Goal: Task Accomplishment & Management: Complete application form

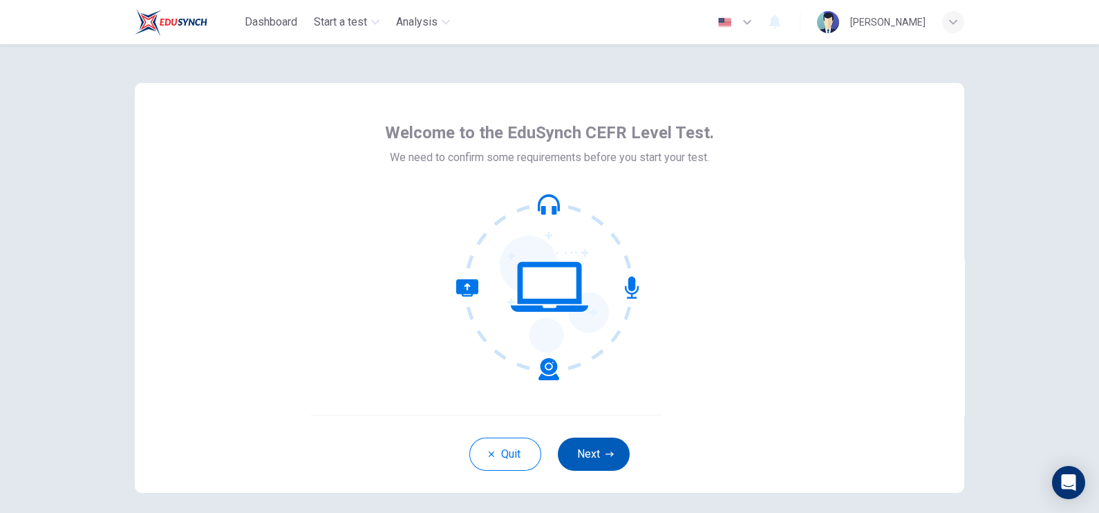
click at [606, 410] on icon "button" at bounding box center [610, 454] width 8 height 8
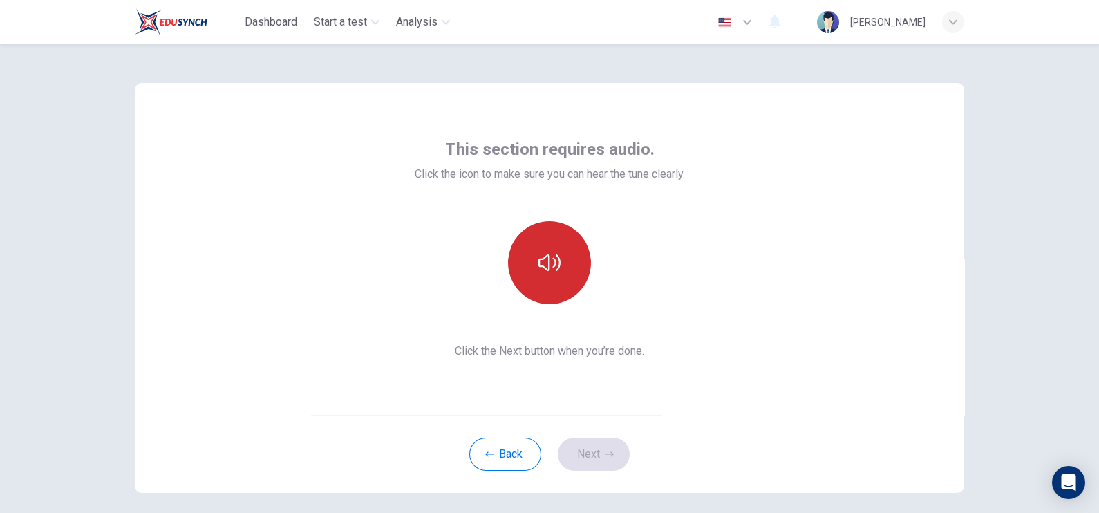
click at [577, 274] on button "button" at bounding box center [549, 262] width 83 height 83
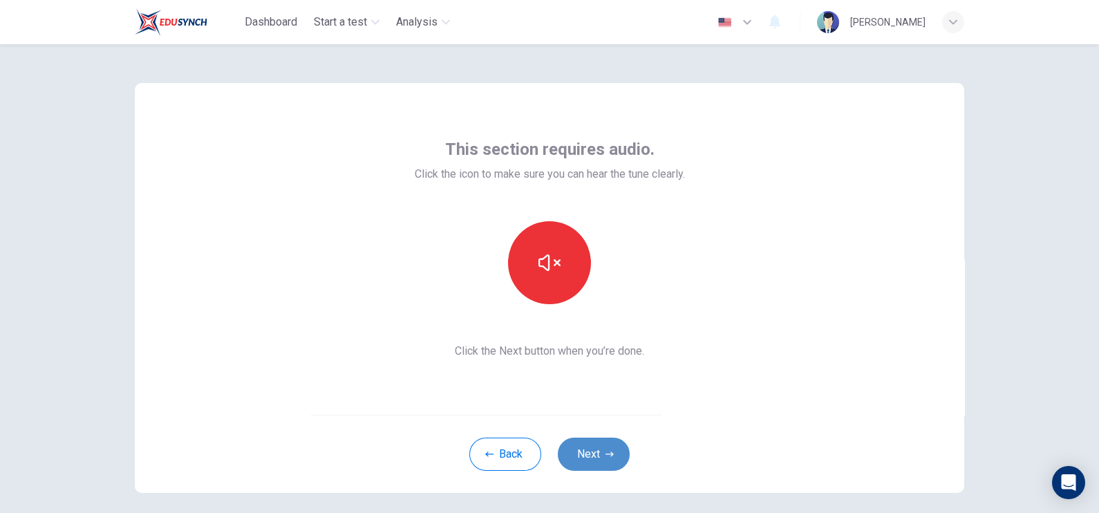
click at [581, 410] on button "Next" at bounding box center [594, 454] width 72 height 33
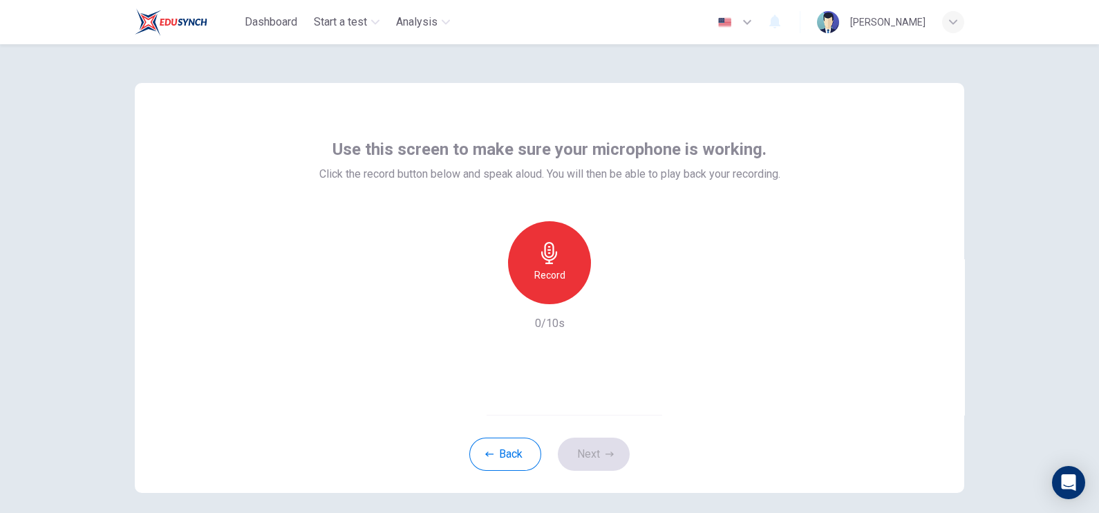
click at [558, 284] on div "Record" at bounding box center [549, 262] width 83 height 83
click at [597, 410] on button "Next" at bounding box center [594, 454] width 72 height 33
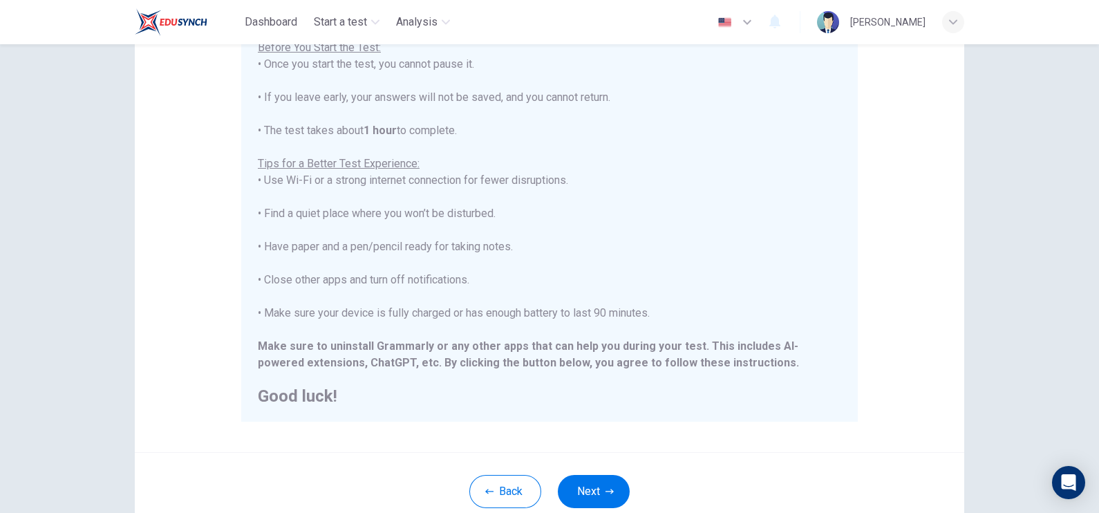
scroll to position [255, 0]
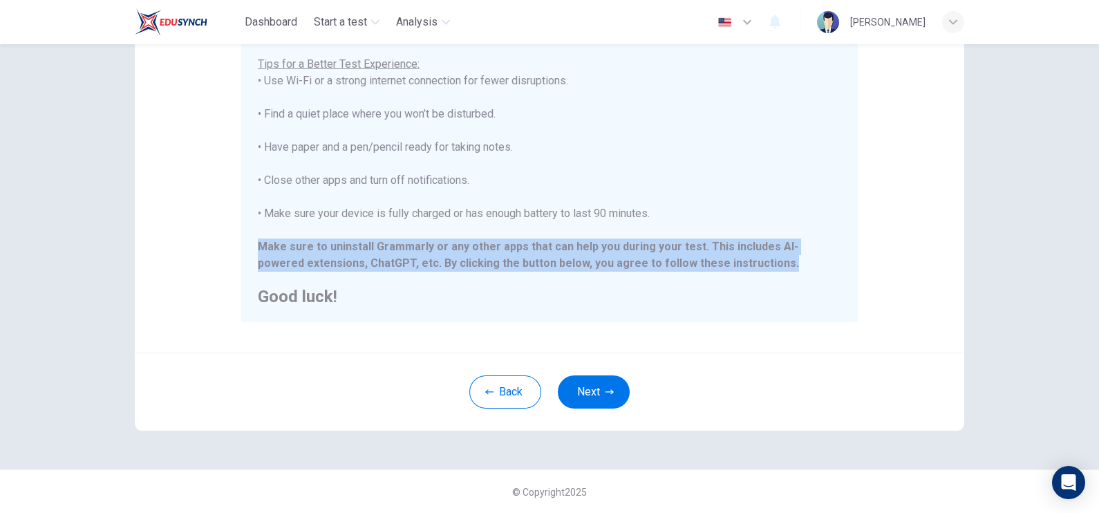
drag, startPoint x: 722, startPoint y: 266, endPoint x: 241, endPoint y: 252, distance: 482.0
click at [241, 252] on div "****IMPORTANT: You cannot change the language during the test.**** Please choos…" at bounding box center [549, 122] width 617 height 400
copy div "Make sure to uninstall Grammarly or any other apps that can help you during you…"
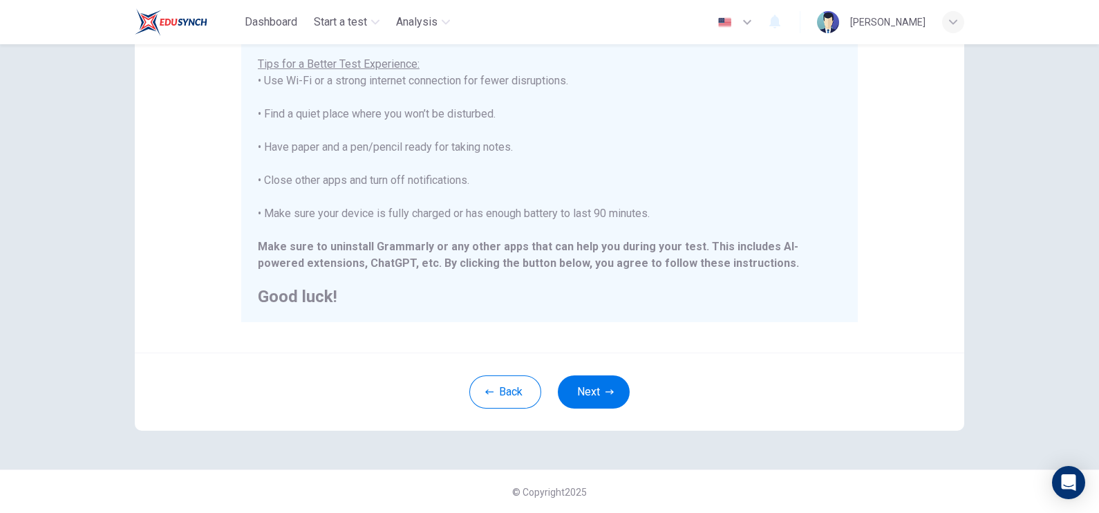
click at [729, 328] on div "Disclaimer: ****IMPORTANT: You cannot change the language during the test.**** …" at bounding box center [550, 90] width 830 height 525
click at [606, 397] on button "Next" at bounding box center [594, 391] width 72 height 33
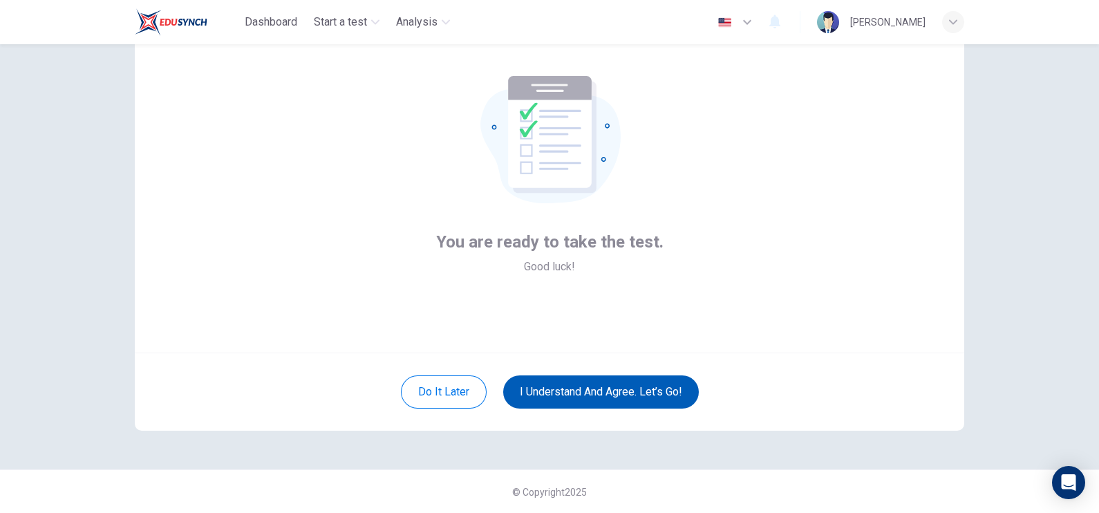
click at [613, 393] on button "I understand and agree. Let’s go!" at bounding box center [601, 391] width 196 height 33
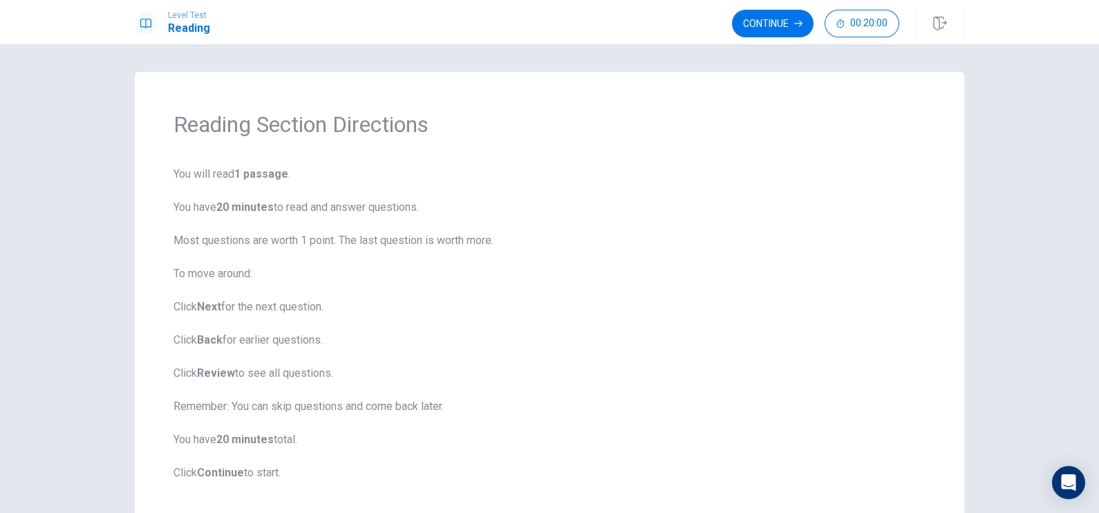
scroll to position [78, 0]
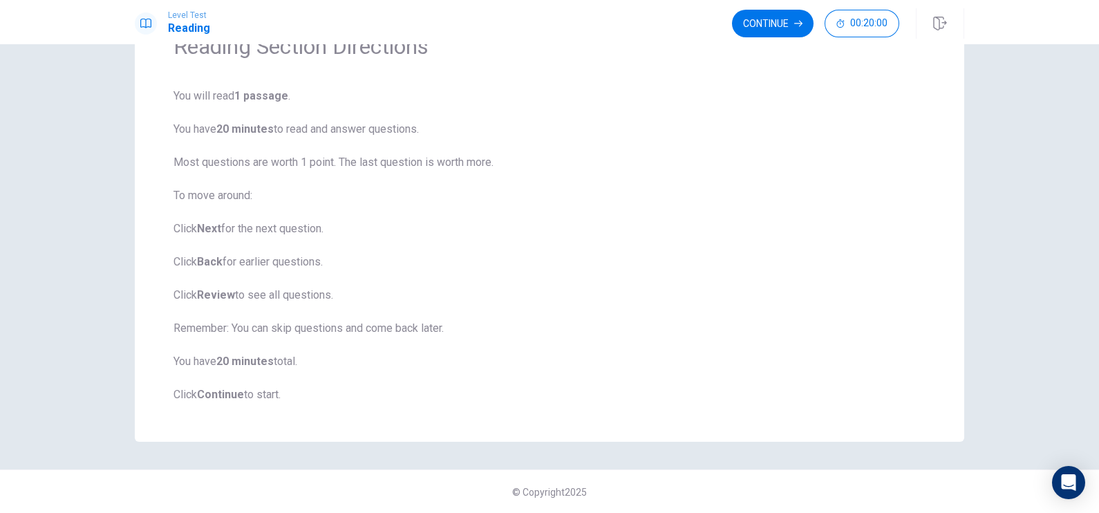
click at [819, 329] on span "You will read 1 passage . You have 20 minutes to read and answer questions. Mos…" at bounding box center [550, 245] width 752 height 315
click at [879, 351] on div "Reading Section Directions You will read 1 passage . You have 20 minutes to rea…" at bounding box center [550, 218] width 830 height 448
click at [787, 23] on button "Continue" at bounding box center [773, 24] width 82 height 28
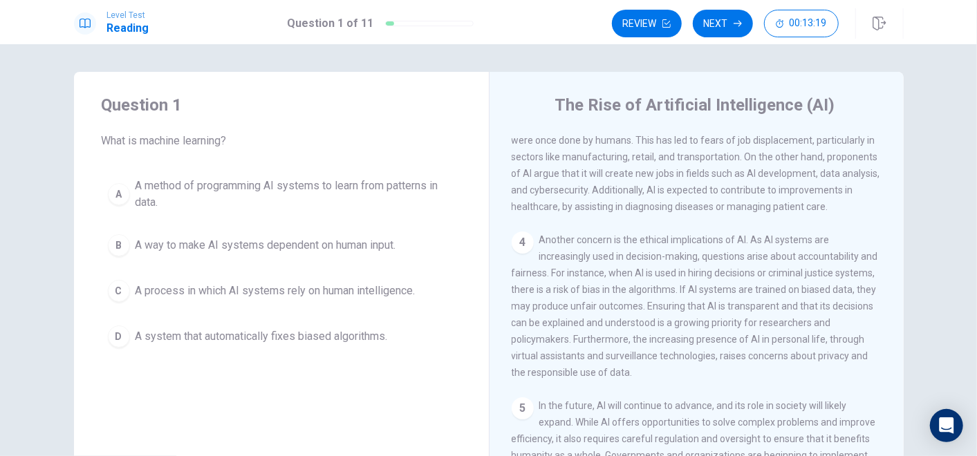
scroll to position [77, 0]
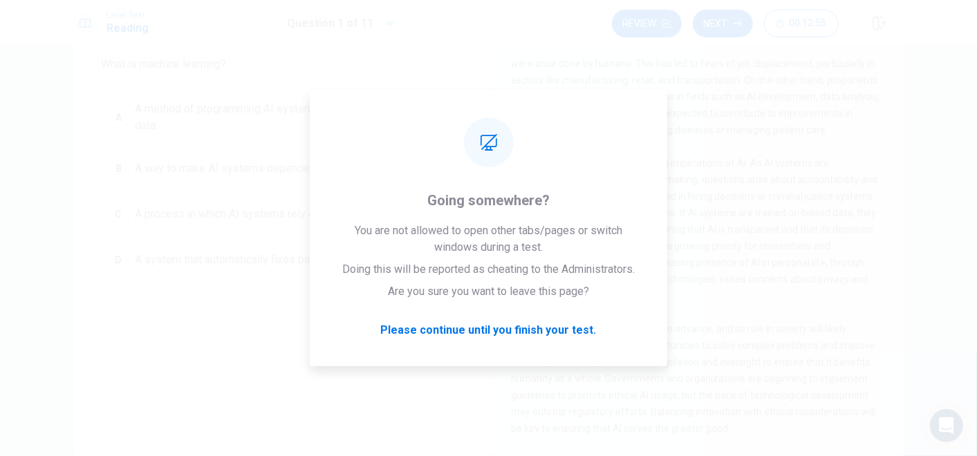
click at [773, 272] on span "Another concern is the ethical implications of AI. As AI systems are increasing…" at bounding box center [695, 230] width 366 height 144
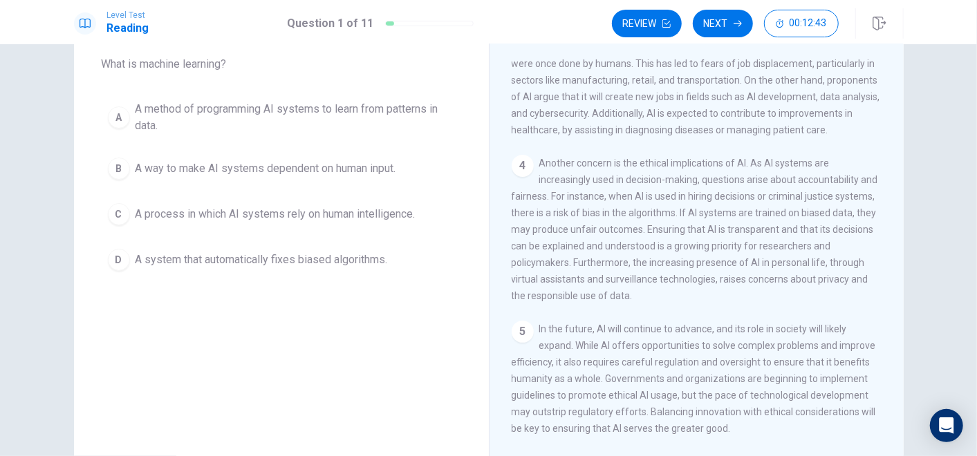
click at [746, 183] on span "Another concern is the ethical implications of AI. As AI systems are increasing…" at bounding box center [695, 230] width 366 height 144
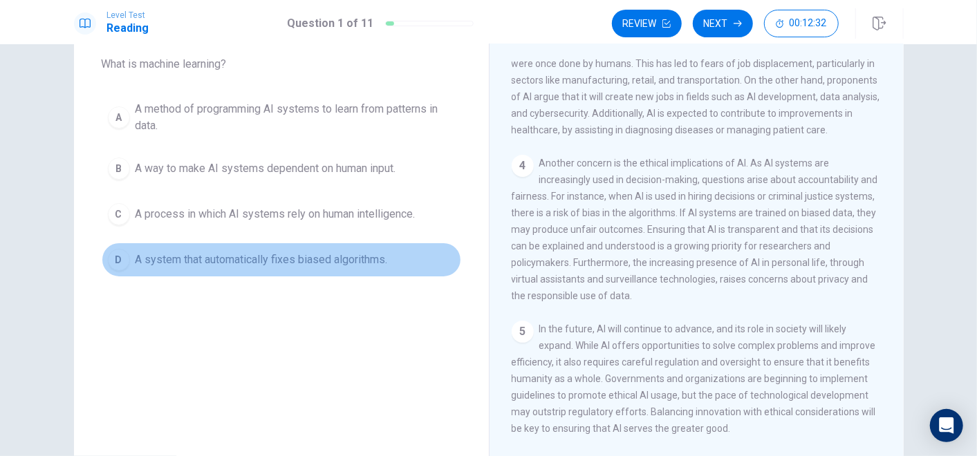
click at [111, 262] on div "D" at bounding box center [119, 260] width 22 height 22
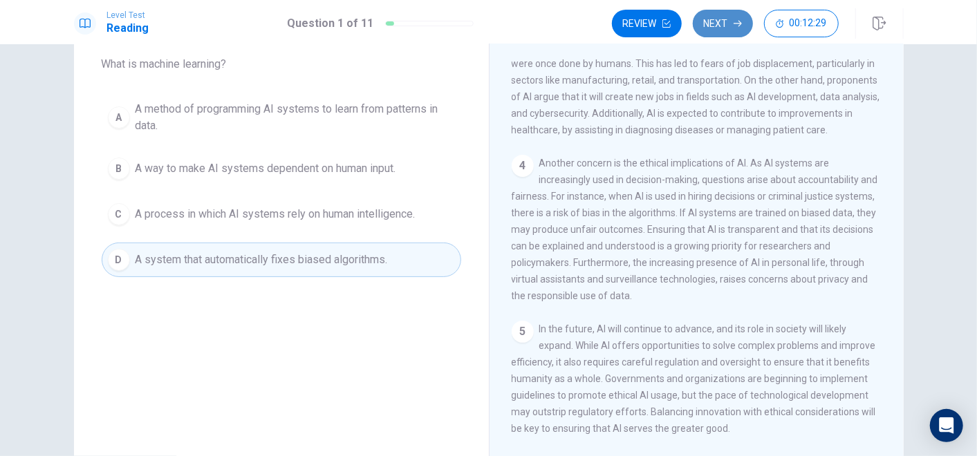
click at [729, 29] on button "Next" at bounding box center [723, 24] width 60 height 28
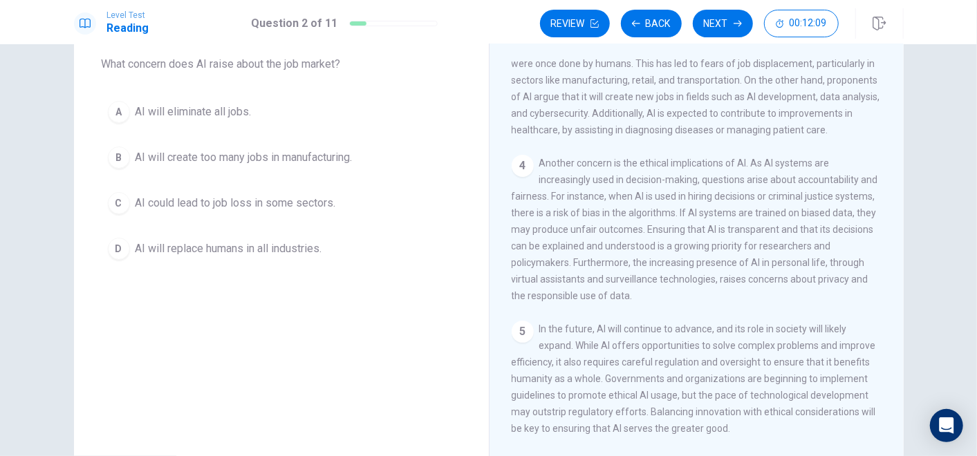
click at [112, 243] on div "D" at bounding box center [119, 249] width 22 height 22
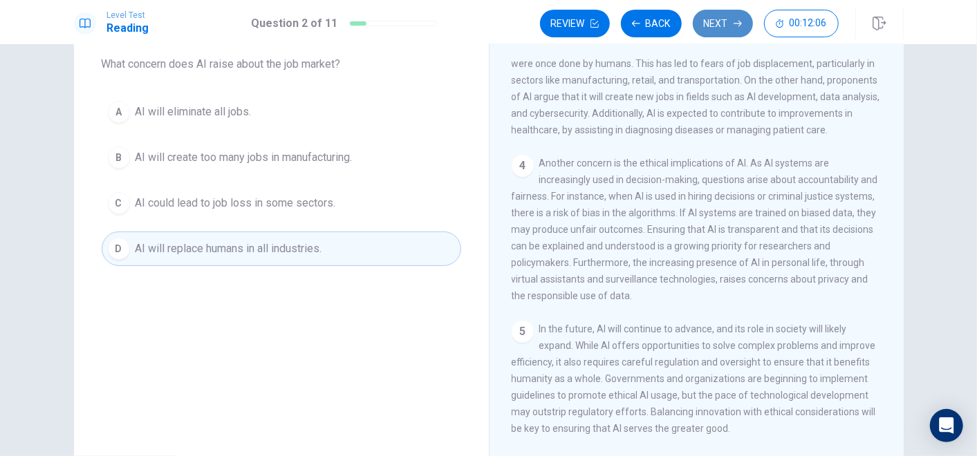
click at [722, 28] on button "Next" at bounding box center [723, 24] width 60 height 28
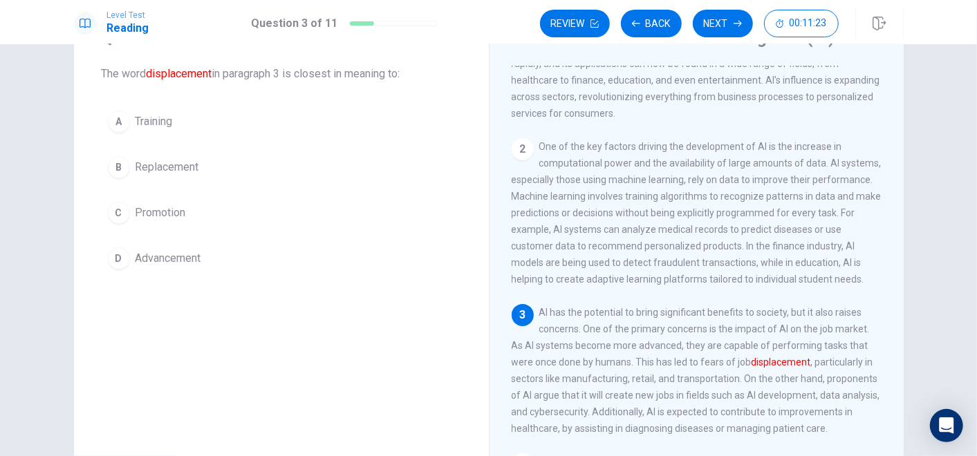
scroll to position [68, 0]
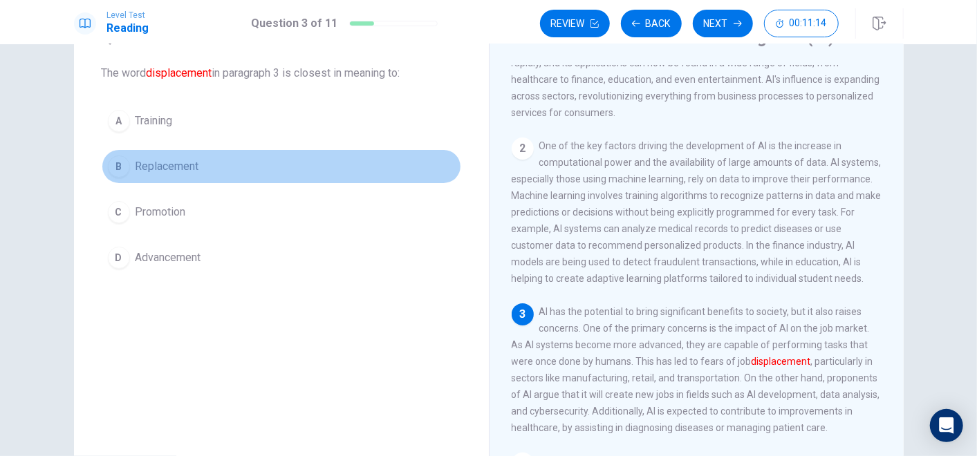
click at [122, 168] on div "B" at bounding box center [119, 167] width 22 height 22
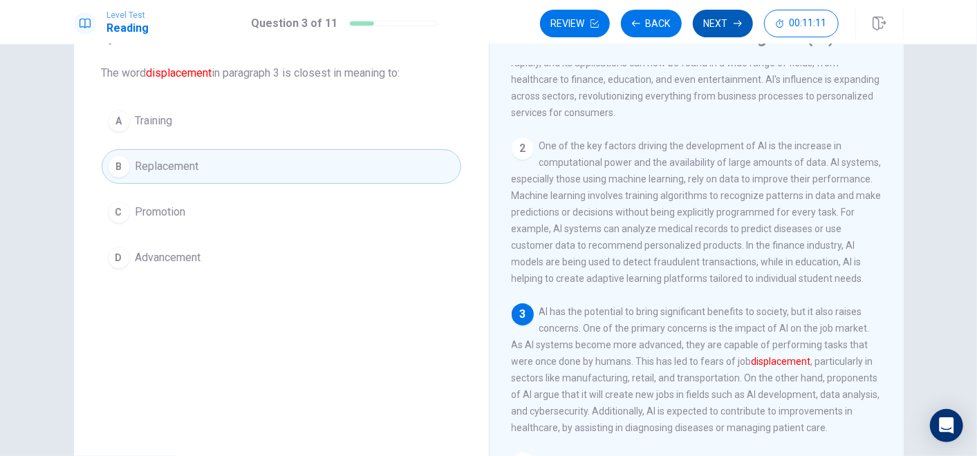
click at [720, 21] on button "Next" at bounding box center [723, 24] width 60 height 28
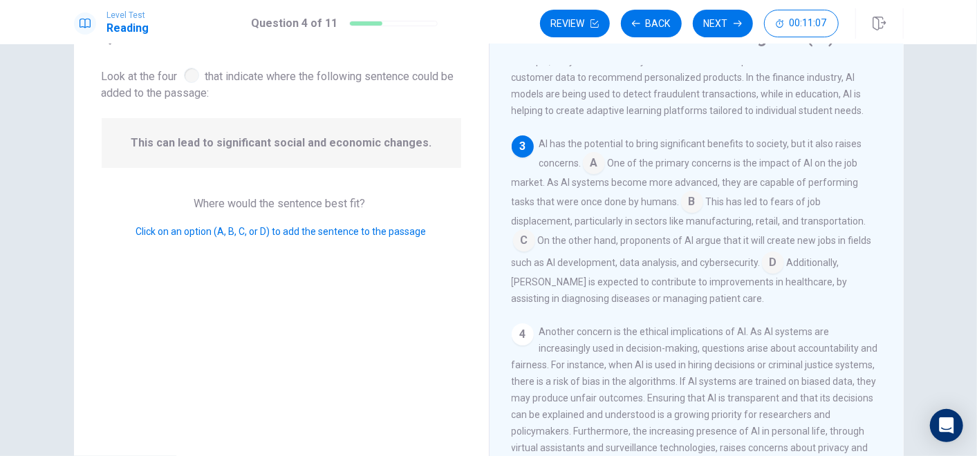
scroll to position [0, 0]
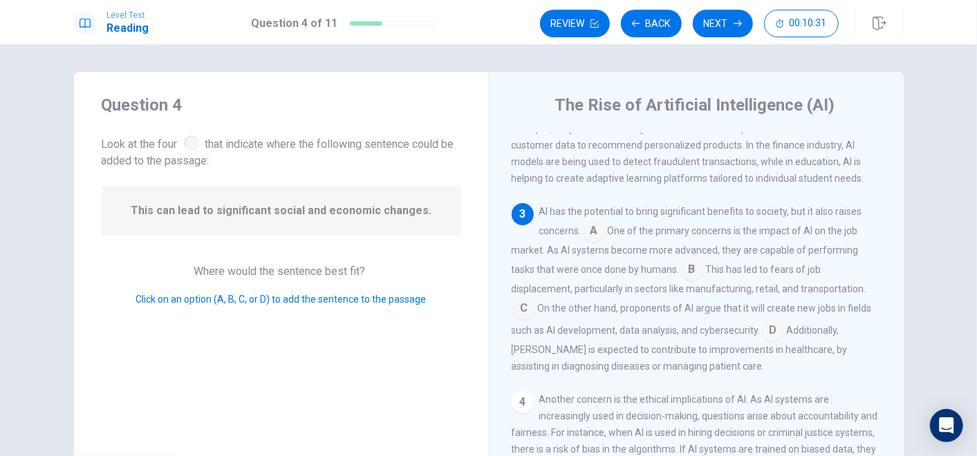
click at [778, 343] on input at bounding box center [773, 332] width 22 height 22
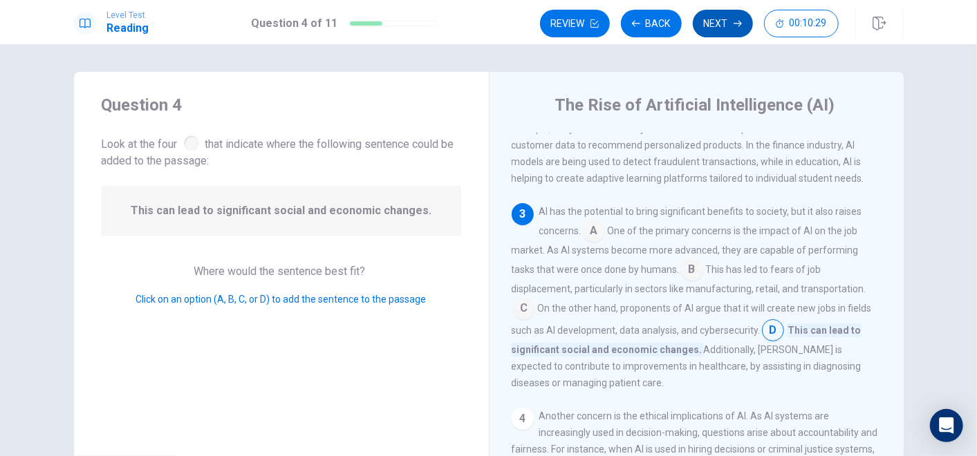
click at [711, 29] on button "Next" at bounding box center [723, 24] width 60 height 28
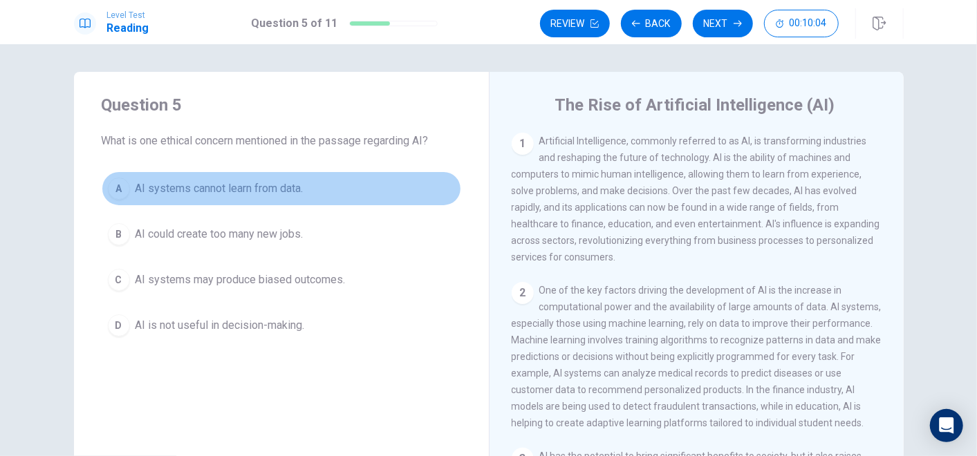
click at [118, 192] on div "A" at bounding box center [119, 189] width 22 height 22
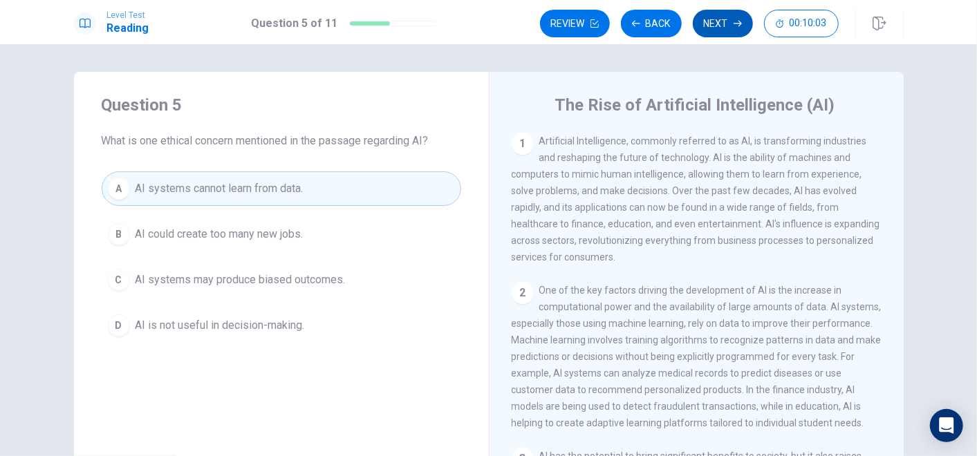
click at [721, 15] on button "Next" at bounding box center [723, 24] width 60 height 28
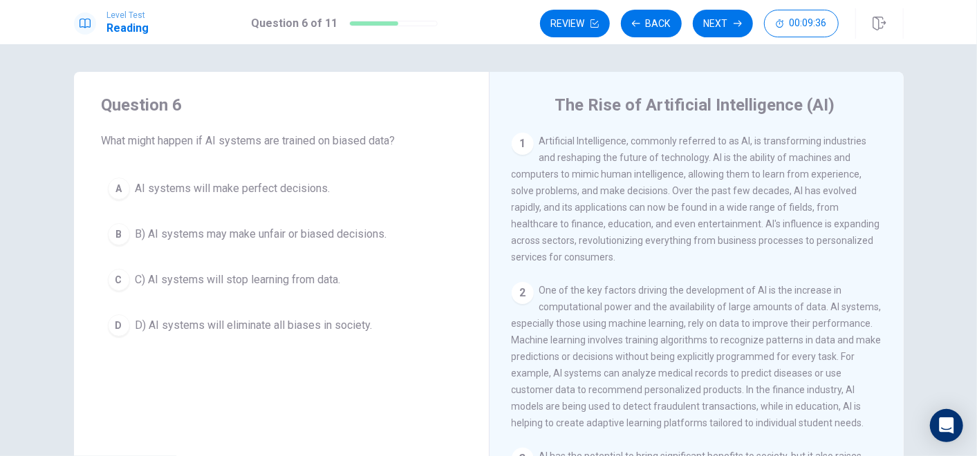
click at [116, 330] on div "D" at bounding box center [119, 326] width 22 height 22
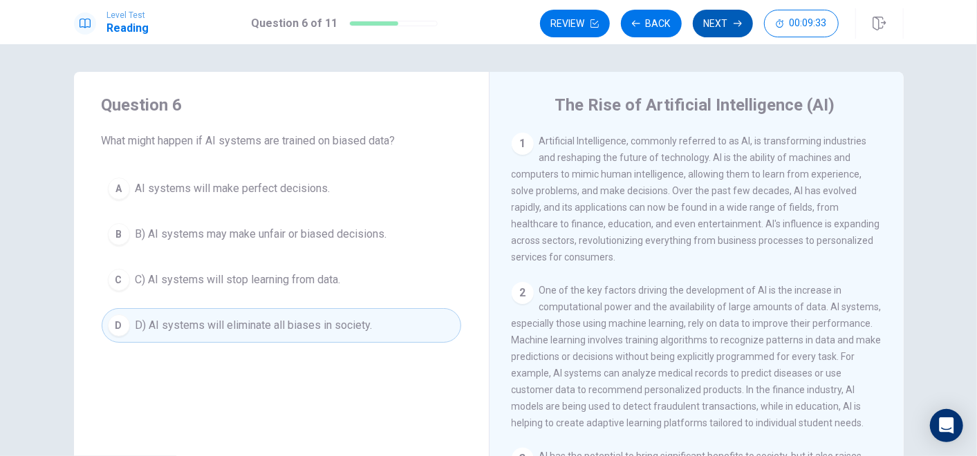
click at [717, 23] on button "Next" at bounding box center [723, 24] width 60 height 28
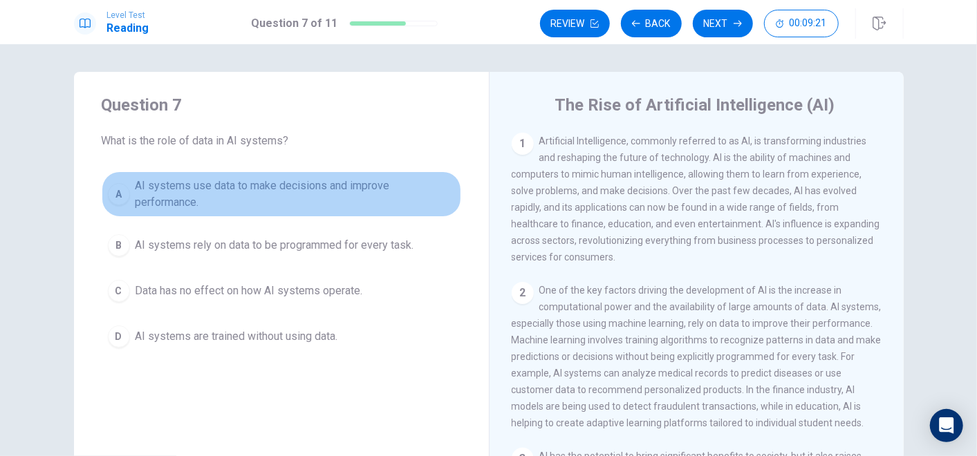
click at [119, 190] on div "A" at bounding box center [119, 194] width 22 height 22
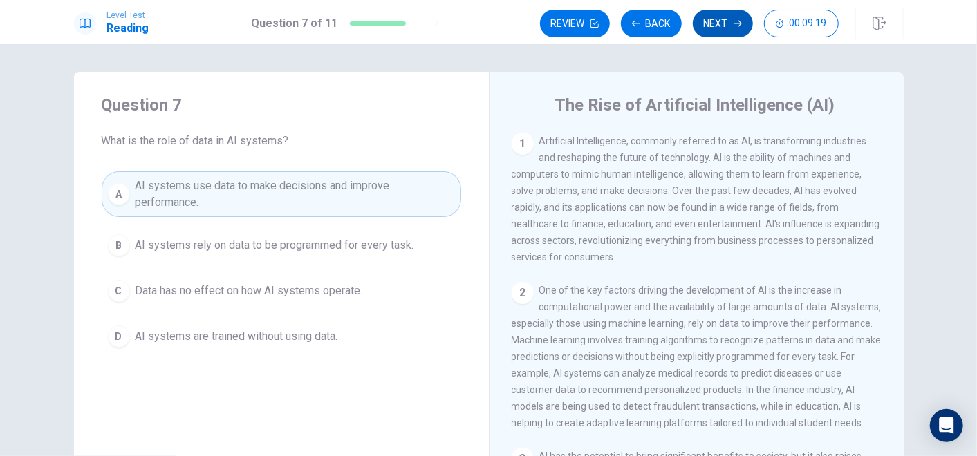
click at [736, 27] on icon "button" at bounding box center [737, 23] width 8 height 8
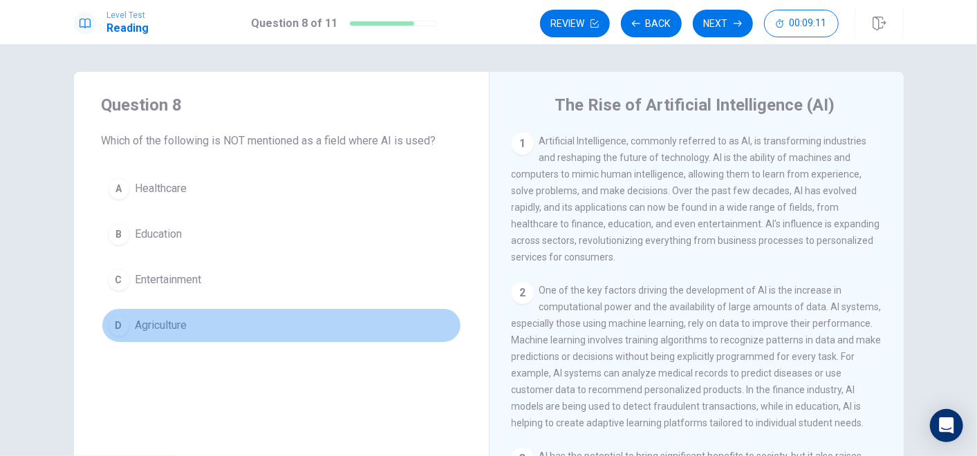
click at [113, 330] on div "D" at bounding box center [119, 326] width 22 height 22
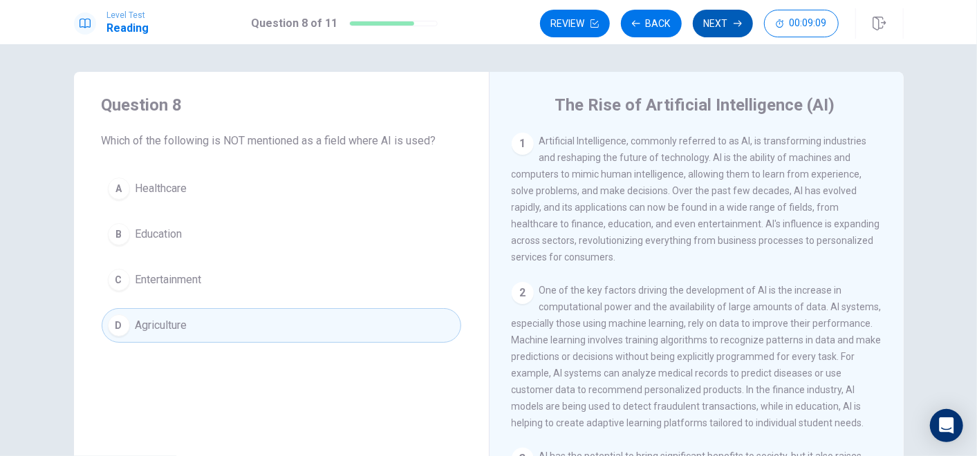
click at [730, 28] on button "Next" at bounding box center [723, 24] width 60 height 28
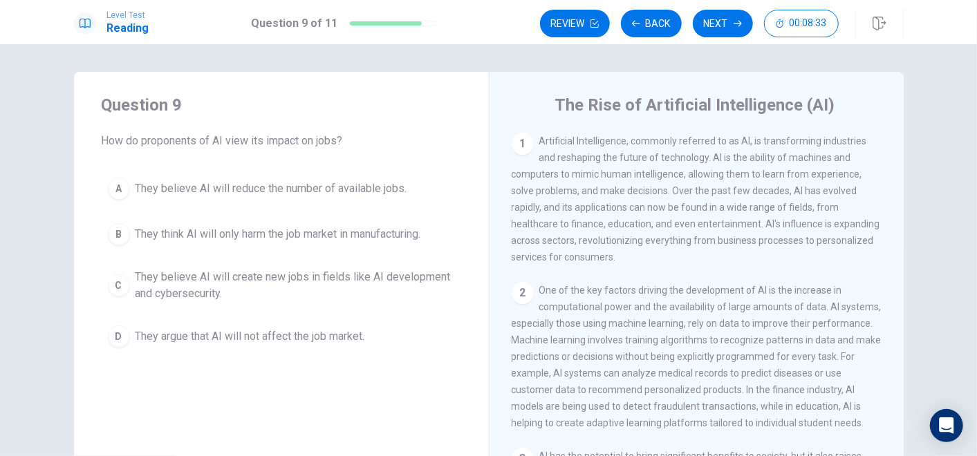
click at [116, 196] on div "A" at bounding box center [119, 189] width 22 height 22
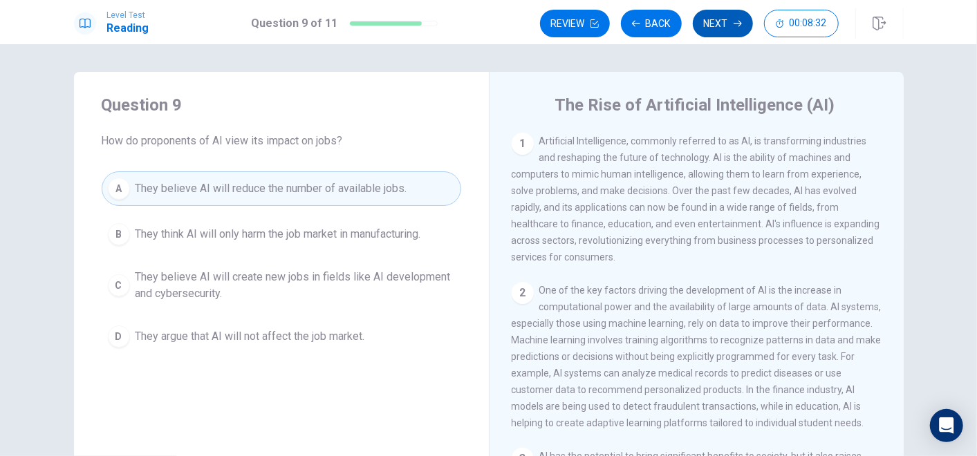
click at [723, 15] on button "Next" at bounding box center [723, 24] width 60 height 28
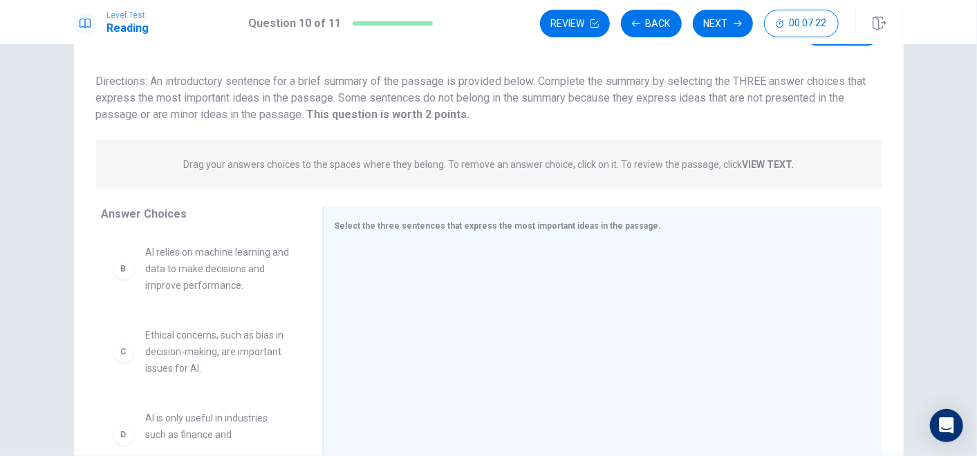
scroll to position [103, 0]
click at [118, 277] on div "B AI relies on machine learning and data to make decisions and improve performa…" at bounding box center [201, 266] width 177 height 50
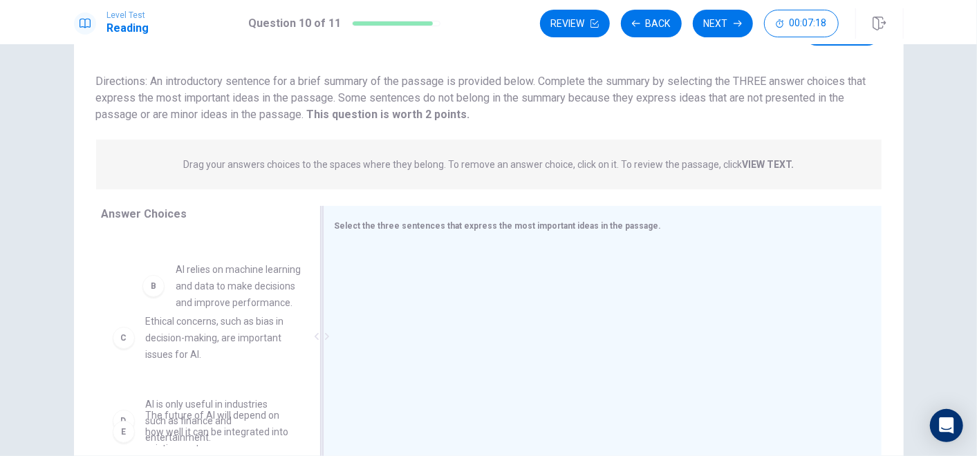
scroll to position [100, 0]
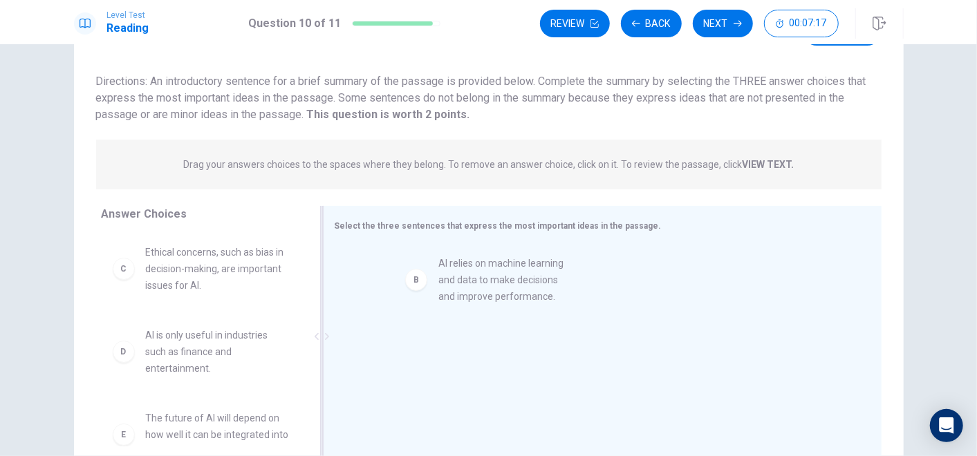
drag, startPoint x: 121, startPoint y: 274, endPoint x: 421, endPoint y: 290, distance: 300.4
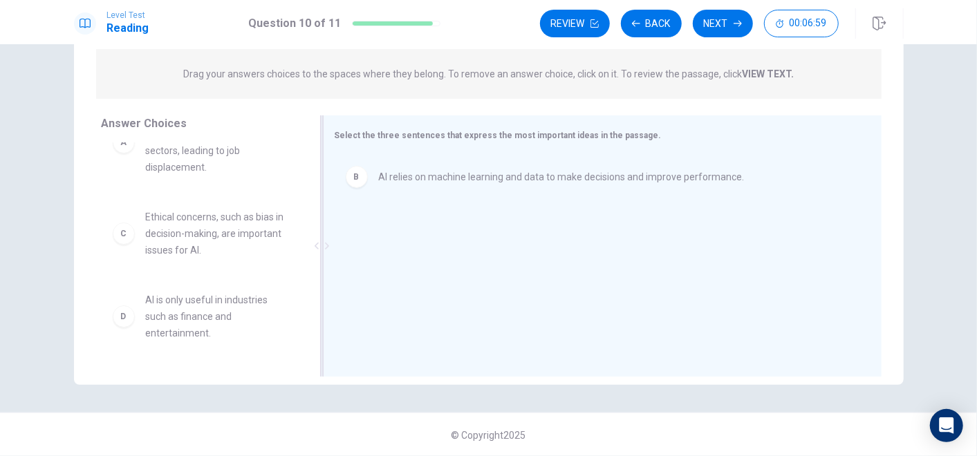
scroll to position [48, 0]
drag, startPoint x: 196, startPoint y: 316, endPoint x: 467, endPoint y: 260, distance: 276.7
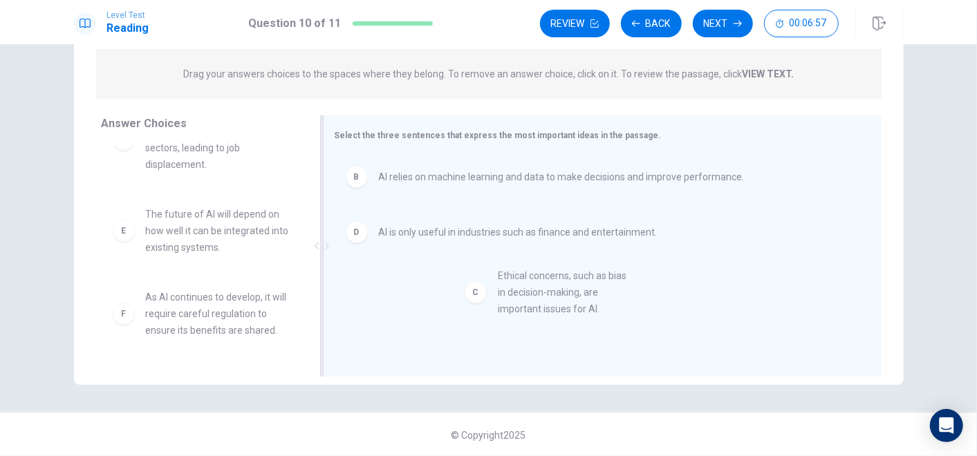
drag, startPoint x: 198, startPoint y: 246, endPoint x: 566, endPoint y: 312, distance: 373.6
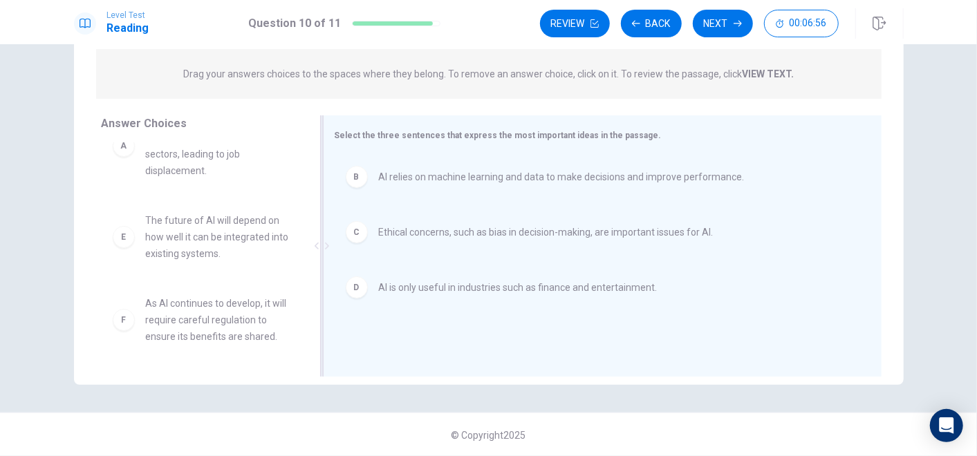
scroll to position [41, 0]
click at [728, 17] on button "Next" at bounding box center [723, 24] width 60 height 28
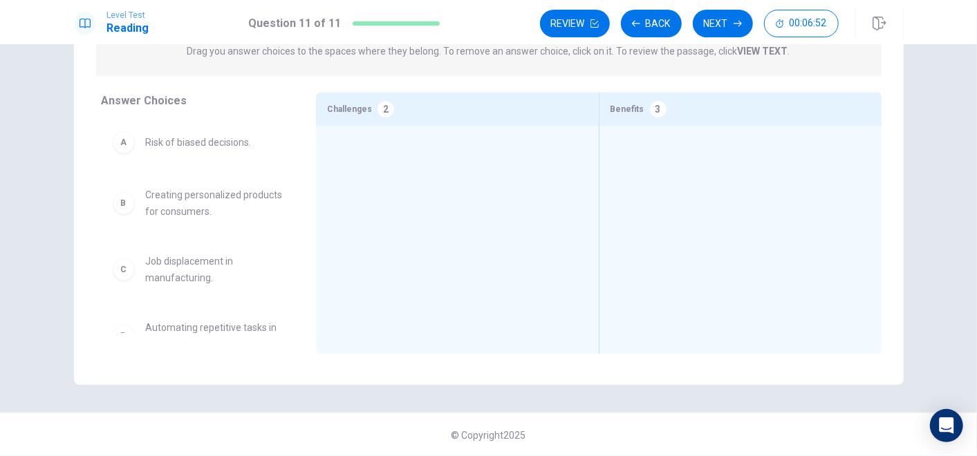
scroll to position [91, 0]
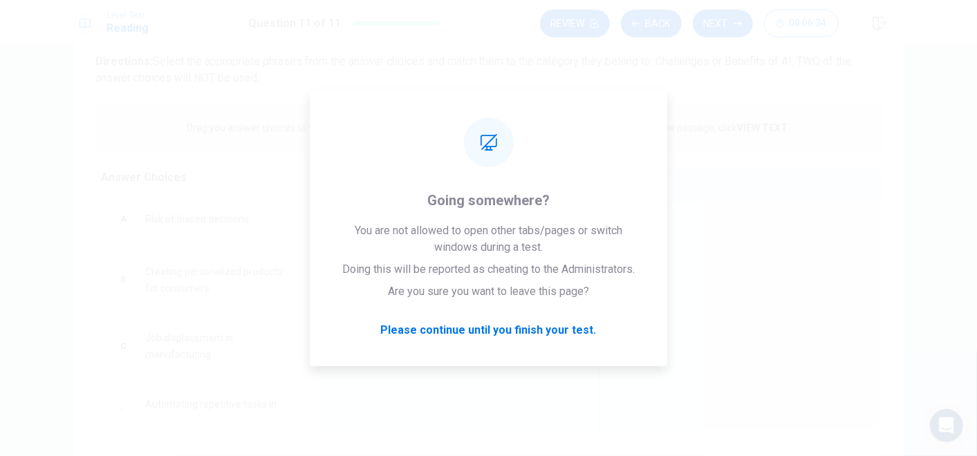
click at [809, 216] on div at bounding box center [740, 295] width 260 height 163
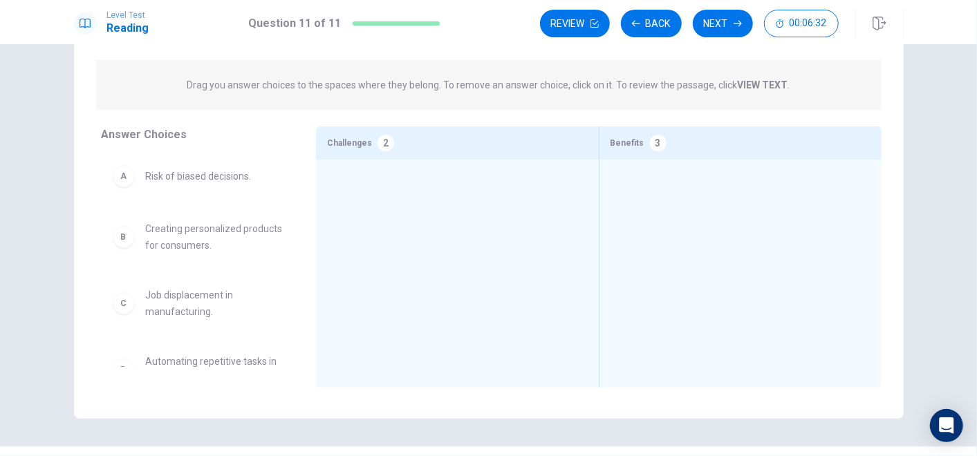
scroll to position [167, 0]
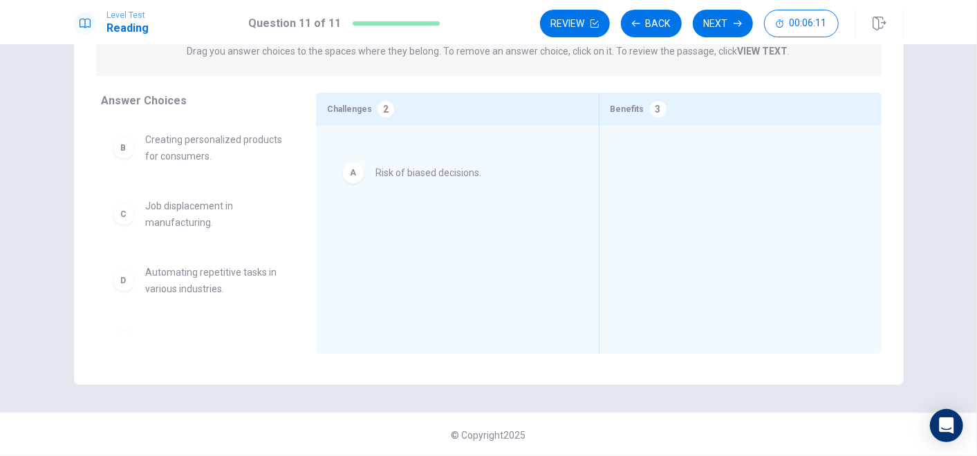
drag, startPoint x: 215, startPoint y: 146, endPoint x: 454, endPoint y: 182, distance: 242.0
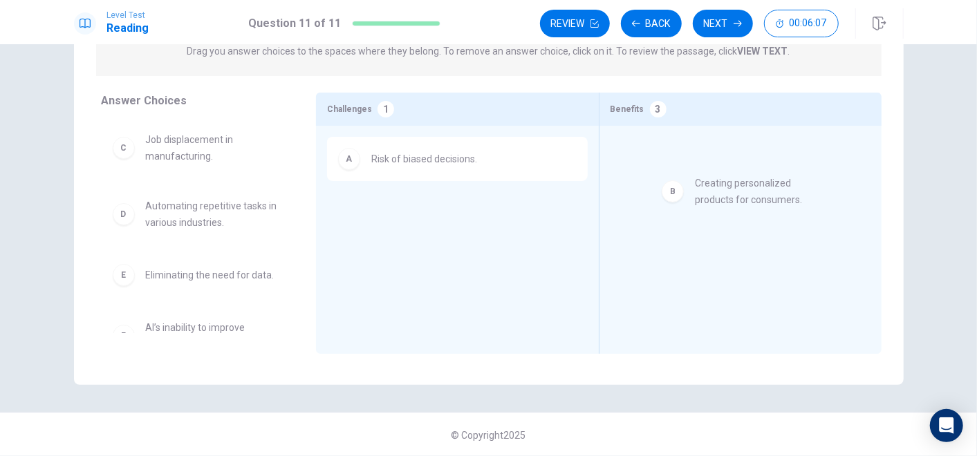
drag, startPoint x: 207, startPoint y: 152, endPoint x: 769, endPoint y: 178, distance: 562.6
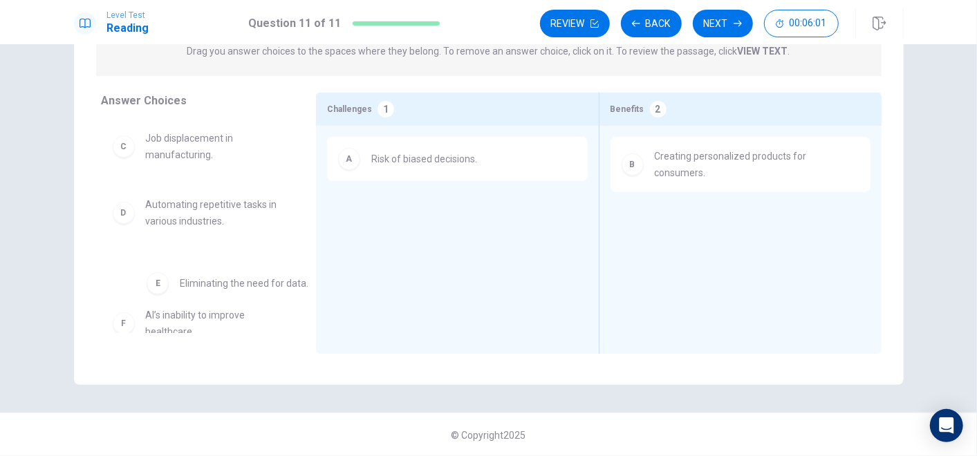
scroll to position [1, 0]
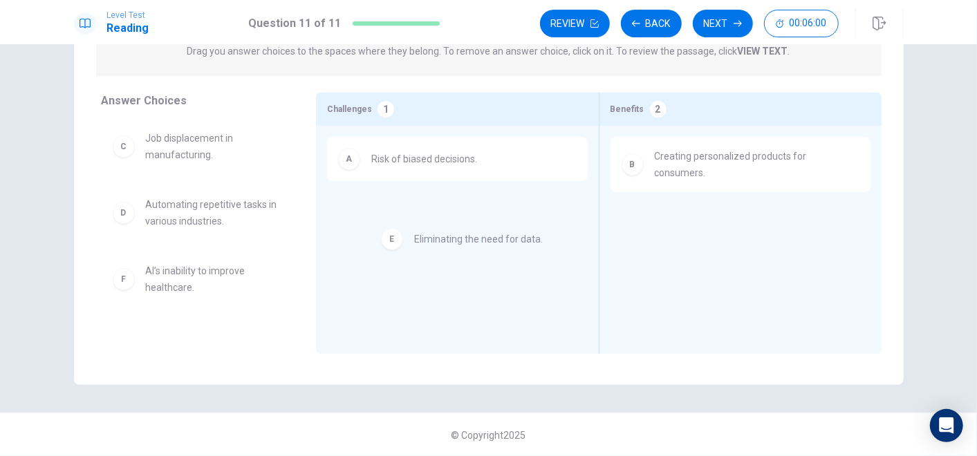
drag, startPoint x: 187, startPoint y: 281, endPoint x: 466, endPoint y: 247, distance: 280.6
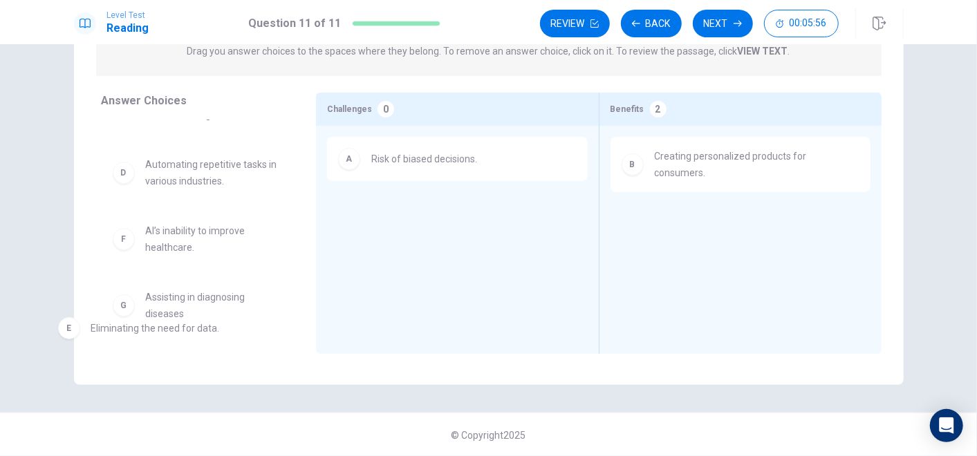
drag, startPoint x: 416, startPoint y: 214, endPoint x: 140, endPoint y: 333, distance: 301.0
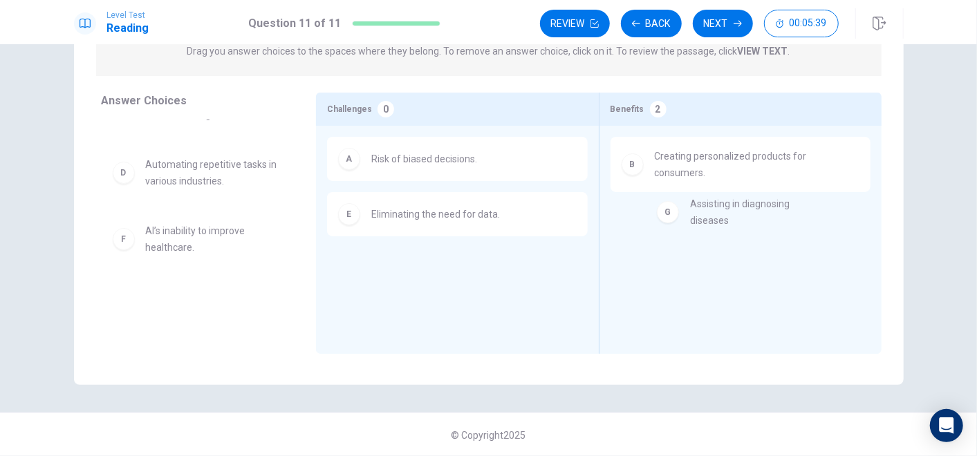
drag, startPoint x: 196, startPoint y: 312, endPoint x: 748, endPoint y: 222, distance: 558.9
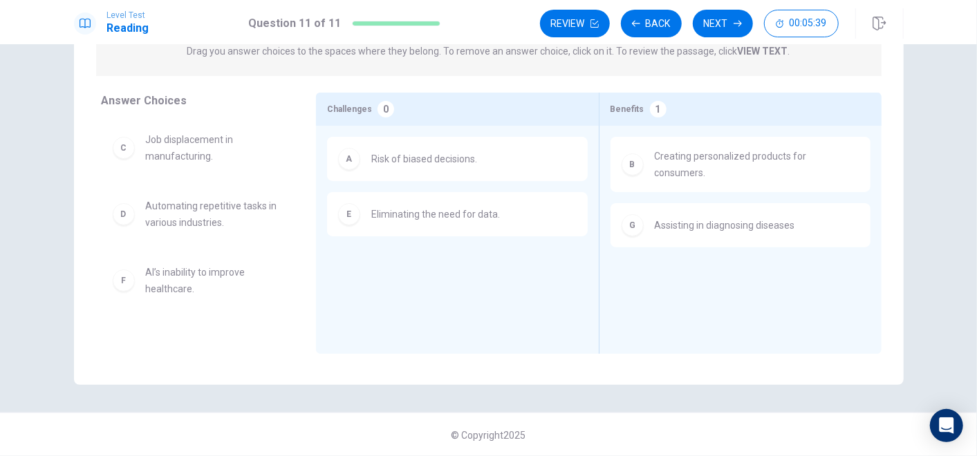
scroll to position [0, 0]
drag, startPoint x: 198, startPoint y: 142, endPoint x: 758, endPoint y: 272, distance: 574.2
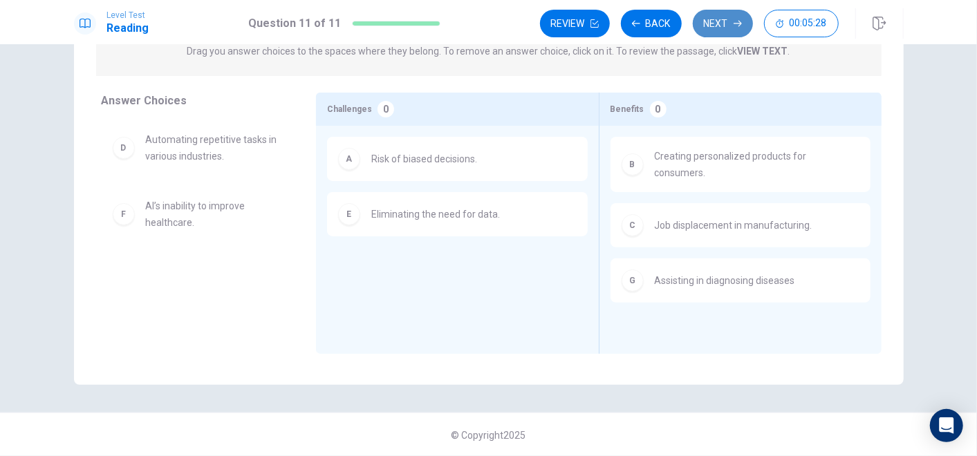
click at [720, 24] on button "Next" at bounding box center [723, 24] width 60 height 28
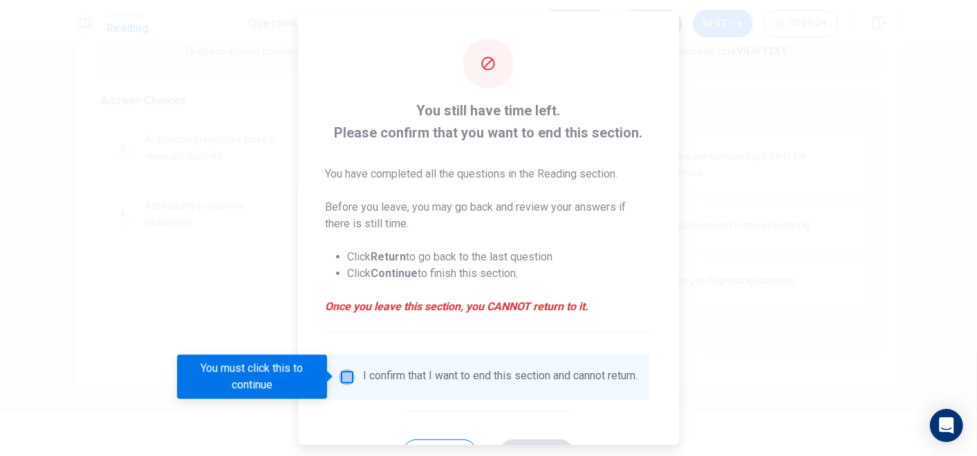
click at [350, 376] on input "You must click this to continue" at bounding box center [347, 377] width 17 height 17
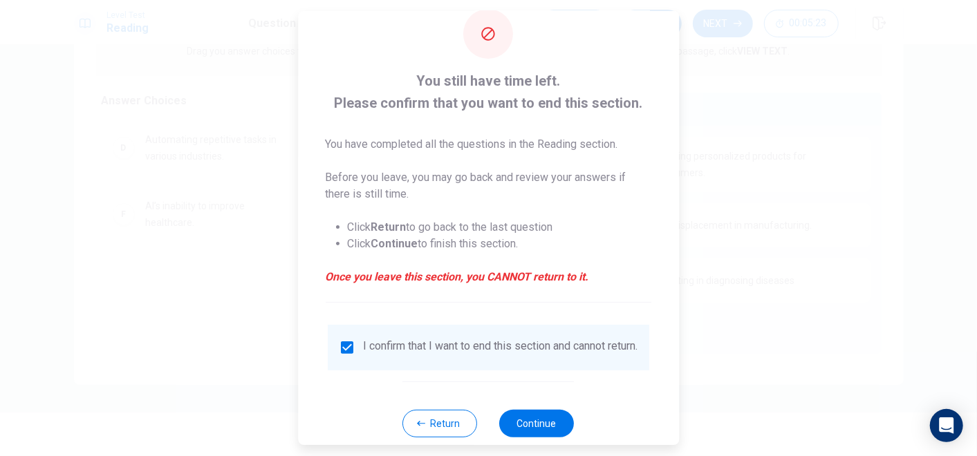
scroll to position [59, 0]
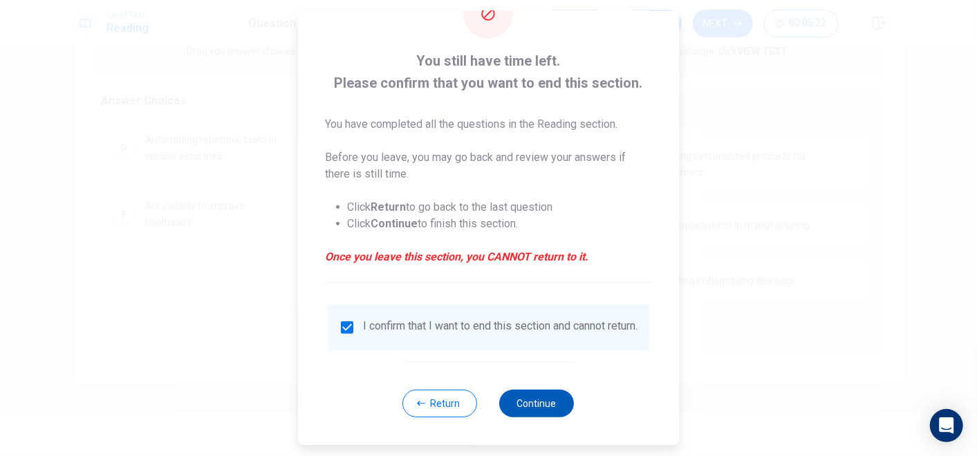
click at [532, 399] on button "Continue" at bounding box center [537, 404] width 75 height 28
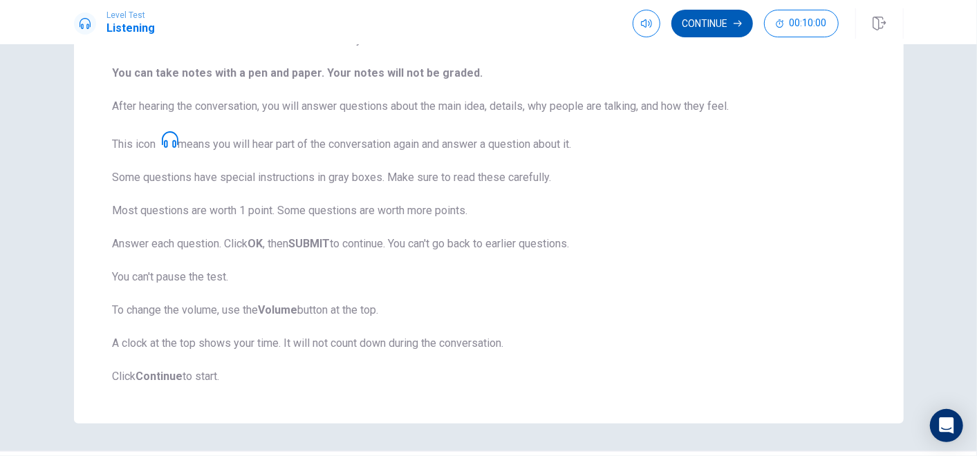
click at [722, 26] on button "Continue" at bounding box center [712, 24] width 82 height 28
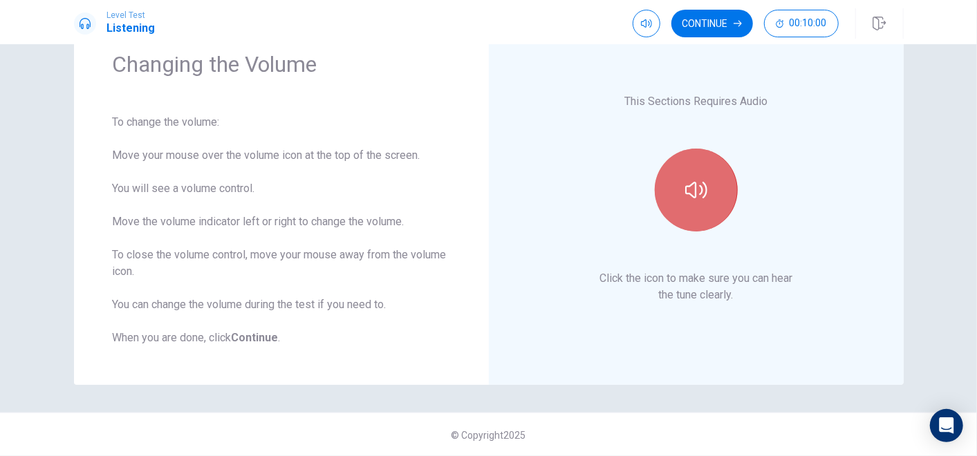
click at [691, 217] on button "button" at bounding box center [696, 190] width 83 height 83
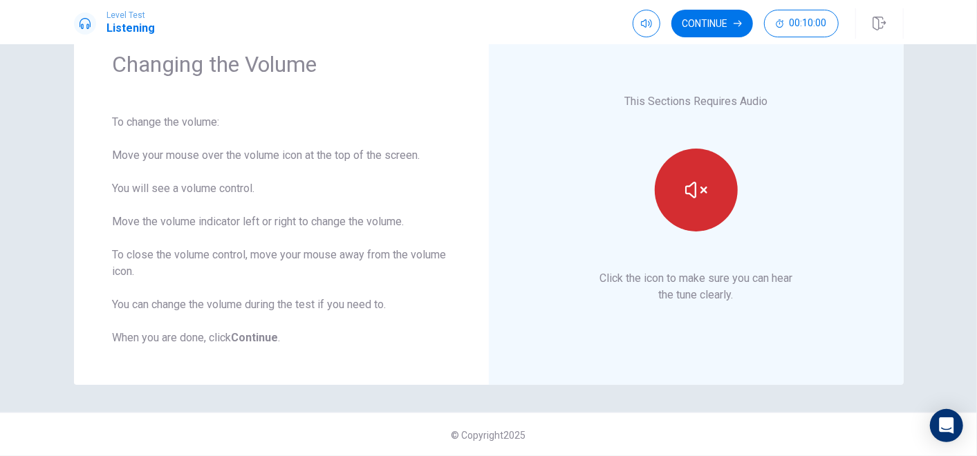
click at [703, 216] on button "button" at bounding box center [696, 190] width 83 height 83
drag, startPoint x: 710, startPoint y: 207, endPoint x: 825, endPoint y: 194, distance: 116.1
click at [825, 194] on div "This Sections Requires Audio Click the icon to make sure you can hear the tune …" at bounding box center [695, 198] width 337 height 296
click at [695, 194] on icon "button" at bounding box center [696, 190] width 22 height 22
drag, startPoint x: 748, startPoint y: 192, endPoint x: 780, endPoint y: 194, distance: 32.6
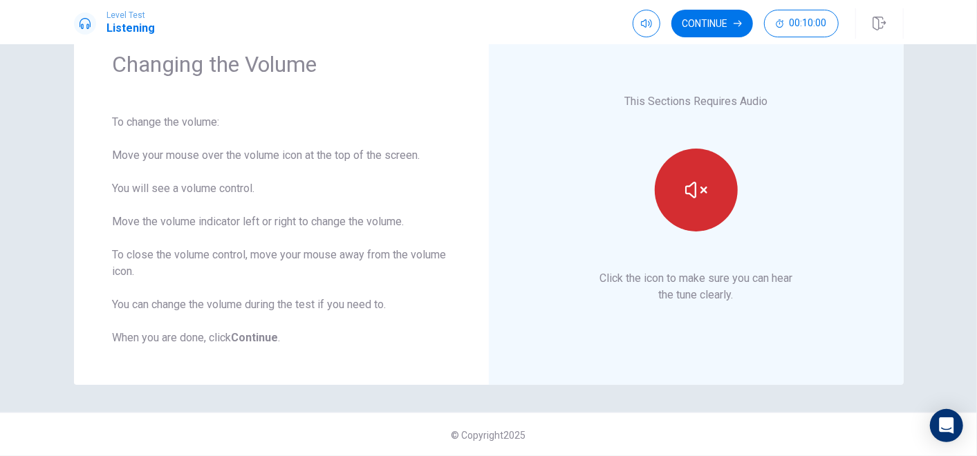
click at [780, 194] on div "This Sections Requires Audio Click the icon to make sure you can hear the tune …" at bounding box center [695, 198] width 337 height 296
drag, startPoint x: 685, startPoint y: 194, endPoint x: 792, endPoint y: 190, distance: 107.2
click at [792, 190] on div "This Sections Requires Audio Click the icon to make sure you can hear the tune …" at bounding box center [695, 198] width 337 height 296
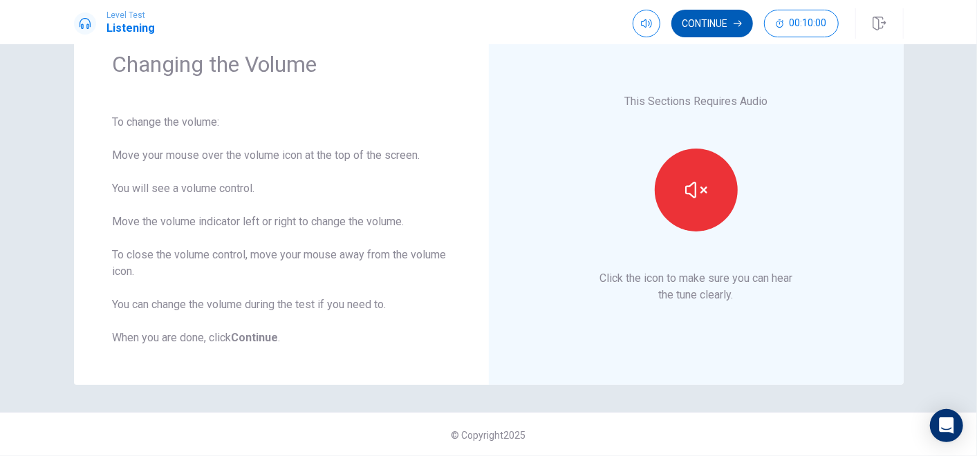
click at [708, 33] on button "Continue" at bounding box center [712, 24] width 82 height 28
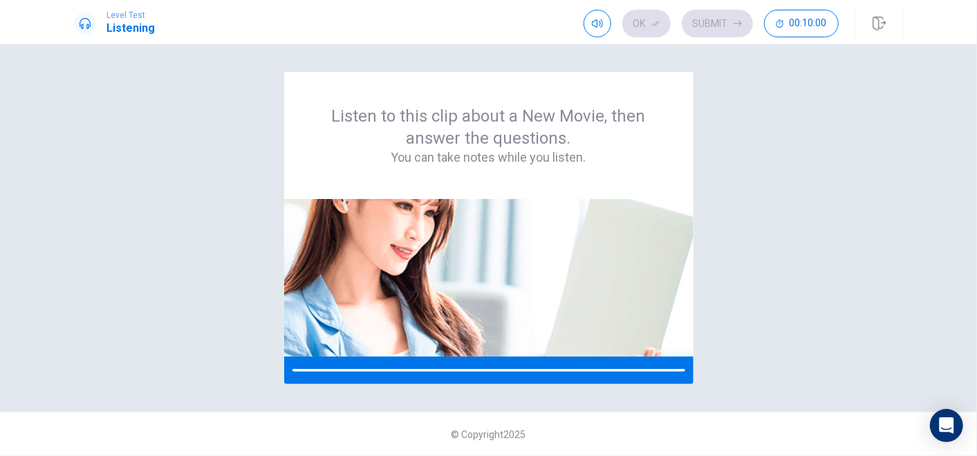
scroll to position [0, 0]
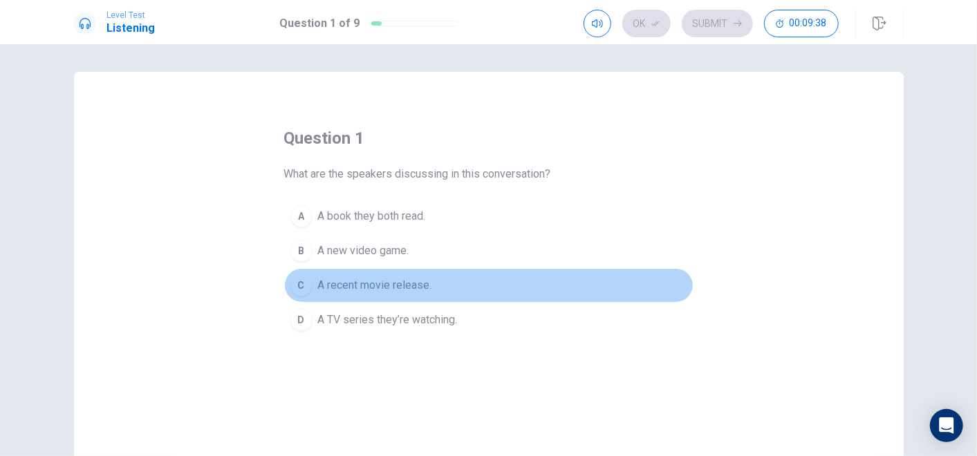
click at [300, 286] on div "C" at bounding box center [301, 285] width 22 height 22
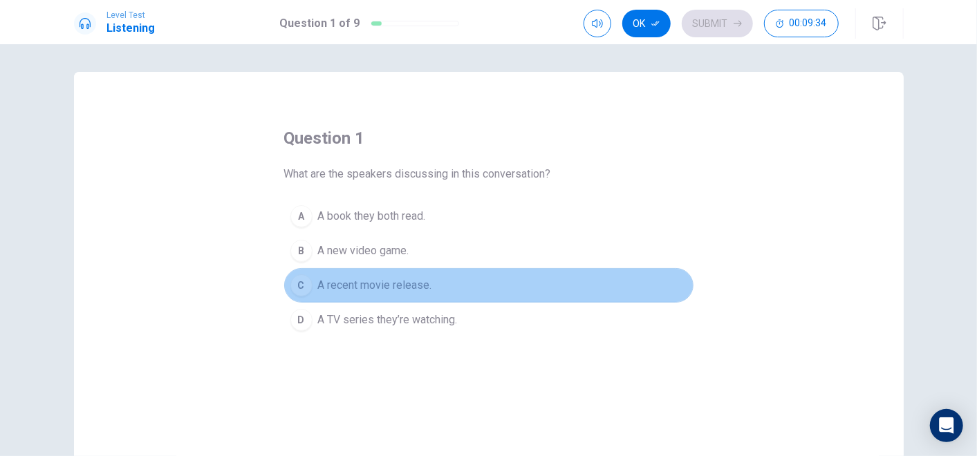
click at [300, 286] on div "C" at bounding box center [301, 285] width 22 height 22
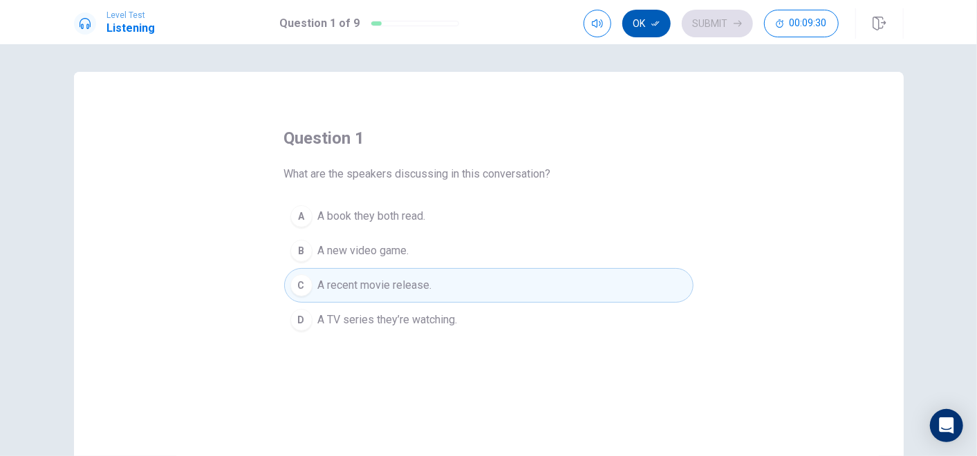
click at [652, 27] on button "Ok" at bounding box center [646, 24] width 48 height 28
click at [706, 26] on button "Submit" at bounding box center [717, 24] width 71 height 28
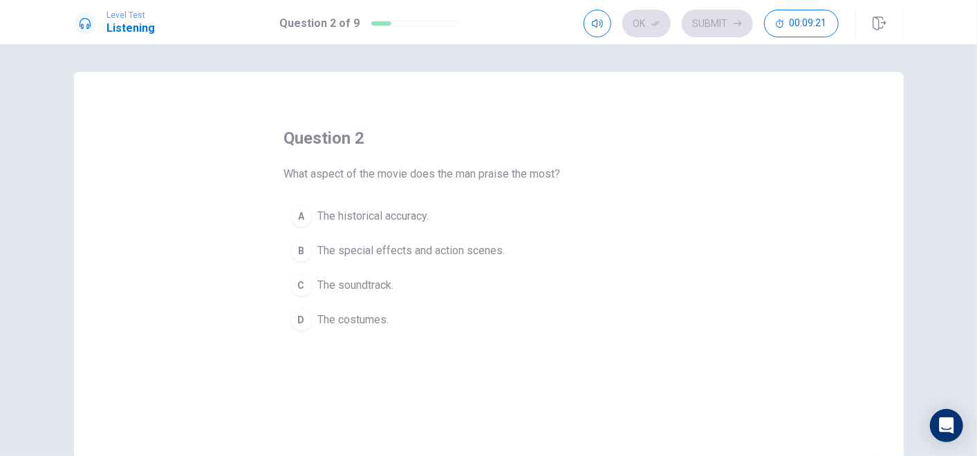
click at [299, 252] on div "B" at bounding box center [301, 251] width 22 height 22
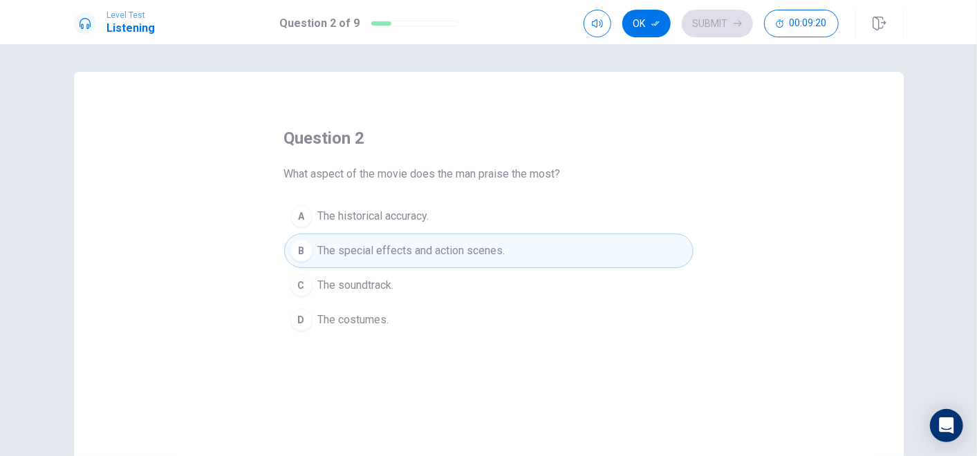
click at [647, 30] on button "Ok" at bounding box center [646, 24] width 48 height 28
click at [720, 23] on button "Submit" at bounding box center [717, 24] width 71 height 28
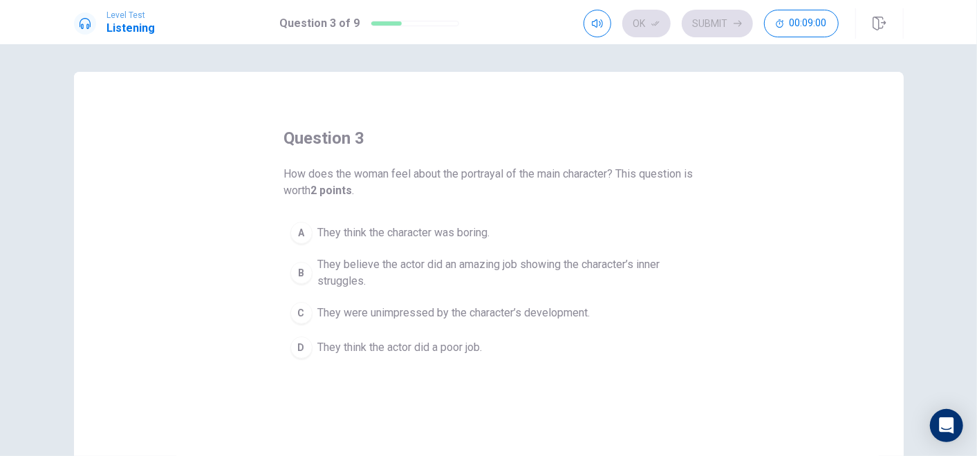
click at [297, 274] on div "B" at bounding box center [301, 273] width 22 height 22
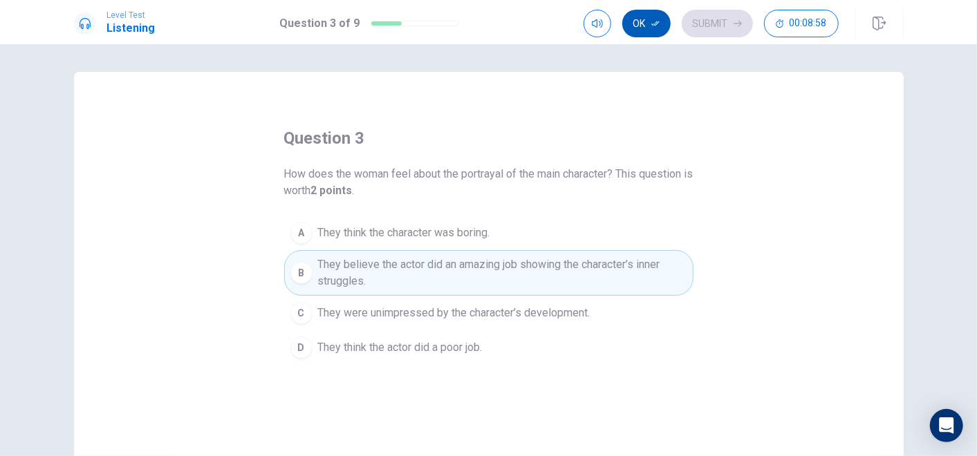
click at [657, 30] on button "Ok" at bounding box center [646, 24] width 48 height 28
click at [706, 25] on button "Submit" at bounding box center [717, 24] width 71 height 28
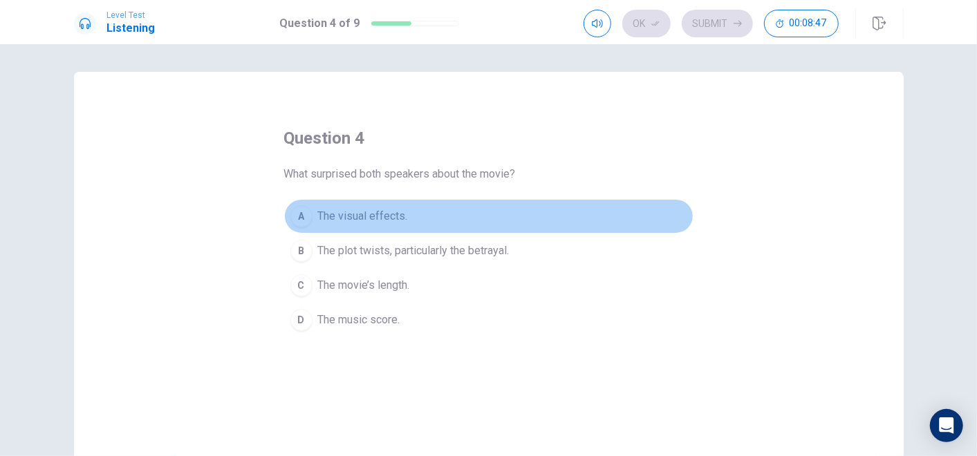
click at [300, 212] on div "A" at bounding box center [301, 216] width 22 height 22
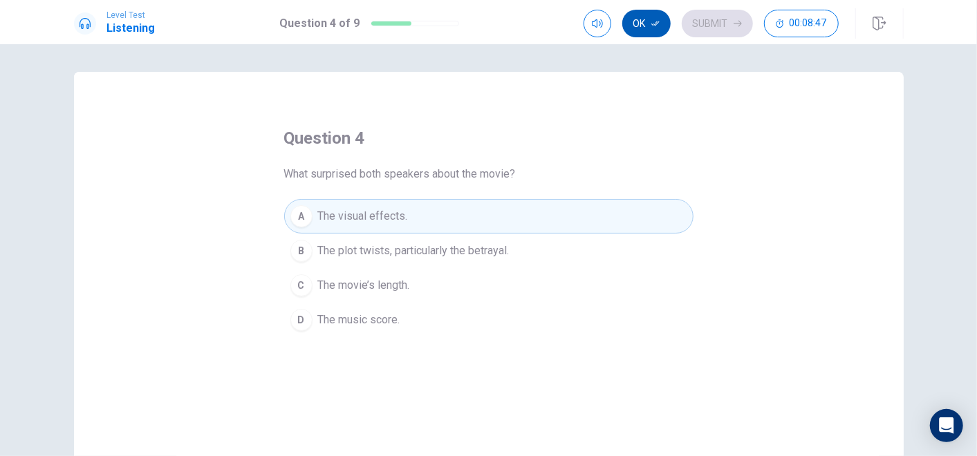
click at [653, 21] on icon "button" at bounding box center [655, 23] width 8 height 8
click at [721, 21] on button "Submit" at bounding box center [717, 24] width 71 height 28
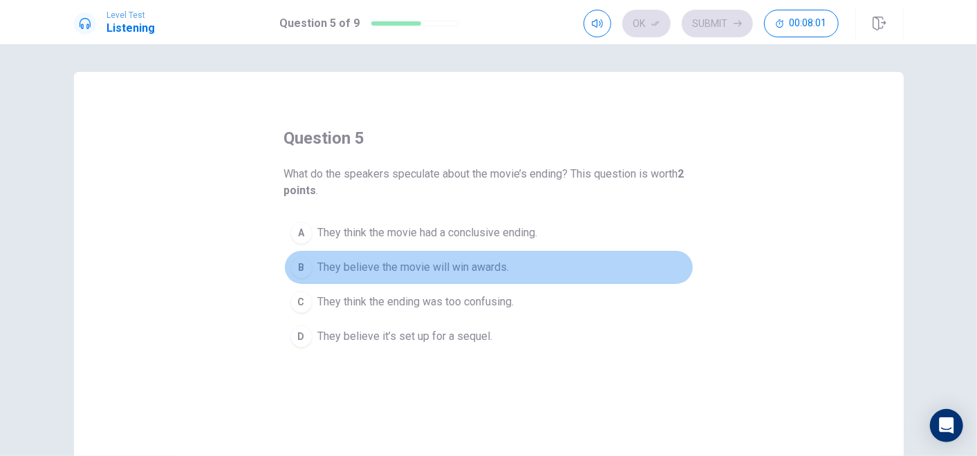
click at [300, 264] on div "B" at bounding box center [301, 267] width 22 height 22
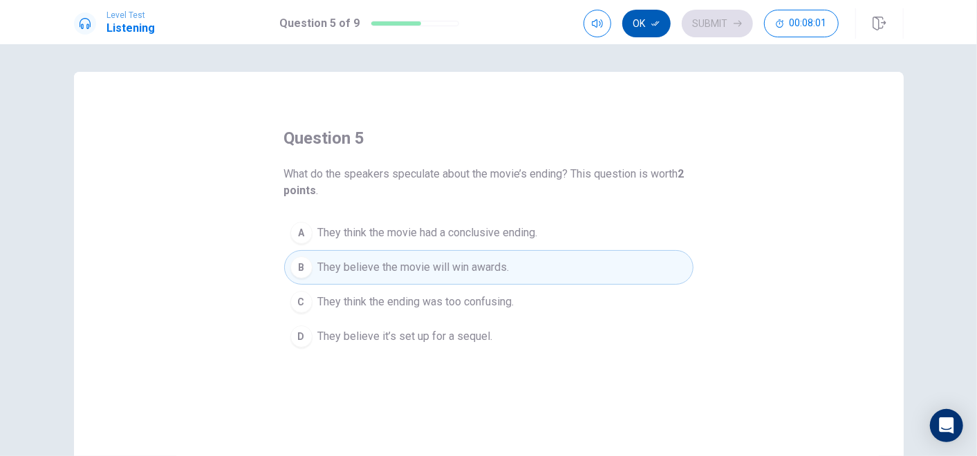
click at [652, 24] on icon "button" at bounding box center [655, 23] width 8 height 8
click at [700, 24] on button "Submit" at bounding box center [717, 24] width 71 height 28
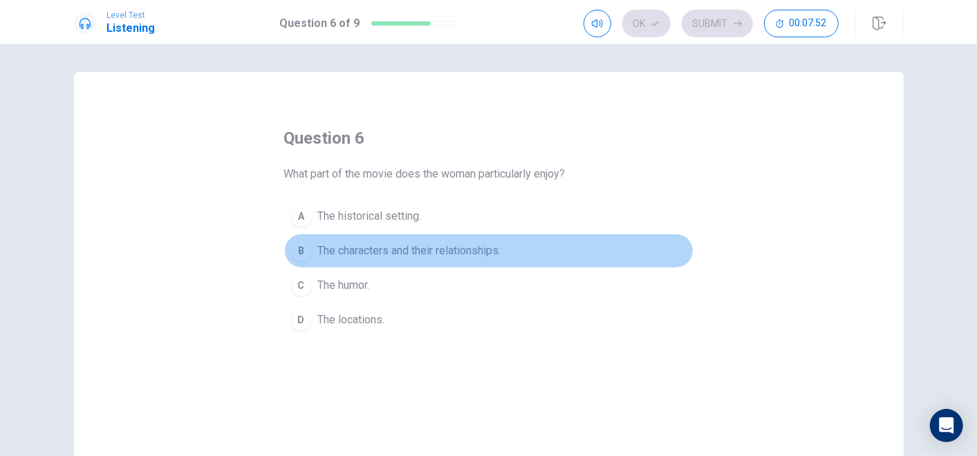
click at [298, 250] on div "B" at bounding box center [301, 251] width 22 height 22
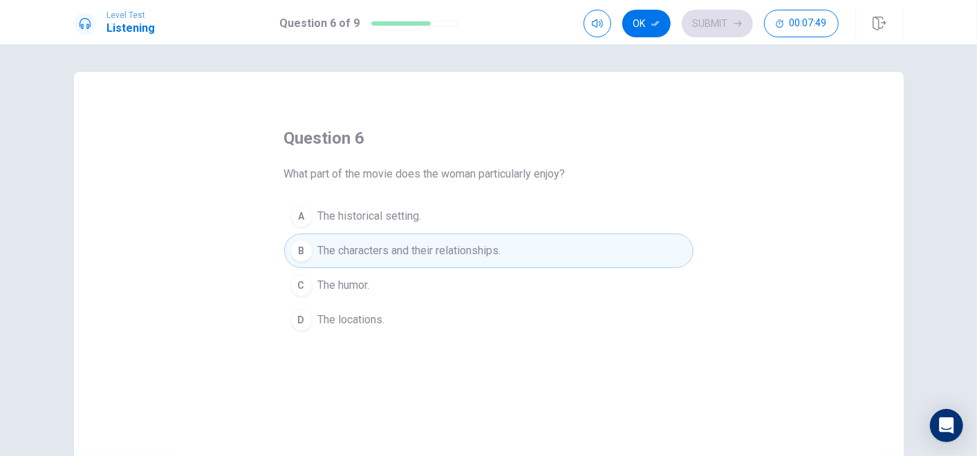
click at [655, 28] on button "Ok" at bounding box center [646, 24] width 48 height 28
click at [702, 26] on button "Submit" at bounding box center [717, 24] width 71 height 28
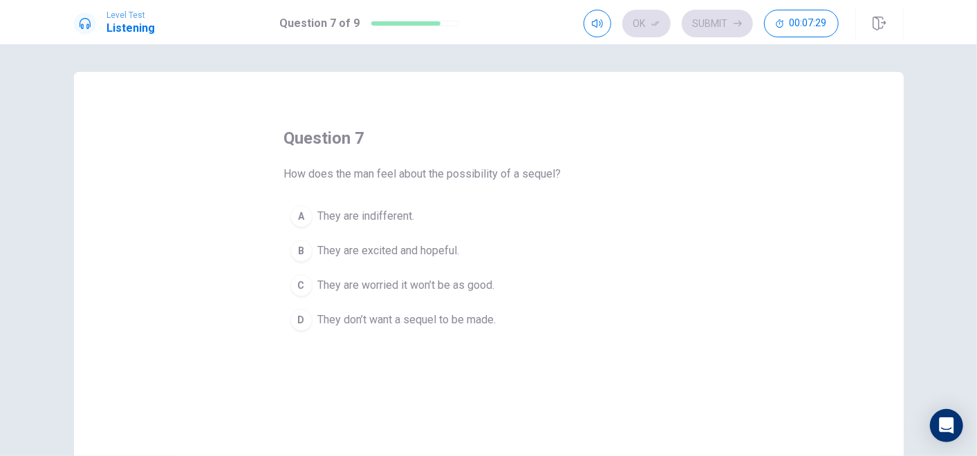
click at [296, 213] on div "A" at bounding box center [301, 216] width 22 height 22
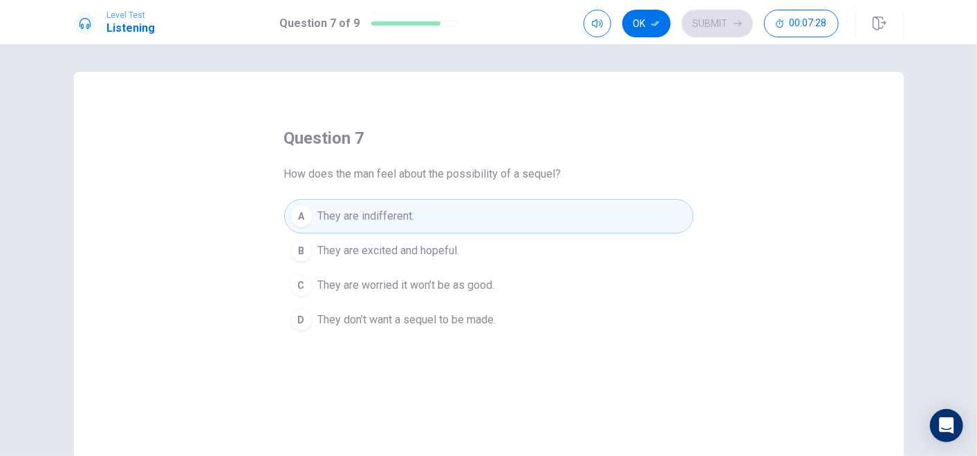
click at [666, 34] on div "Ok Submit 00:07:28" at bounding box center [710, 24] width 255 height 28
click at [656, 32] on button "Ok" at bounding box center [646, 24] width 48 height 28
click at [713, 21] on button "Submit" at bounding box center [717, 24] width 71 height 28
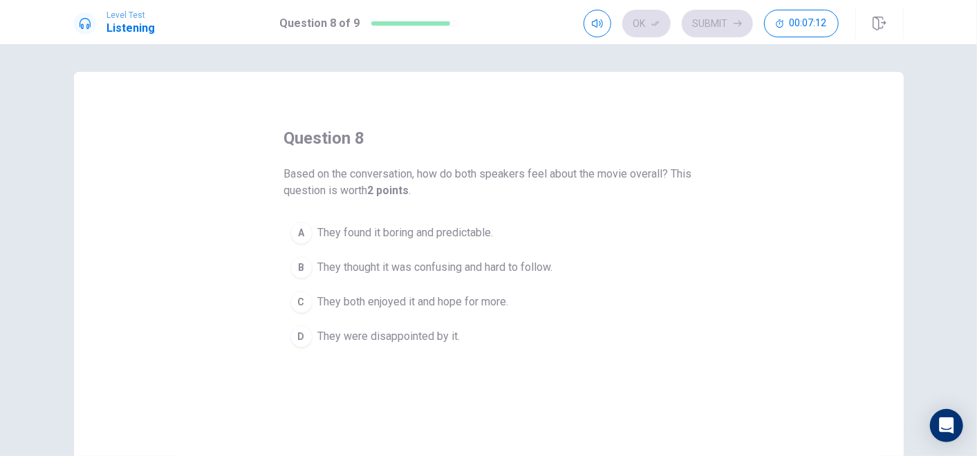
click at [304, 300] on div "C" at bounding box center [301, 302] width 22 height 22
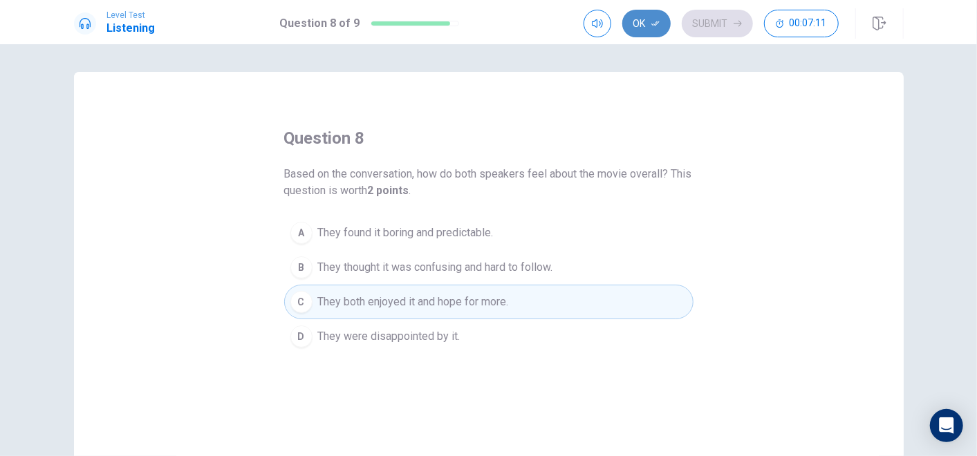
click at [633, 23] on button "Ok" at bounding box center [646, 24] width 48 height 28
click at [714, 19] on button "Submit" at bounding box center [717, 24] width 71 height 28
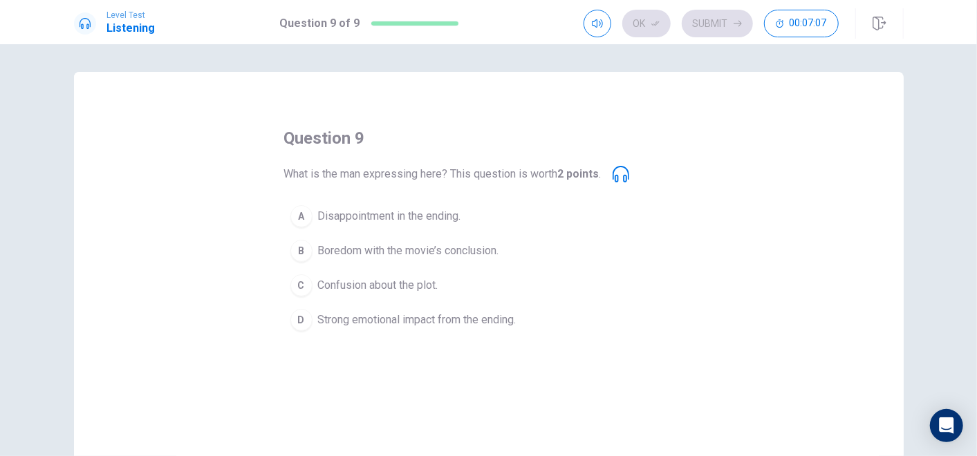
click at [622, 176] on icon at bounding box center [620, 174] width 17 height 17
click at [627, 171] on icon at bounding box center [620, 174] width 17 height 17
click at [623, 175] on icon at bounding box center [620, 174] width 17 height 17
click at [618, 179] on icon at bounding box center [620, 174] width 17 height 17
click at [602, 31] on span at bounding box center [597, 35] width 11 height 8
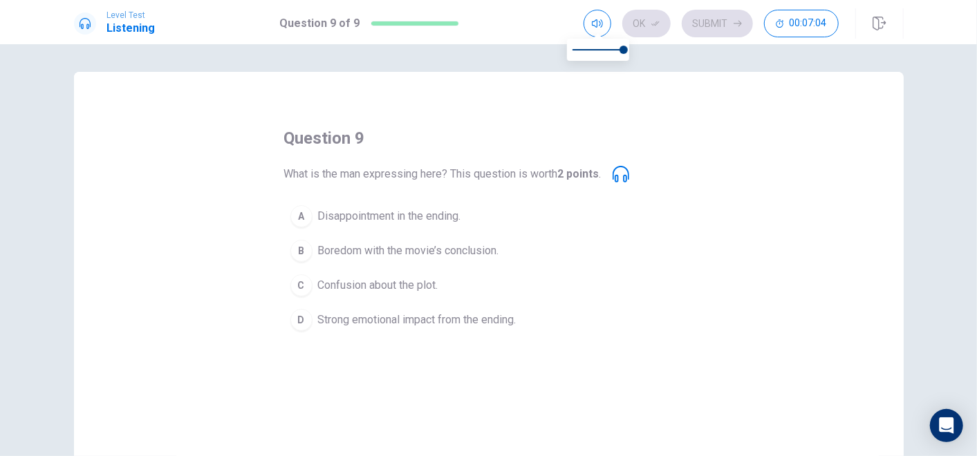
click at [670, 180] on div "question 9 What is the man expressing here? This question is worth 2 points . A…" at bounding box center [488, 232] width 409 height 210
click at [300, 318] on div "D" at bounding box center [301, 320] width 22 height 22
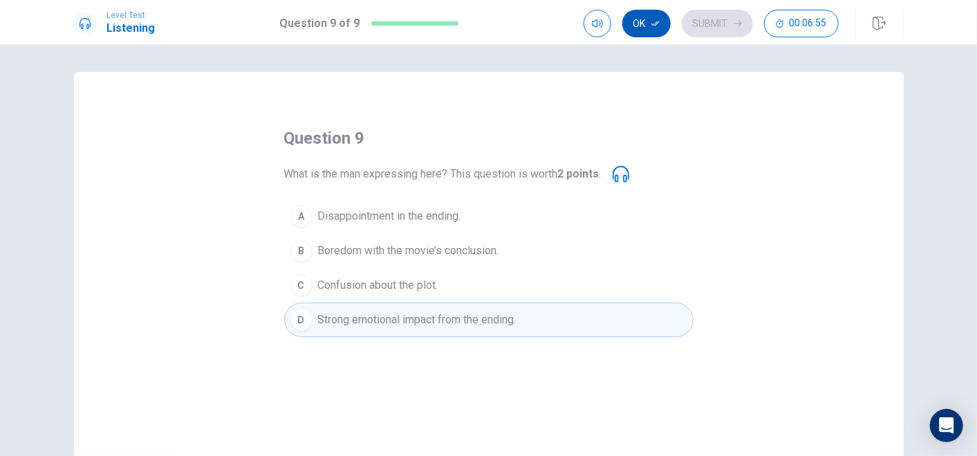
click at [650, 17] on button "Ok" at bounding box center [646, 24] width 48 height 28
click at [731, 12] on button "Submit" at bounding box center [717, 24] width 71 height 28
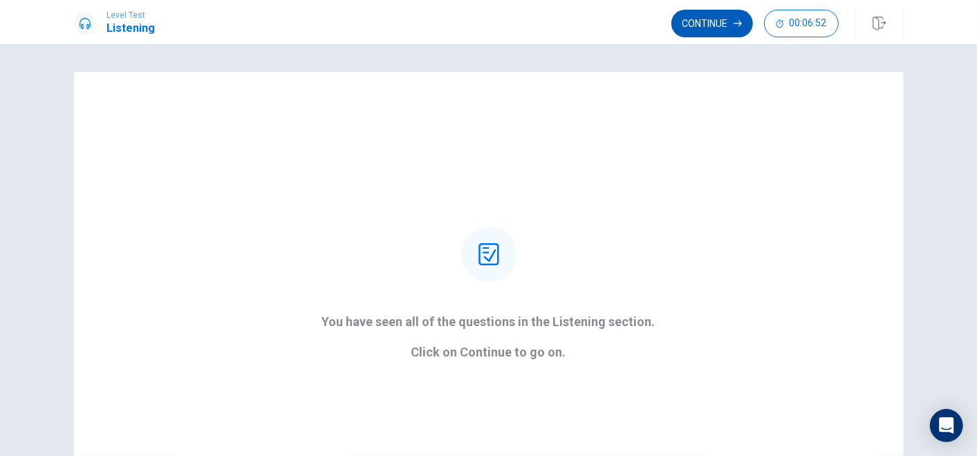
click at [722, 20] on button "Continue" at bounding box center [712, 24] width 82 height 28
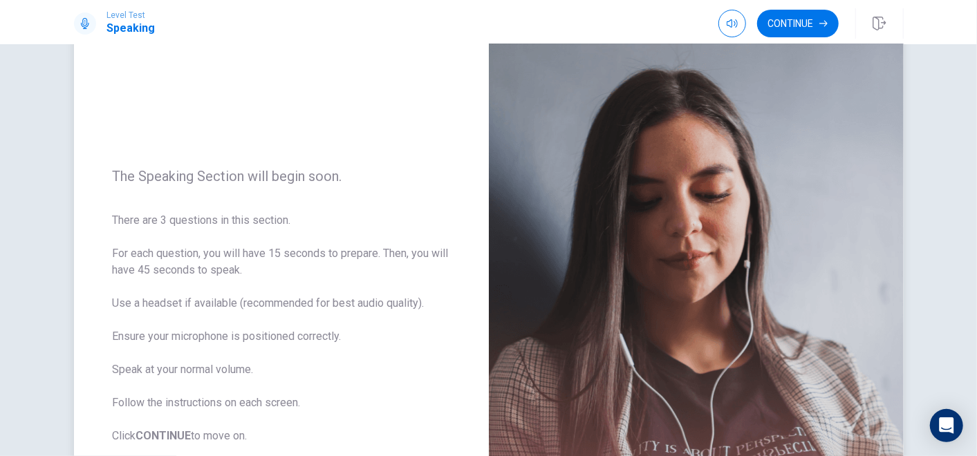
scroll to position [153, 0]
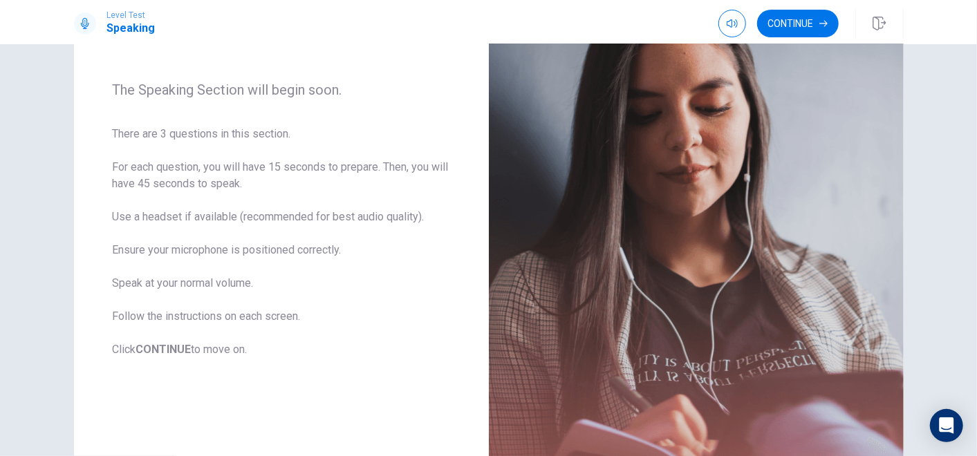
click at [823, 26] on button "Continue" at bounding box center [798, 24] width 82 height 28
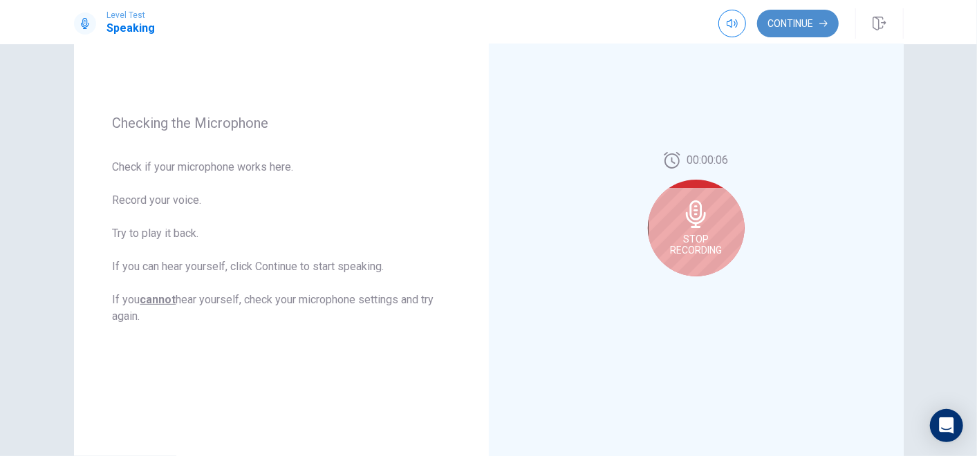
click at [785, 24] on button "Continue" at bounding box center [798, 24] width 82 height 28
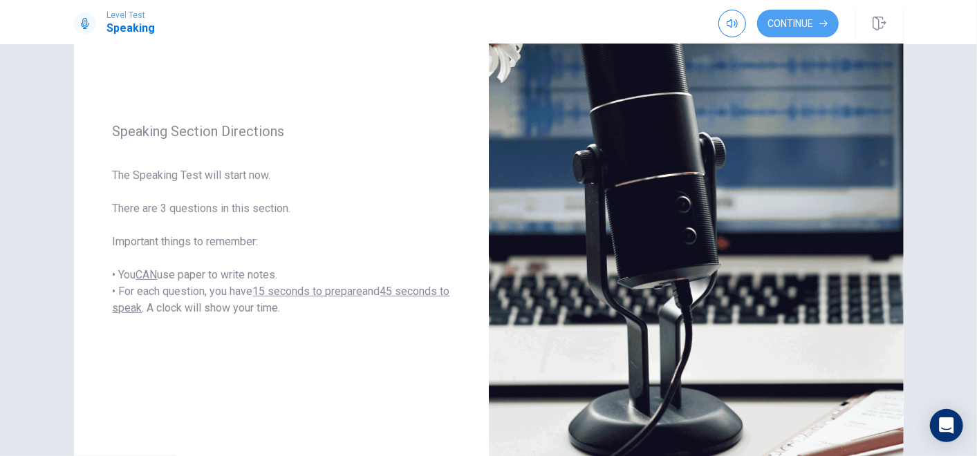
click at [802, 27] on button "Continue" at bounding box center [798, 24] width 82 height 28
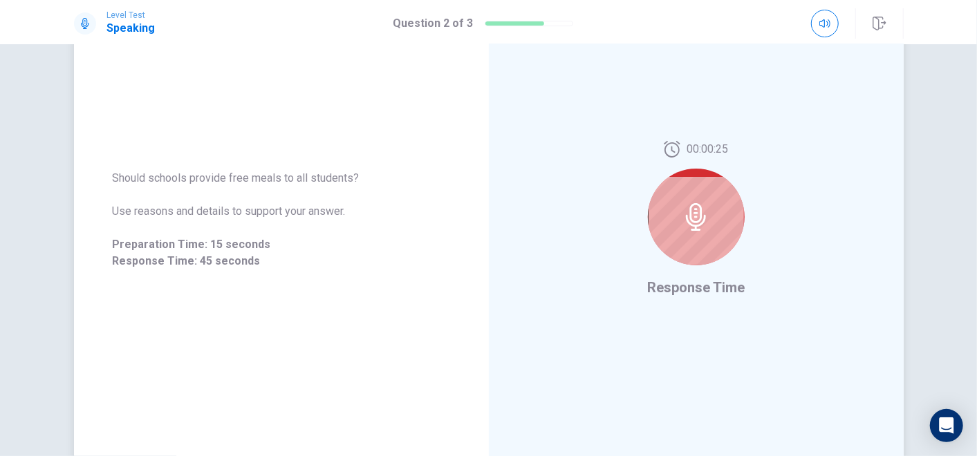
drag, startPoint x: 356, startPoint y: 180, endPoint x: 109, endPoint y: 178, distance: 247.5
click at [106, 180] on div "Should schools provide free meals to all students? Use reasons and details to s…" at bounding box center [281, 219] width 415 height 133
drag, startPoint x: 109, startPoint y: 178, endPoint x: 225, endPoint y: 178, distance: 115.4
click at [225, 178] on span "Should schools provide free meals to all students?" at bounding box center [281, 178] width 337 height 17
click at [782, 118] on div "00:00:16 Response Time" at bounding box center [696, 219] width 415 height 603
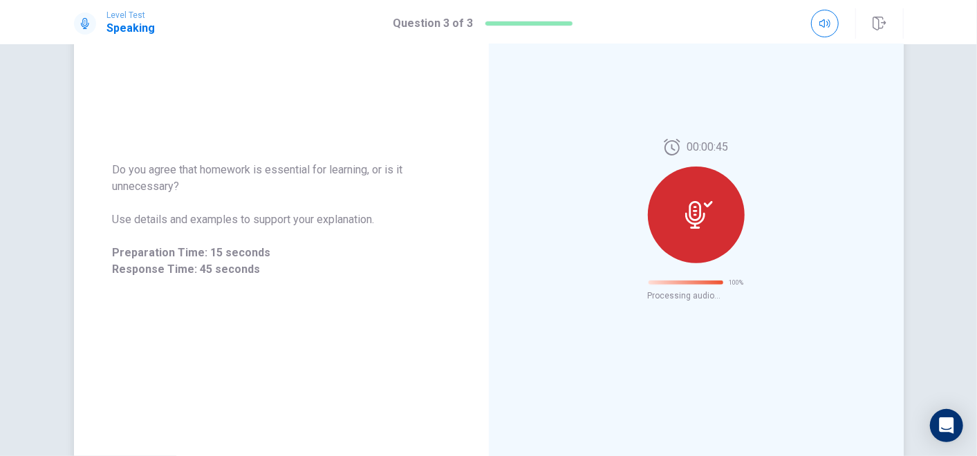
scroll to position [46, 0]
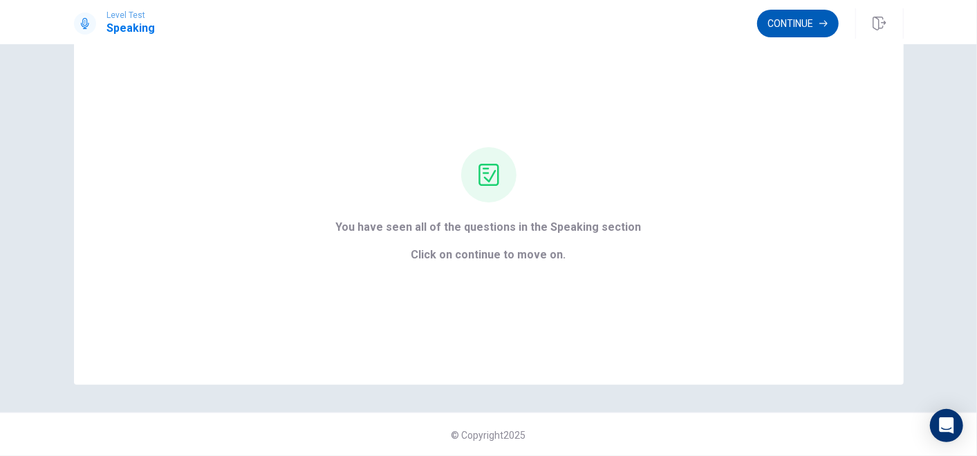
click at [792, 28] on button "Continue" at bounding box center [798, 24] width 82 height 28
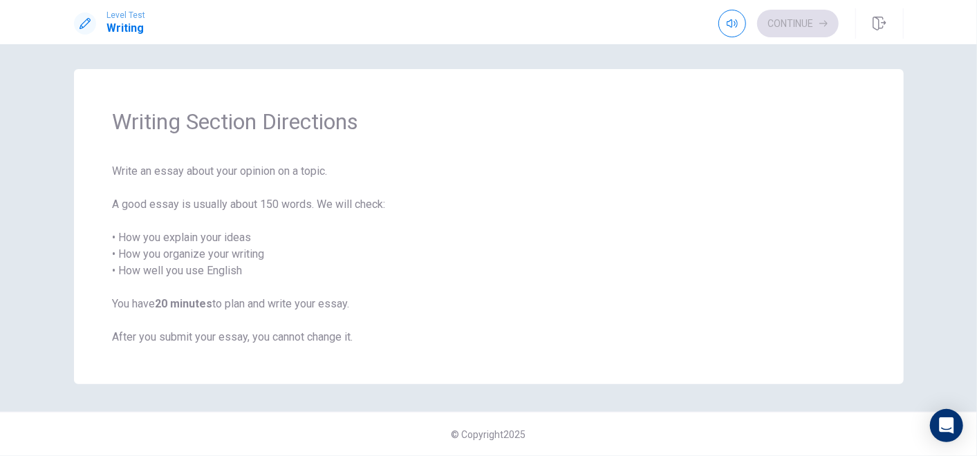
scroll to position [2, 0]
click at [809, 22] on button "Continue" at bounding box center [798, 24] width 82 height 28
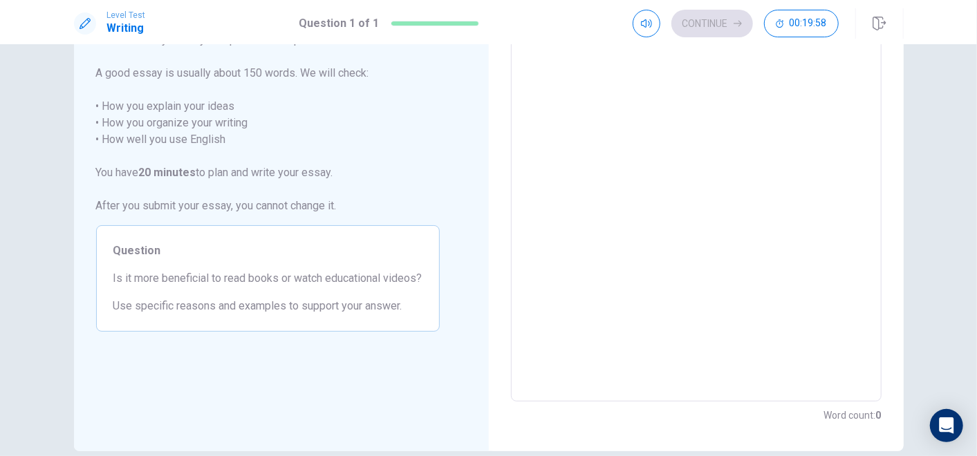
scroll to position [77, 0]
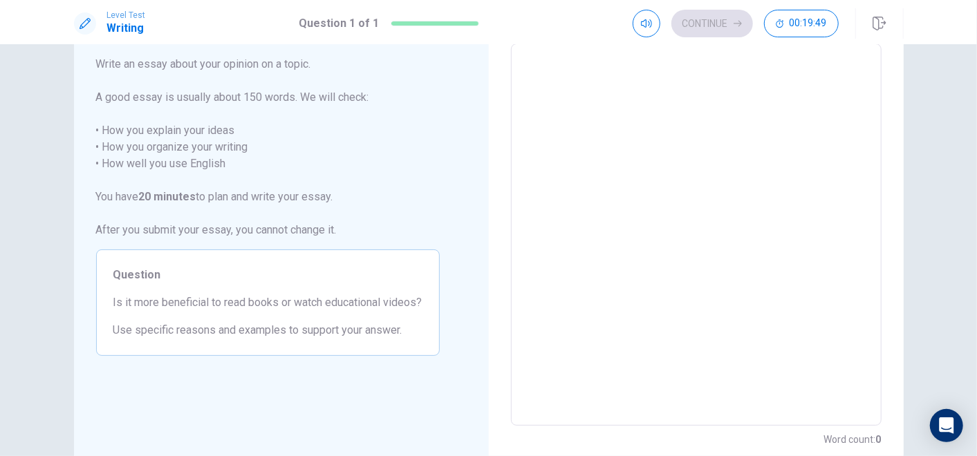
click at [650, 77] on textarea at bounding box center [696, 234] width 351 height 359
type textarea "F"
type textarea "x"
type textarea "Fo"
type textarea "x"
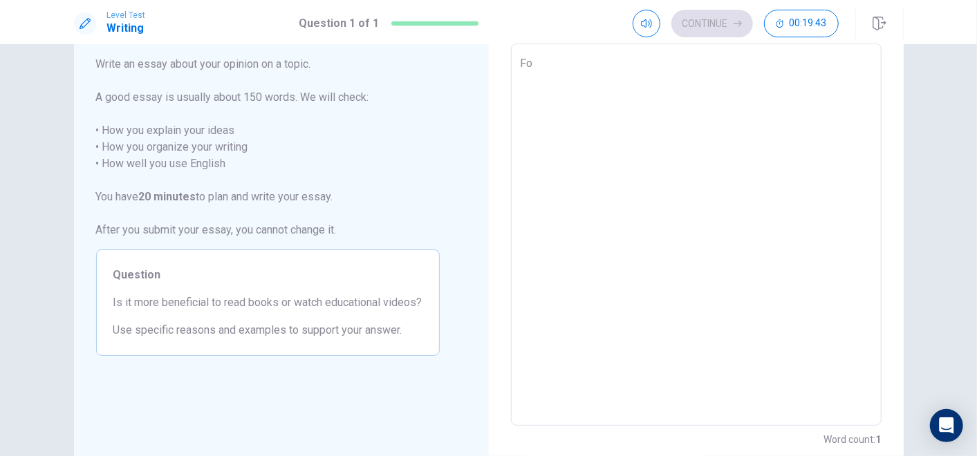
type textarea "For"
type textarea "x"
type textarea "For"
type textarea "x"
type textarea "For m"
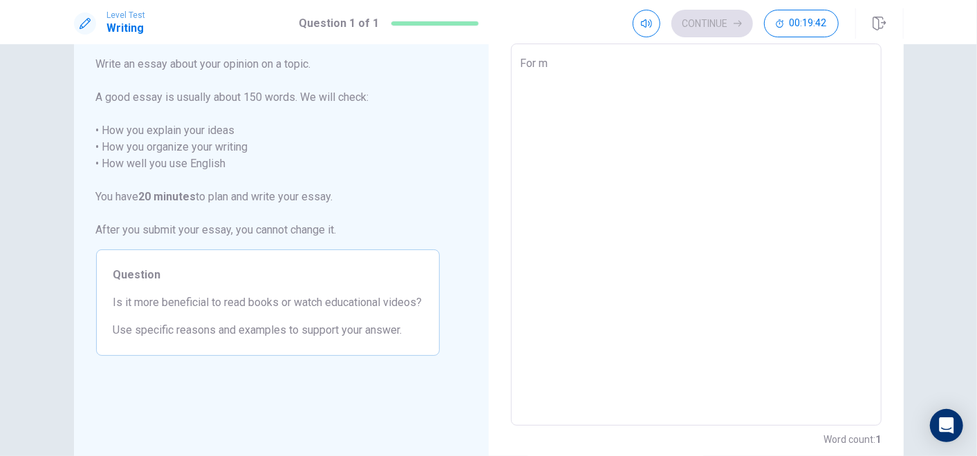
type textarea "x"
type textarea "For my"
type textarea "x"
type textarea "For m"
type textarea "x"
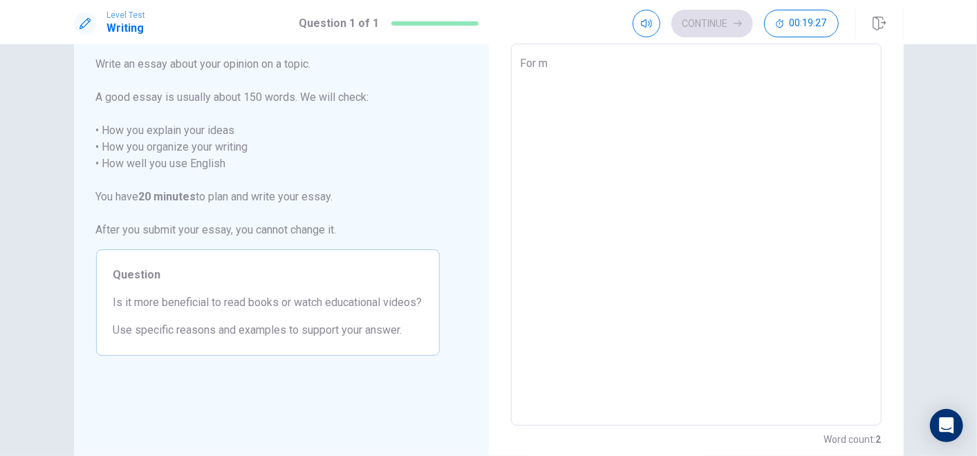
type textarea "For"
type textarea "x"
type textarea "For"
type textarea "x"
type textarea "Fo"
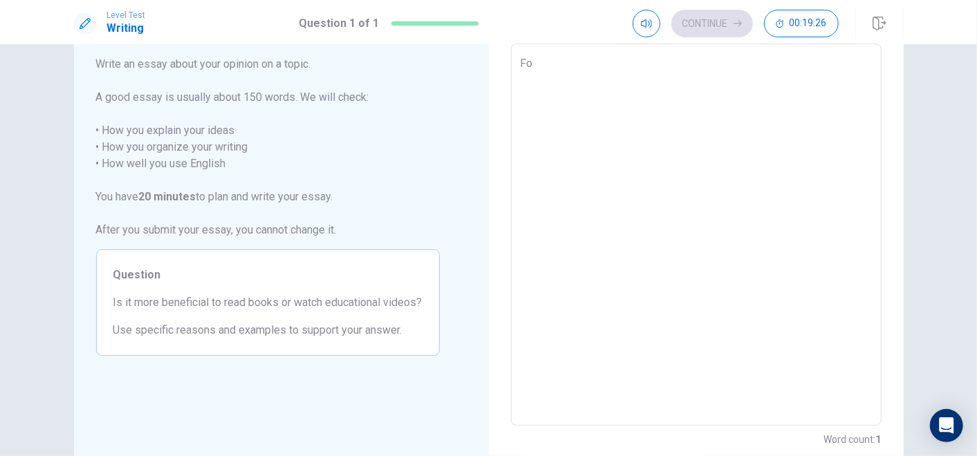
type textarea "x"
type textarea "F"
type textarea "x"
type textarea "I"
type textarea "x"
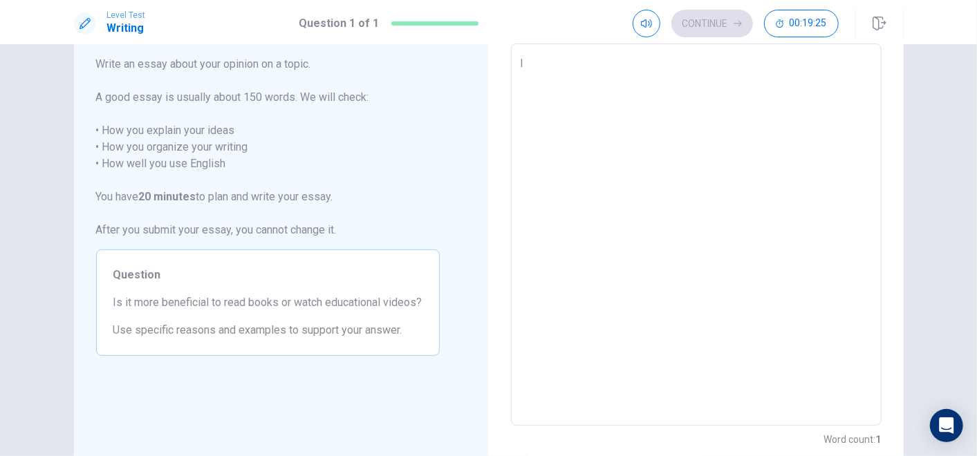
type textarea "In"
type textarea "x"
type textarea "In"
type textarea "x"
type textarea "In m"
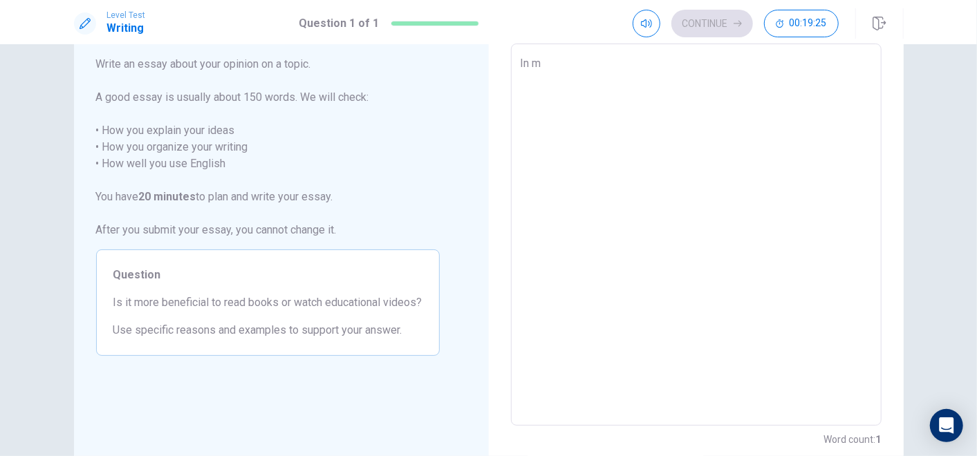
type textarea "x"
type textarea "In my"
type textarea "x"
type textarea "In my"
type textarea "x"
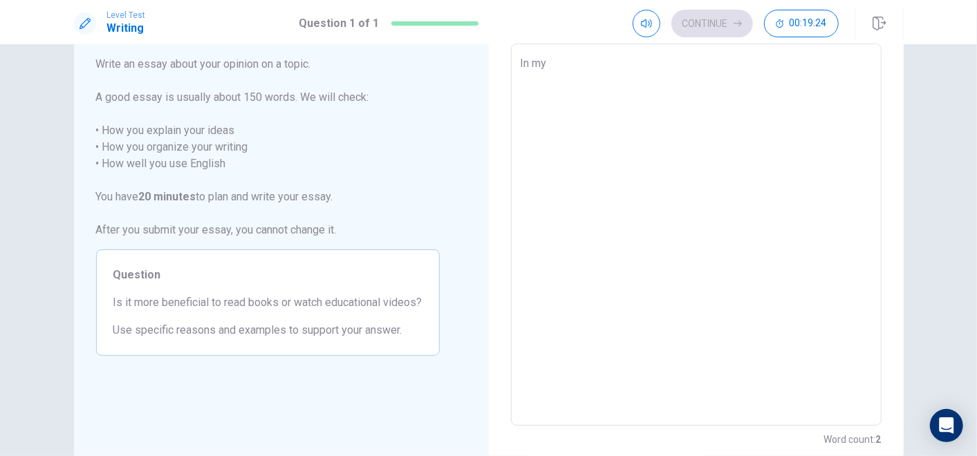
type textarea "In my o"
type textarea "x"
type textarea "In my op"
type textarea "x"
type textarea "In my opi"
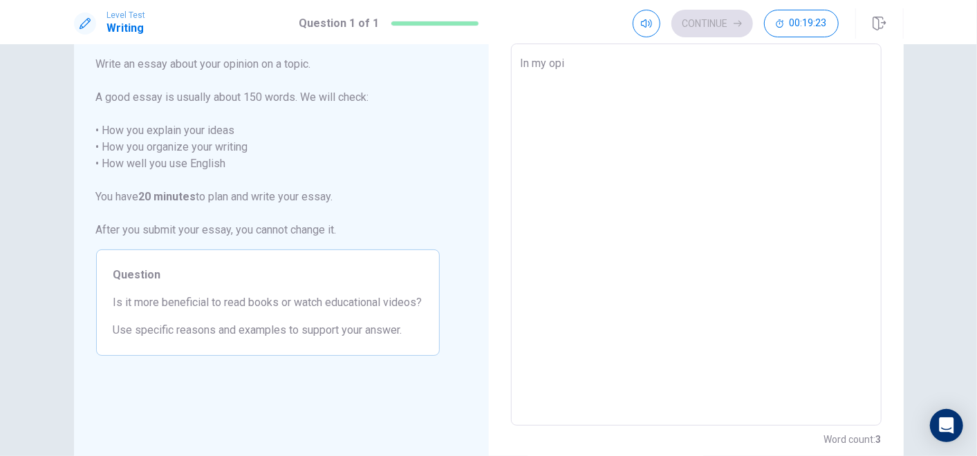
type textarea "x"
type textarea "In my opin"
type textarea "x"
type textarea "In my opini"
type textarea "x"
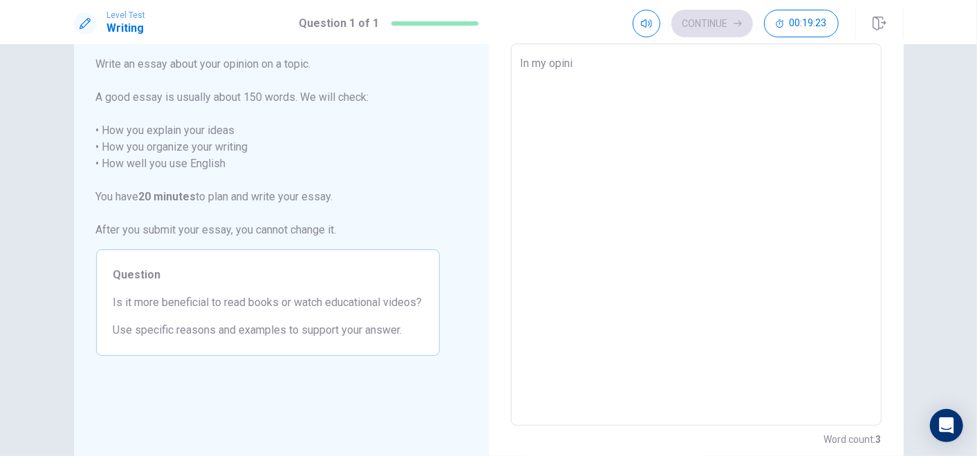
type textarea "In my opinio"
type textarea "x"
type textarea "In my opinion"
type textarea "x"
type textarea "In my opinionr"
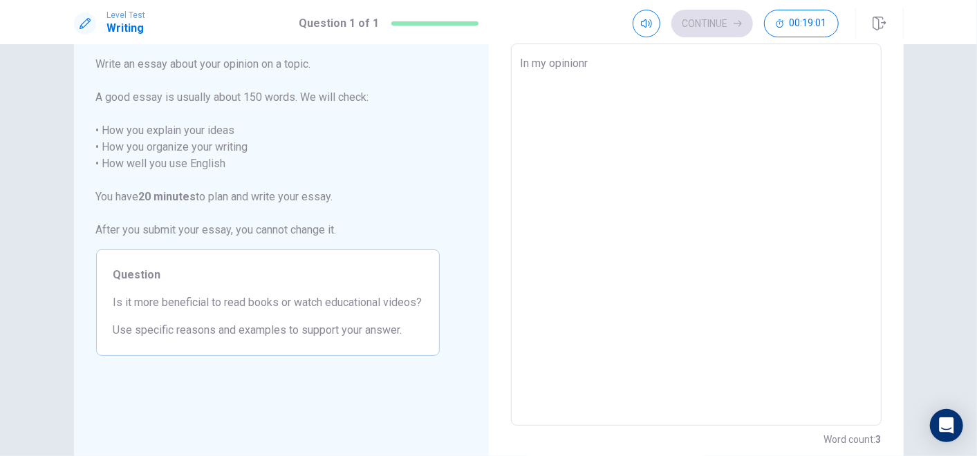
type textarea "x"
type textarea "In my opinionre"
type textarea "x"
type textarea "In my opinionrea"
type textarea "x"
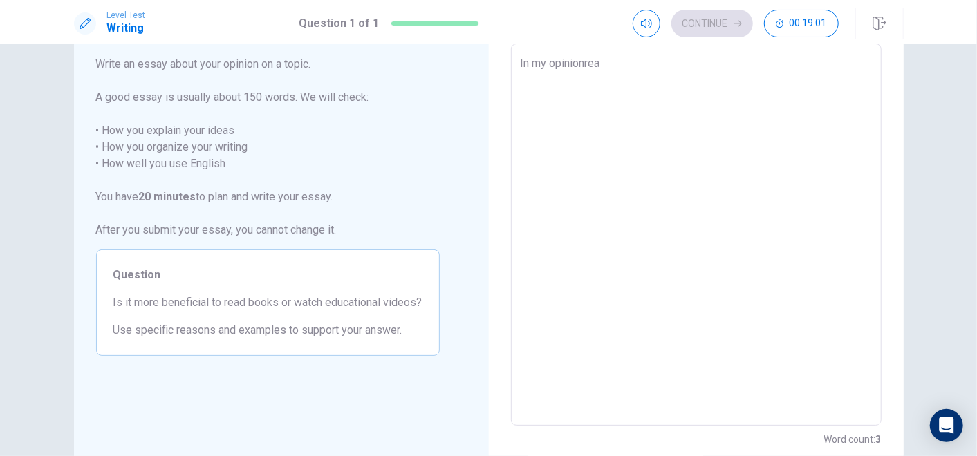
type textarea "In my opinionread"
type textarea "x"
type textarea "In my opinionreadi"
type textarea "x"
type textarea "In my opinionreadin"
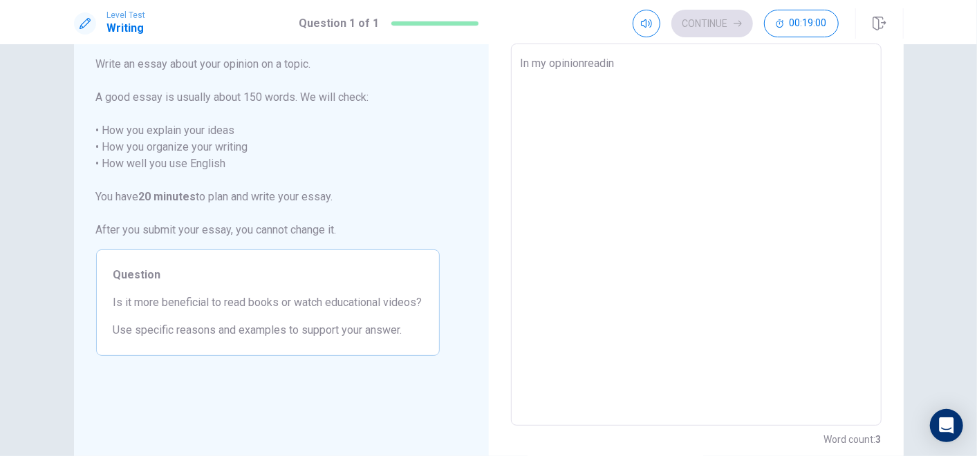
type textarea "x"
type textarea "In my opinionreading"
type textarea "x"
type textarea "In my opinionreading"
type textarea "x"
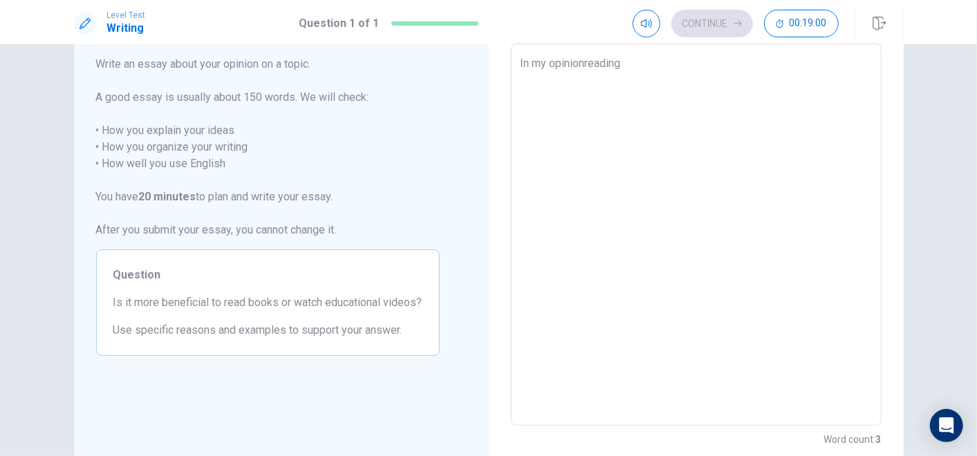
type textarea "In my opinionreading b"
type textarea "x"
type textarea "In my opinionreading bo"
type textarea "x"
type textarea "In my opinionreading boo"
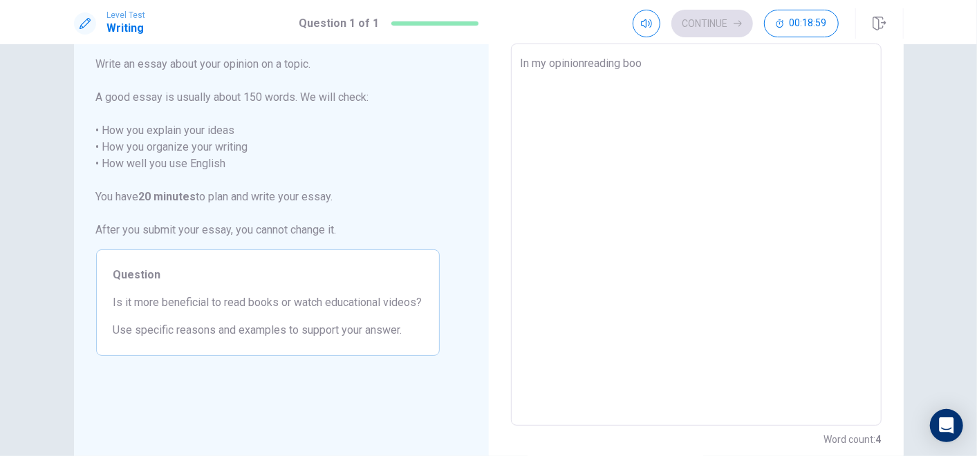
type textarea "x"
type textarea "In my opinionreading boob"
type textarea "x"
type textarea "In my opinionreading boob"
type textarea "x"
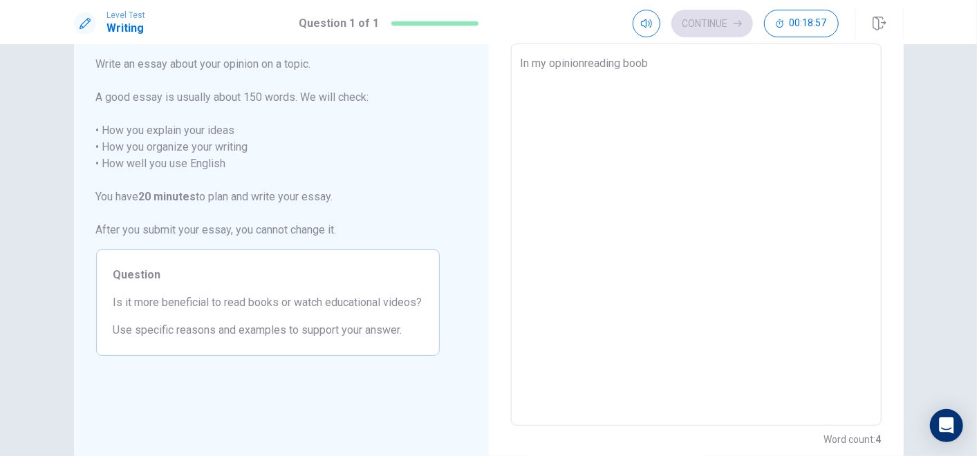
type textarea "In my opinionreading boob i"
type textarea "x"
type textarea "In my opinionreading boob"
type textarea "x"
type textarea "In my opinionreading boob"
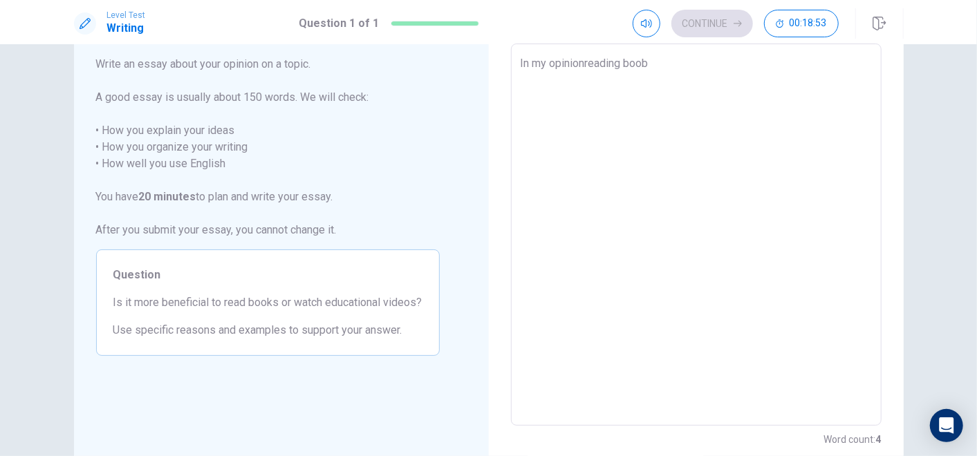
type textarea "x"
type textarea "In my opinionreading boo"
type textarea "x"
type textarea "In my opinionreading book"
type textarea "x"
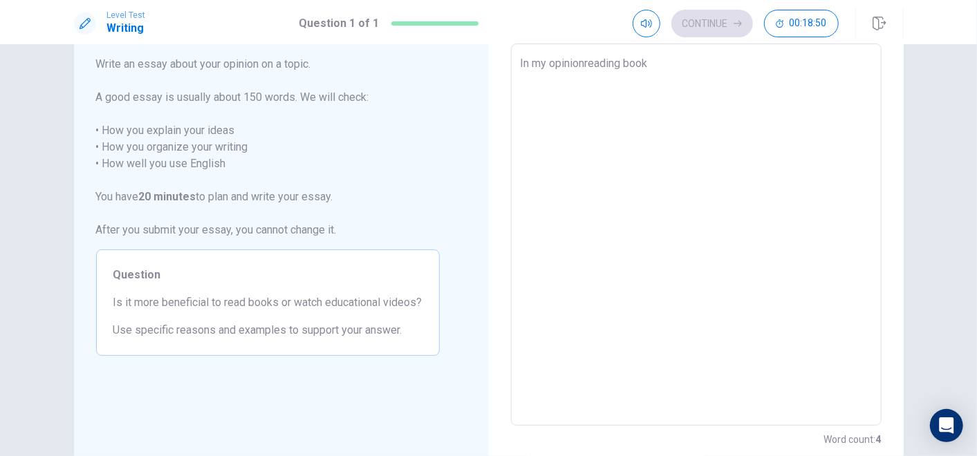
type textarea "In my opinionreading books"
type textarea "x"
type textarea "In my opinionreading books"
type textarea "x"
type textarea "In my opinionreading books i"
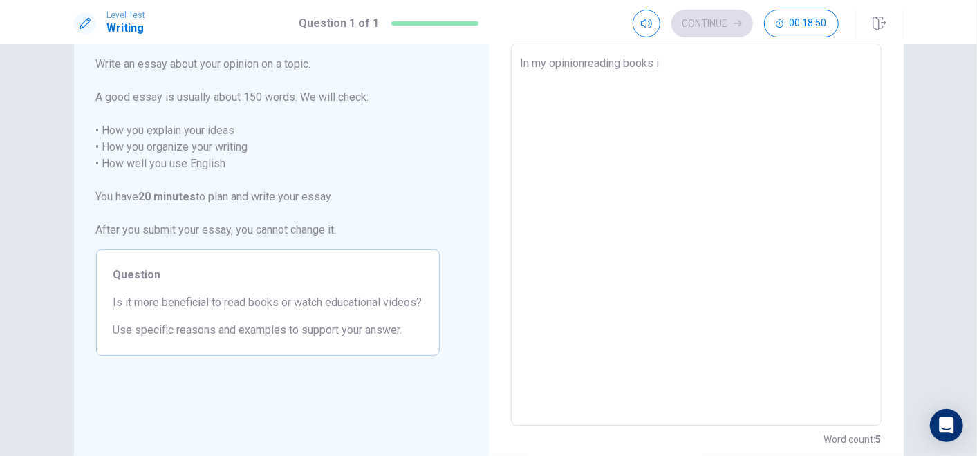
type textarea "x"
type textarea "In my opinionreading books is"
type textarea "x"
type textarea "In my opinionreading books is"
type textarea "x"
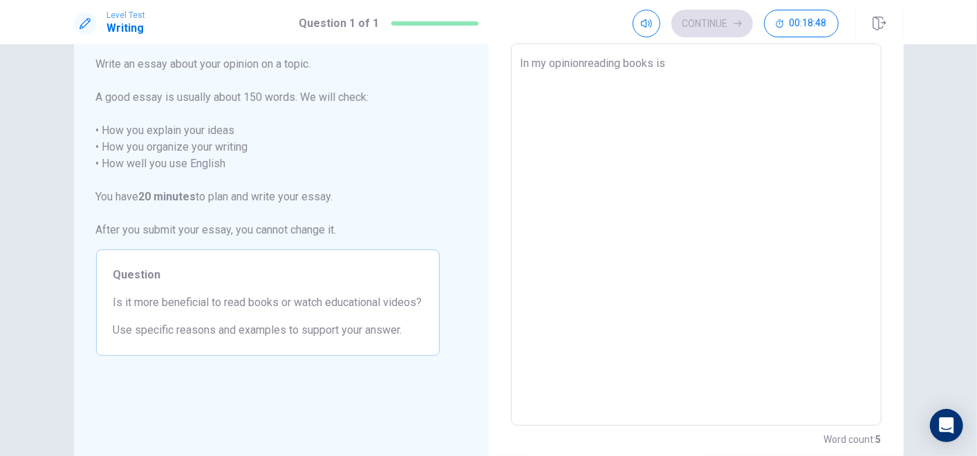
type textarea "In my opinionreading books is m"
type textarea "x"
type textarea "In my opinionreading books is mo"
type textarea "x"
type textarea "In my opinionreading books is mor"
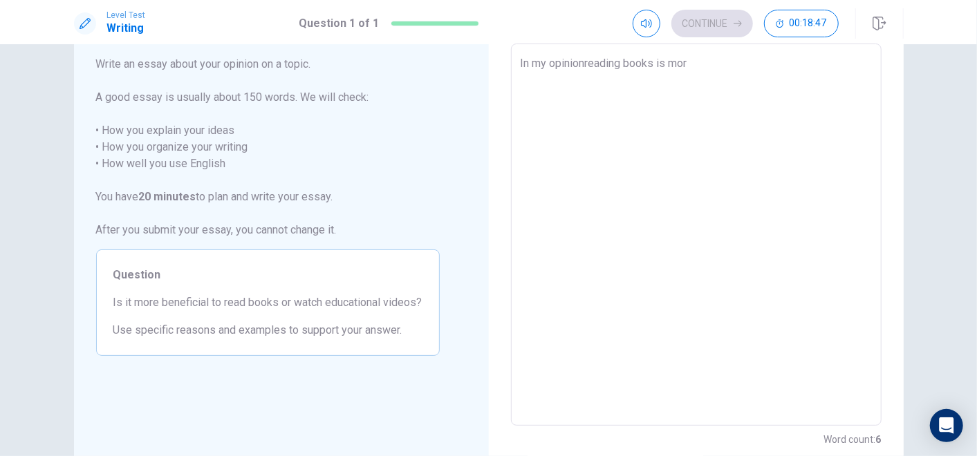
type textarea "x"
type textarea "In my opinionreading books is more"
type textarea "x"
type textarea "In my opinionreading books is more"
click at [582, 65] on textarea "In my opinionreading books is more" at bounding box center [696, 234] width 351 height 359
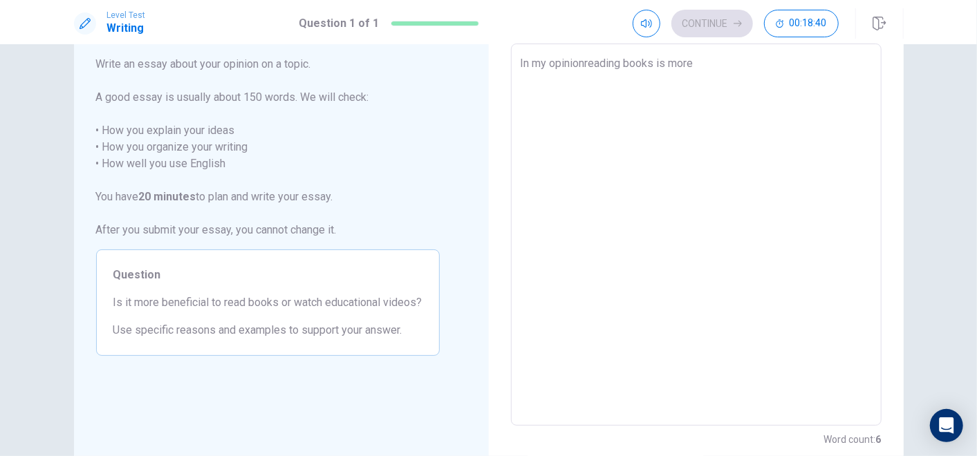
type textarea "x"
type textarea "In my opinion reading books is more"
click at [653, 65] on textarea "In my opinion reading books is more" at bounding box center [696, 234] width 351 height 359
click at [701, 63] on textarea "In my opinion reading books is more" at bounding box center [696, 234] width 351 height 359
type textarea "x"
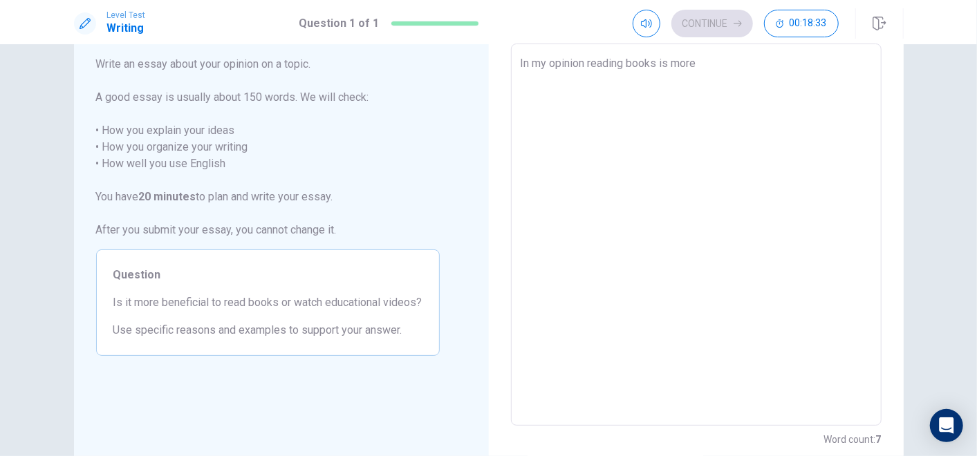
type textarea "In my opinion reading books is more b"
type textarea "x"
type textarea "In my opinion reading books is more be"
type textarea "x"
type textarea "In my opinion reading books is more ben"
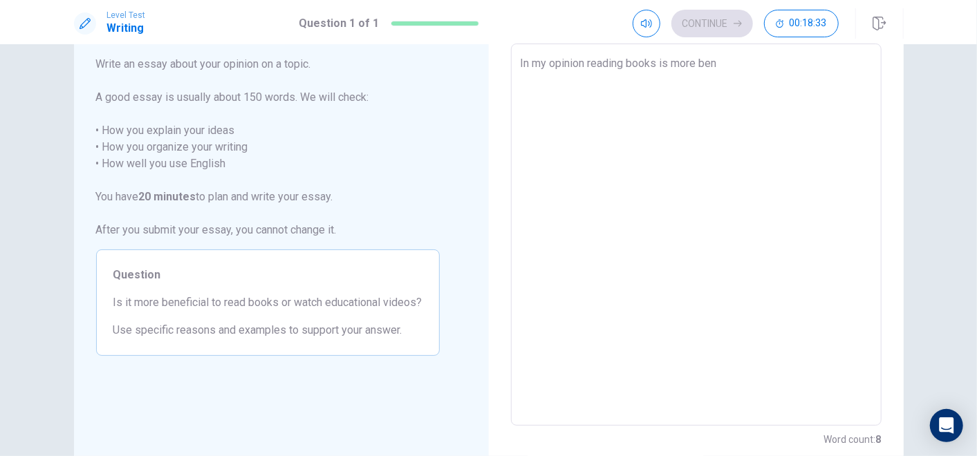
type textarea "x"
type textarea "In my opinion reading books is more bene"
type textarea "x"
type textarea "In my opinion reading books is more benef"
type textarea "x"
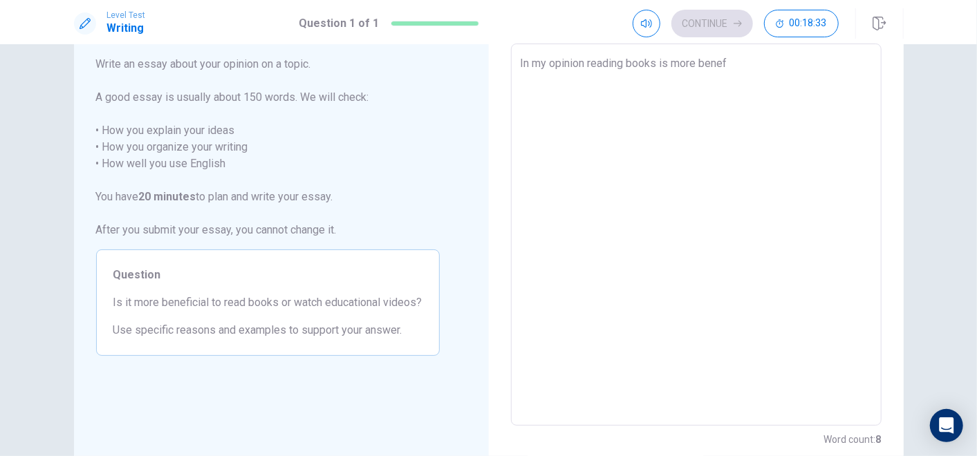
type textarea "In my opinion reading books is more benefi"
type textarea "x"
type textarea "In my opinion reading books is more benefic"
type textarea "x"
type textarea "In my opinion reading books is more benefici"
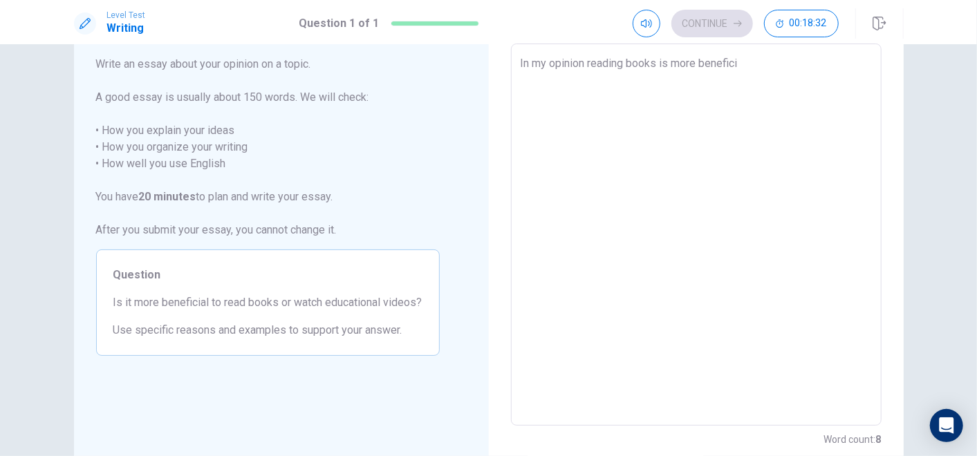
type textarea "x"
type textarea "In my opinion reading books is more beneficia"
type textarea "x"
type textarea "In my opinion reading books is more beneficial"
type textarea "x"
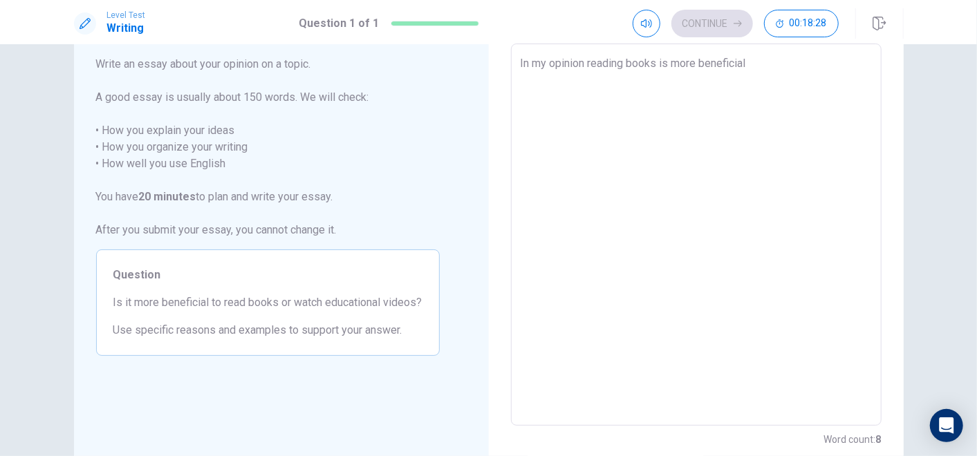
type textarea "In my opinion reading books is more beneficia"
type textarea "x"
type textarea "In my opinion reading books is more beneficia."
type textarea "x"
type textarea "In my opinion reading books is more beneficia."
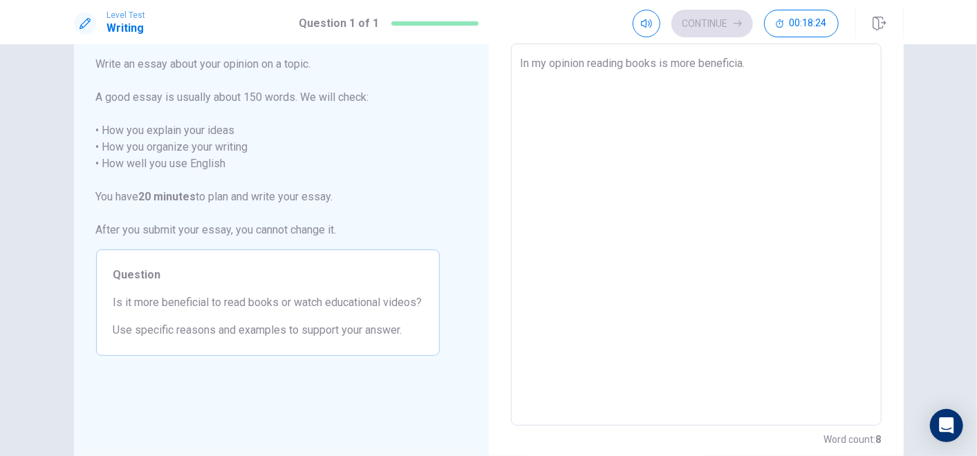
type textarea "x"
type textarea "In my opinion reading books is more beneficia. I"
type textarea "x"
type textarea "In my opinion reading books is more beneficia."
type textarea "x"
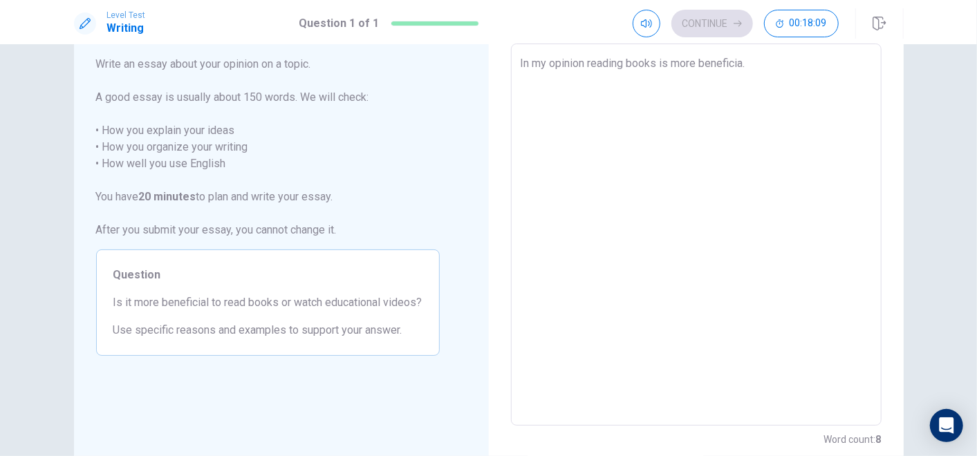
type textarea "In my opinion reading books is more beneficia. W"
type textarea "x"
type textarea "In my opinion reading books is more beneficia. Wh"
type textarea "x"
type textarea "In my opinion reading books is more beneficia. Whe"
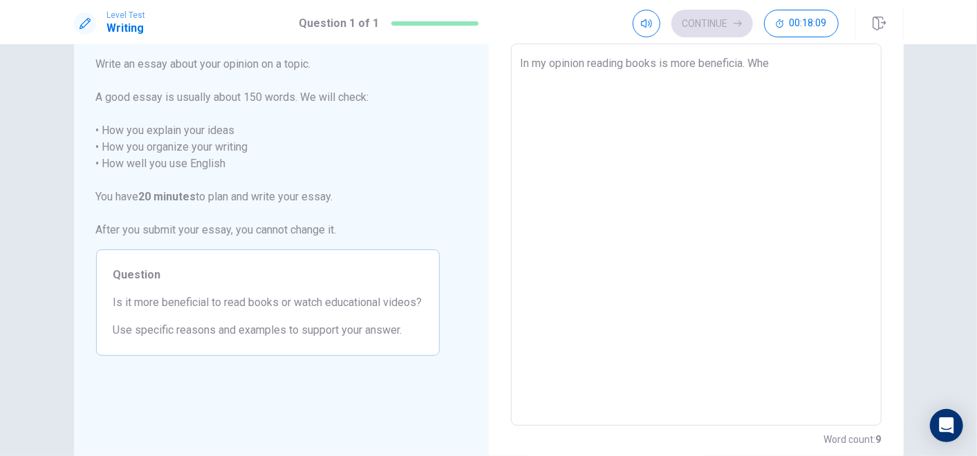
type textarea "x"
type textarea "In my opinion reading books is more beneficia. Whe"
type textarea "x"
type textarea "In my opinion reading books is more beneficia. Whe r"
type textarea "x"
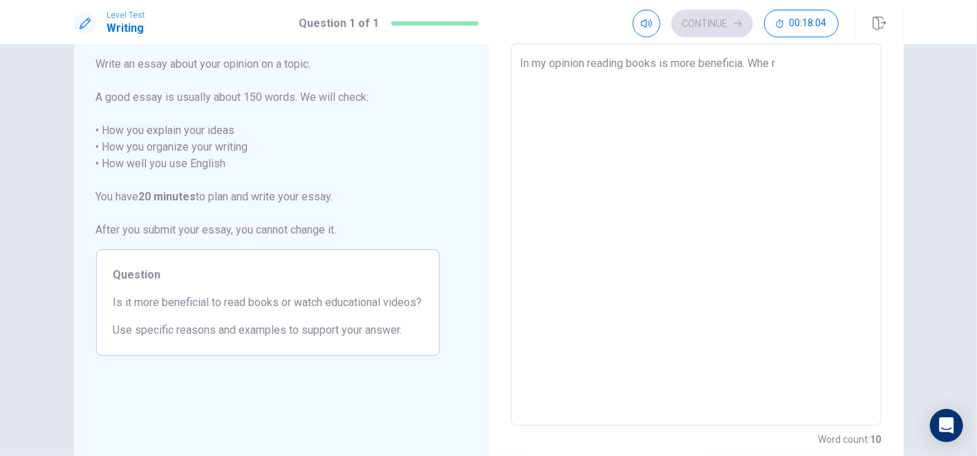
type textarea "In my opinion reading books is more beneficia. Whe re"
type textarea "x"
type textarea "In my opinion reading books is more beneficia. Whe rea"
type textarea "x"
type textarea "In my opinion reading books is more beneficia. Whe read"
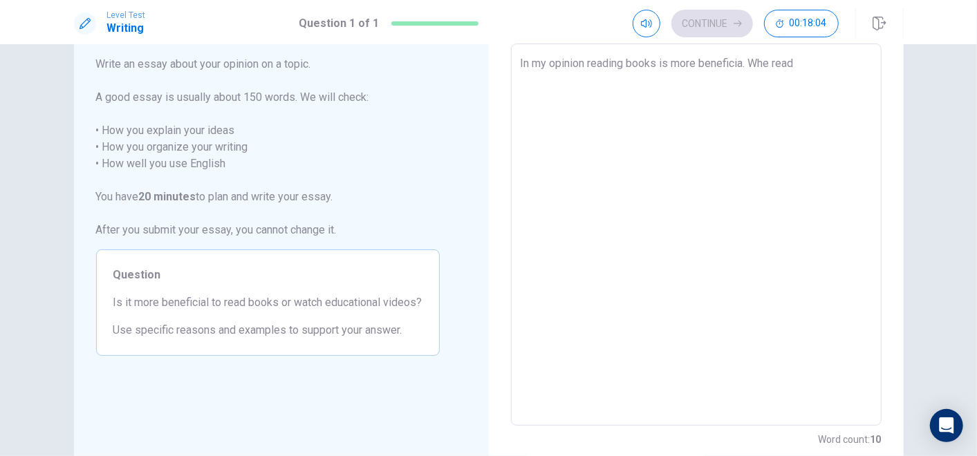
type textarea "x"
type textarea "In my opinion reading books is more beneficia. Whe read"
type textarea "x"
type textarea "In my opinion reading books is more beneficia. Whe read a"
type textarea "x"
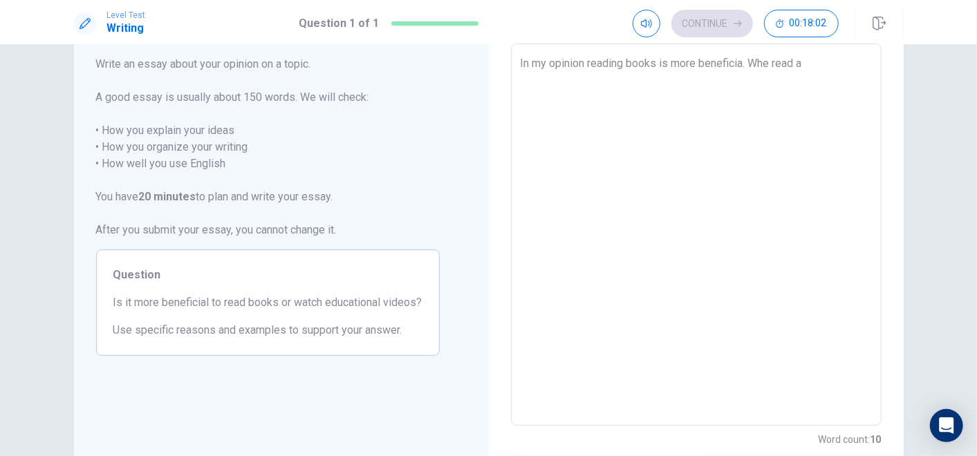
type textarea "In my opinion reading books is more beneficia. Whe read a"
type textarea "x"
type textarea "In my opinion reading books is more beneficia. Whe read a b"
type textarea "x"
type textarea "In my opinion reading books is more beneficia. Whe read a bo"
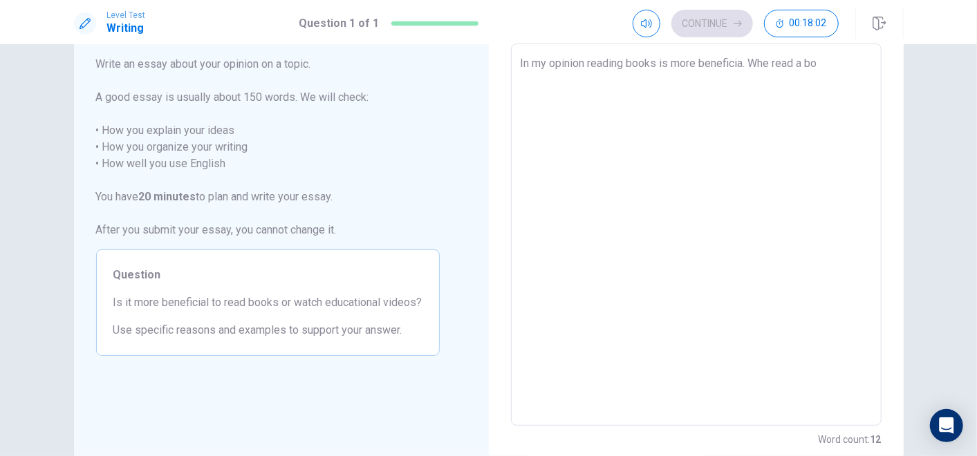
type textarea "x"
type textarea "In my opinion reading books is more beneficia. Whe read a boo"
type textarea "x"
type textarea "In my opinion reading books is more beneficia. Whe read a book"
type textarea "x"
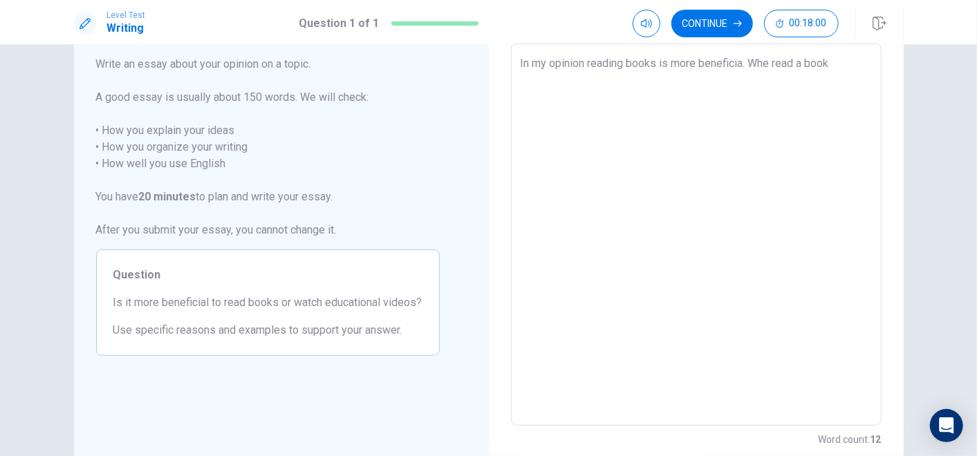
type textarea "In my opinion reading books is more beneficia. Whe read a book,"
type textarea "x"
type textarea "In my opinion reading books is more beneficia. Whe read a book,"
type textarea "x"
type textarea "In my opinion reading books is more beneficia. Whe read a book, w"
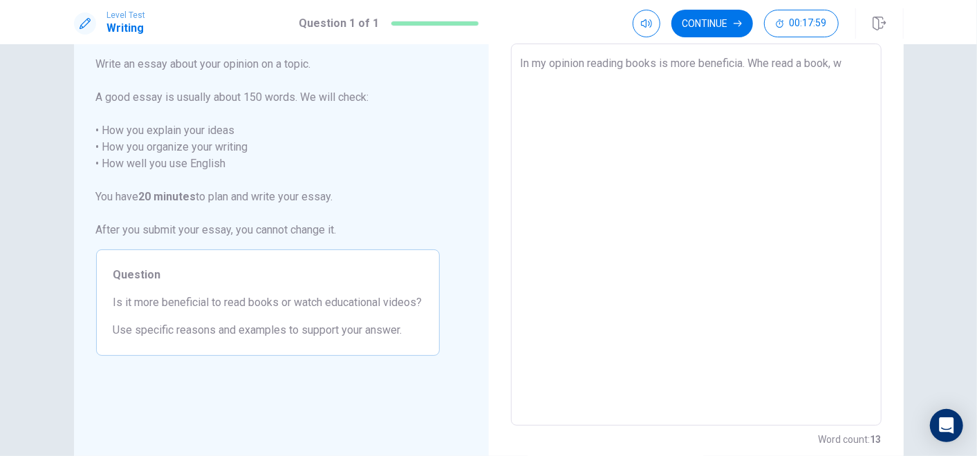
type textarea "x"
type textarea "In my opinion reading books is more beneficia. Whe read a book,"
type textarea "x"
type textarea "In my opinion reading books is more beneficia. Whe read a book,"
type textarea "x"
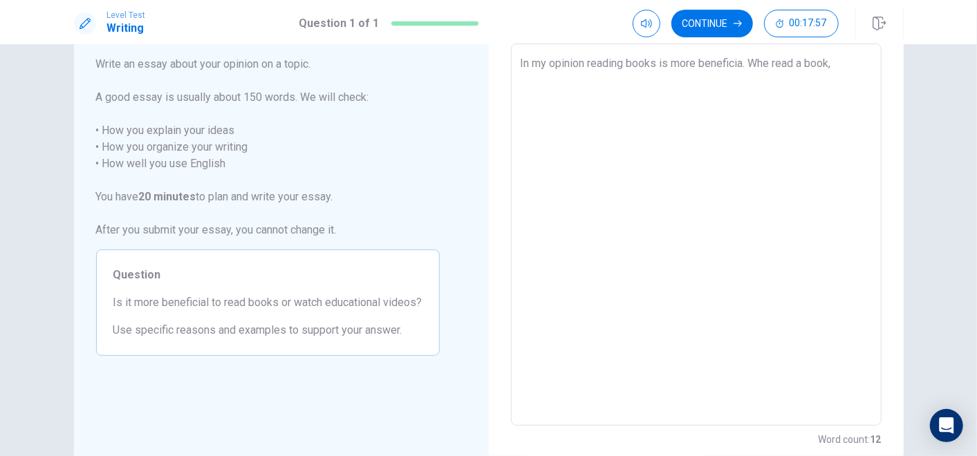
type textarea "In my opinion reading books is more beneficia. Whe read a book,"
type textarea "x"
type textarea "In my opinion reading books is more beneficia. Whe read a book, w"
type textarea "x"
type textarea "In my opinion reading books is more beneficia. Whe read a book, we"
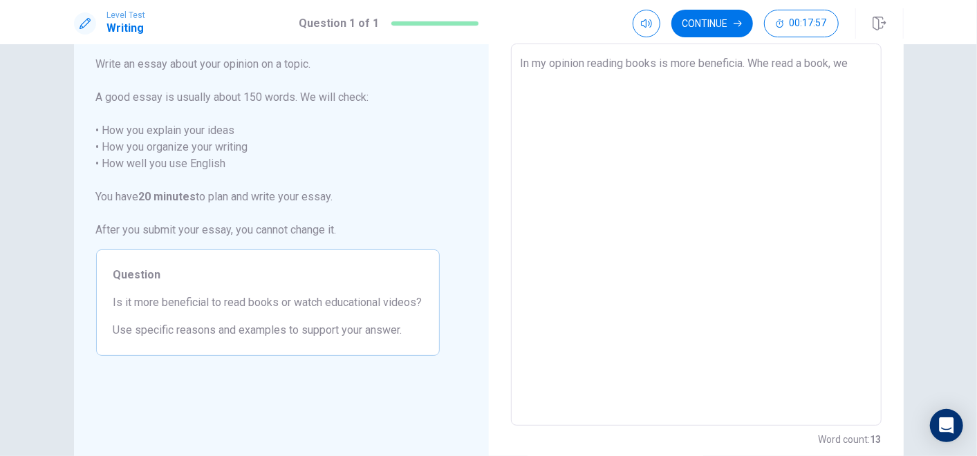
type textarea "x"
type textarea "In my opinion reading books is more beneficia. Whe read a book, we"
type textarea "x"
type textarea "In my opinion reading books is more beneficia. Whe read a book, we h"
type textarea "x"
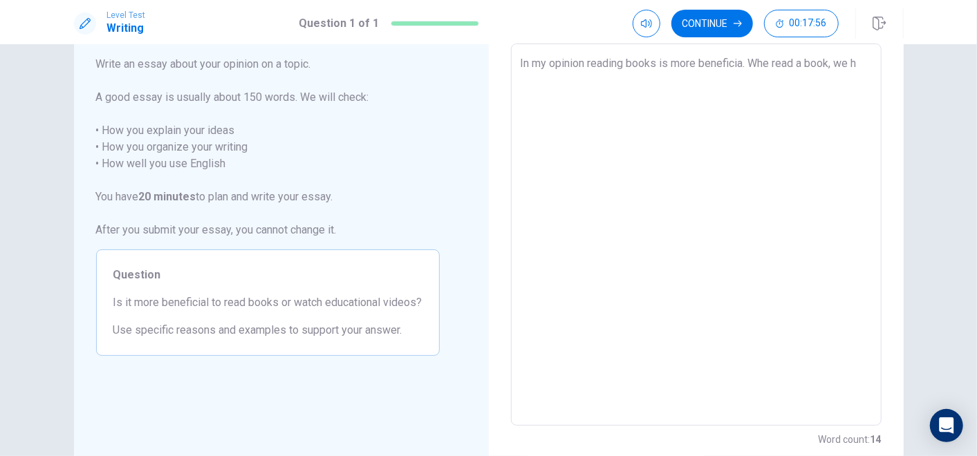
type textarea "In my opinion reading books is more beneficia. Whe read a book, we ha"
type textarea "x"
type textarea "In my opinion reading books is more beneficia. Whe read a book, we hac"
type textarea "x"
type textarea "In my opinion reading books is more beneficia. Whe read a book, we ha"
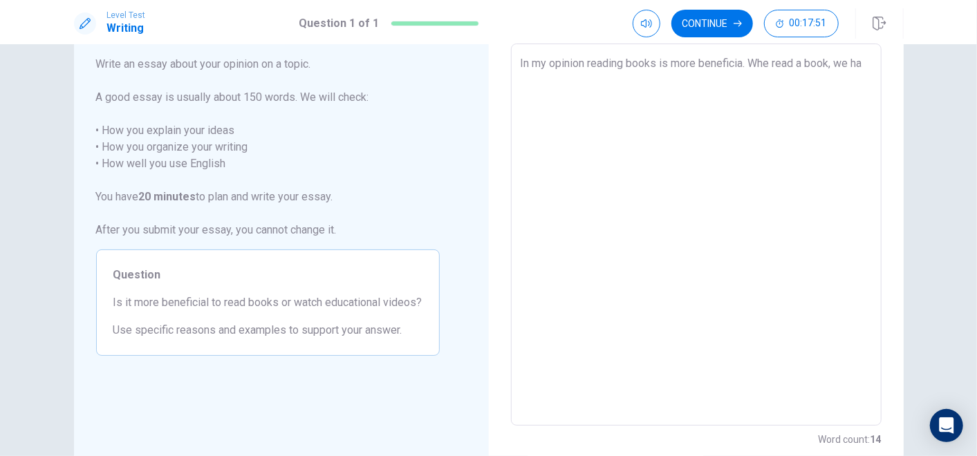
type textarea "x"
type textarea "In my opinion reading books is more beneficia. Whe read a book, we hav"
type textarea "x"
type textarea "In my opinion reading books is more beneficia. Whe read a book, we have"
type textarea "x"
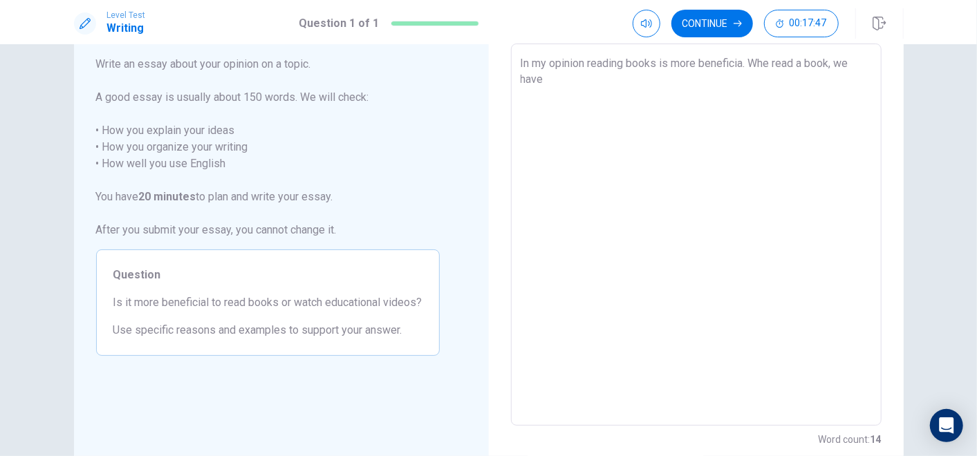
type textarea "In my opinion reading books is more beneficia. Whe read a book, we have"
type textarea "x"
type textarea "In my opinion reading books is more beneficia. Whe read a book, we have t"
type textarea "x"
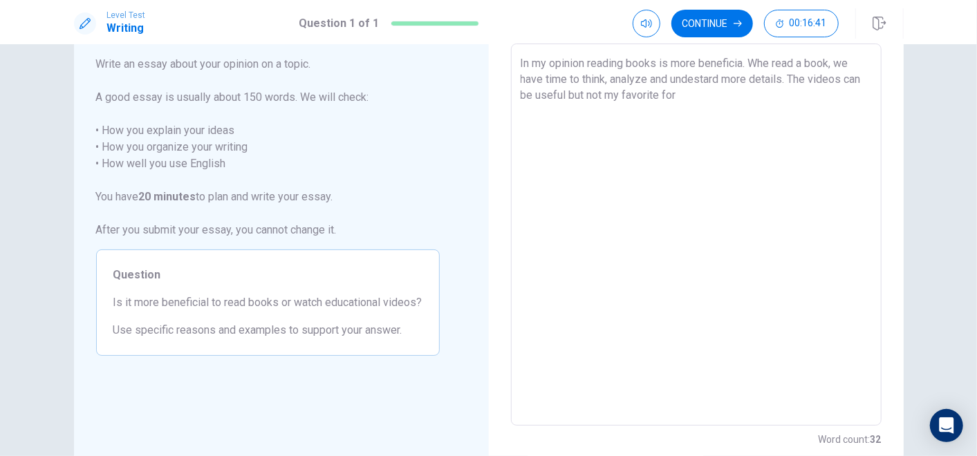
click at [740, 65] on textarea "In my opinion reading books is more beneficia. Whe read a book, we have time to…" at bounding box center [696, 234] width 351 height 359
click at [711, 99] on textarea "In my opinion reading books is more beneficial. Whe read a book, we have time t…" at bounding box center [696, 234] width 351 height 359
click at [536, 129] on textarea "In my opinion reading books is more beneficial. Whe read a book, we have time t…" at bounding box center [696, 234] width 351 height 359
click at [734, 133] on textarea "In my opinion reading books is more beneficial. Whe read a book, we have time t…" at bounding box center [696, 234] width 351 height 359
click at [837, 159] on textarea "In my opinion reading books is more beneficial. Whe read a book, we have time t…" at bounding box center [696, 234] width 351 height 359
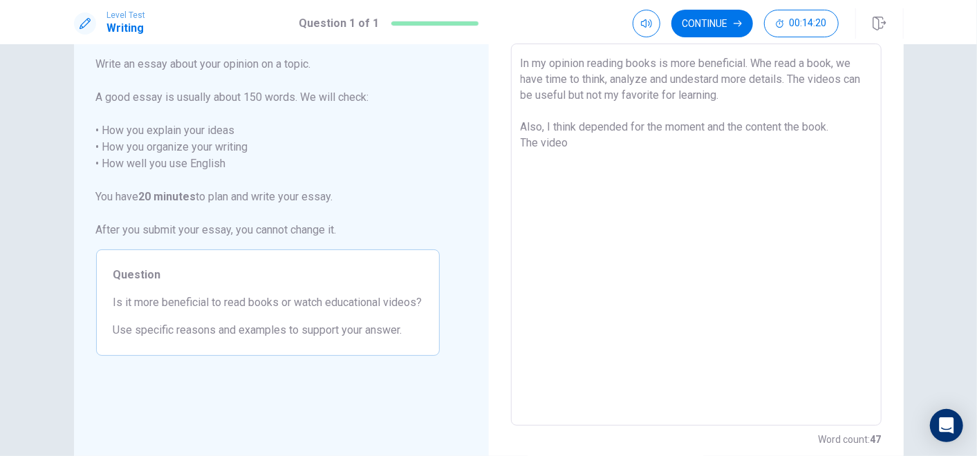
click at [601, 142] on textarea "In my opinion reading books is more beneficial. Whe read a book, we have time t…" at bounding box center [696, 234] width 351 height 359
click at [771, 62] on textarea "In my opinion reading books is more beneficial. Whe read a book, we have time t…" at bounding box center [696, 234] width 351 height 359
click at [787, 81] on textarea "In my opinion reading books is more beneficial. When read a book, we have time …" at bounding box center [696, 234] width 351 height 359
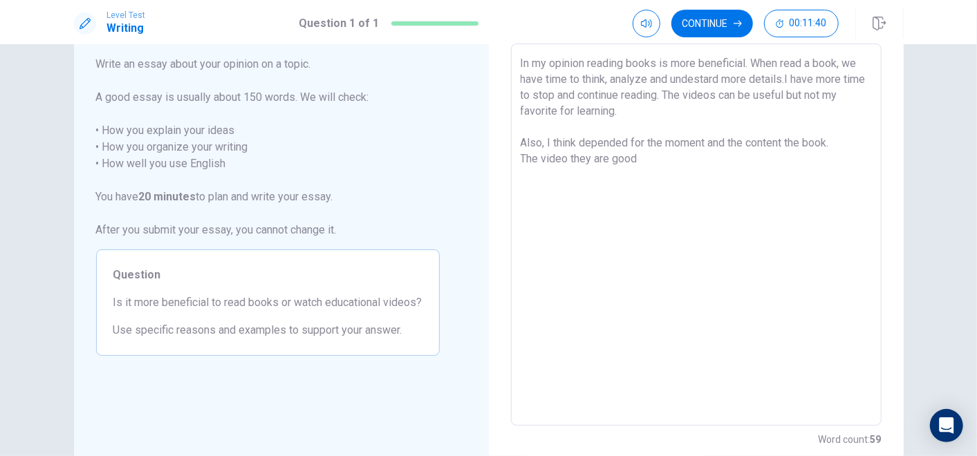
drag, startPoint x: 633, startPoint y: 159, endPoint x: 518, endPoint y: 162, distance: 115.5
click at [521, 162] on textarea "In my opinion reading books is more beneficial. When read a book, we have time …" at bounding box center [696, 234] width 351 height 359
click at [658, 104] on textarea "In my opinion reading books is more beneficial. When read a book, we have time …" at bounding box center [696, 234] width 351 height 359
paste textarea
click at [650, 111] on textarea "In my opinion reading books is more beneficial. When read a book, we have time …" at bounding box center [696, 234] width 351 height 359
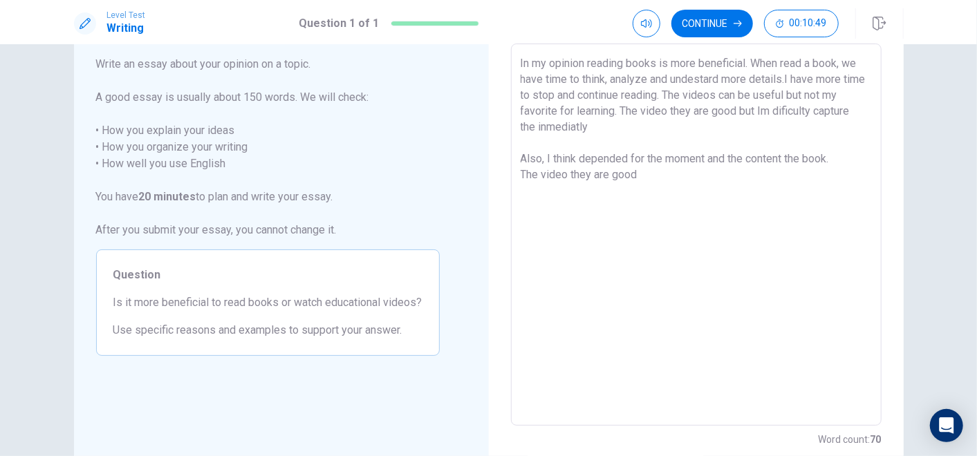
click at [559, 130] on textarea "In my opinion reading books is more beneficial. When read a book, we have time …" at bounding box center [696, 234] width 351 height 359
click at [556, 129] on textarea "In my opinion reading books is more beneficial. When read a book, we have time …" at bounding box center [696, 234] width 351 height 359
click at [693, 126] on textarea "In my opinion reading books is more beneficial. When read a book, we have time …" at bounding box center [696, 234] width 351 height 359
drag, startPoint x: 650, startPoint y: 185, endPoint x: 508, endPoint y: 171, distance: 142.4
click at [511, 171] on div "In my opinion reading books is more beneficial. When read a book, we have time …" at bounding box center [696, 235] width 371 height 382
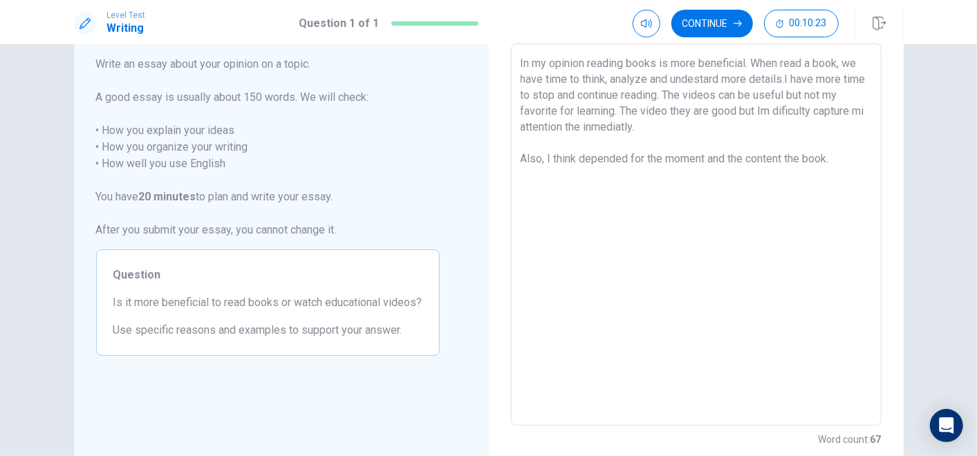
click at [664, 162] on textarea "In my opinion reading books is more beneficial. When read a book, we have time …" at bounding box center [696, 234] width 351 height 359
click at [763, 158] on textarea "In my opinion reading books is more beneficial. When read a book, we have time …" at bounding box center [696, 234] width 351 height 359
click at [513, 175] on div "In my opinion reading books is more beneficial. When read a book, we have time …" at bounding box center [696, 235] width 371 height 382
click at [516, 173] on div "In my opinion reading books is more beneficial. When read a book, we have time …" at bounding box center [696, 235] width 371 height 382
click at [852, 153] on textarea "In my opinion reading books is more beneficial. When read a book, we have time …" at bounding box center [696, 234] width 351 height 359
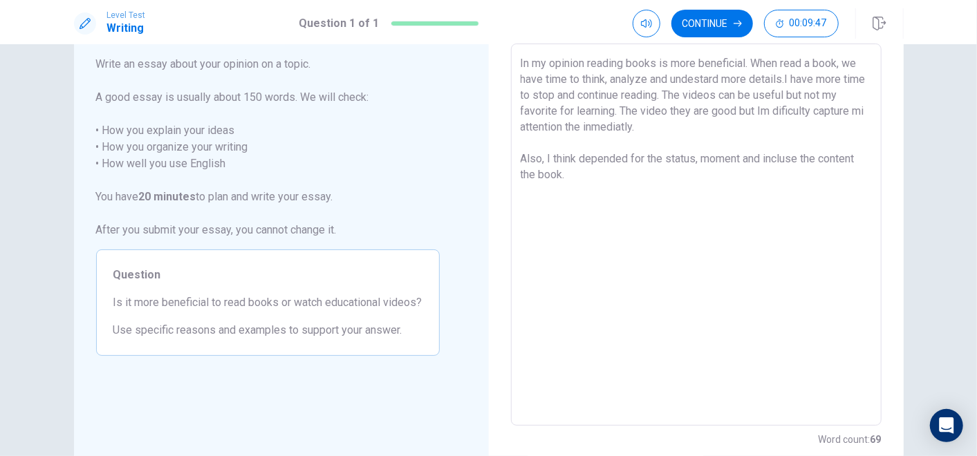
click at [860, 156] on textarea "In my opinion reading books is more beneficial. When read a book, we have time …" at bounding box center [696, 234] width 351 height 359
click at [579, 179] on textarea "In my opinion reading books is more beneficial. When read a book, we have time …" at bounding box center [696, 234] width 351 height 359
click at [715, 129] on textarea "In my opinion reading books is more beneficial. When read a book, we have time …" at bounding box center [696, 234] width 351 height 359
click at [688, 97] on textarea "In my opinion reading books is more beneficial. When read a book, we have time …" at bounding box center [696, 234] width 351 height 359
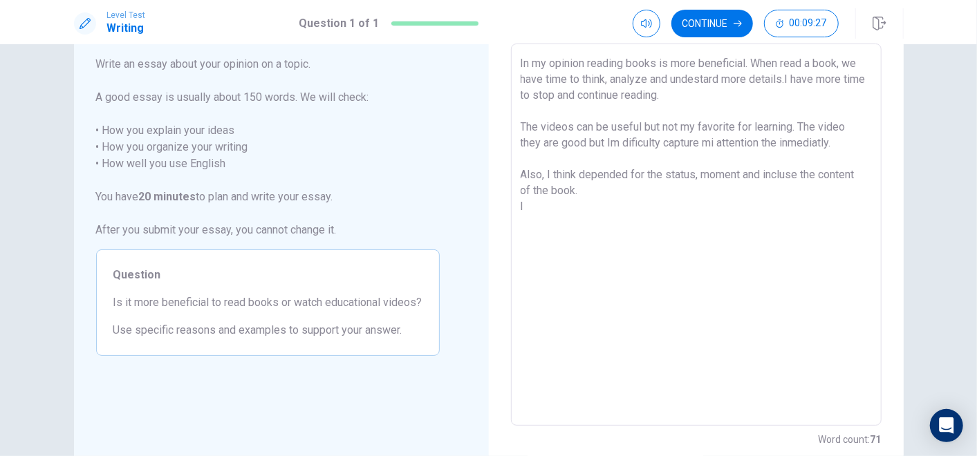
click at [688, 97] on textarea "In my opinion reading books is more beneficial. When read a book, we have time …" at bounding box center [696, 234] width 351 height 359
click at [562, 229] on textarea "In my opinion reading books is more beneficial. When read a book, we have time …" at bounding box center [696, 234] width 351 height 359
click at [582, 114] on textarea "In my opinion reading books is more beneficial. When read a book, we have time …" at bounding box center [696, 234] width 351 height 359
click at [531, 224] on textarea "In my opinion reading books is more beneficial. When read a book, we have time …" at bounding box center [696, 234] width 351 height 359
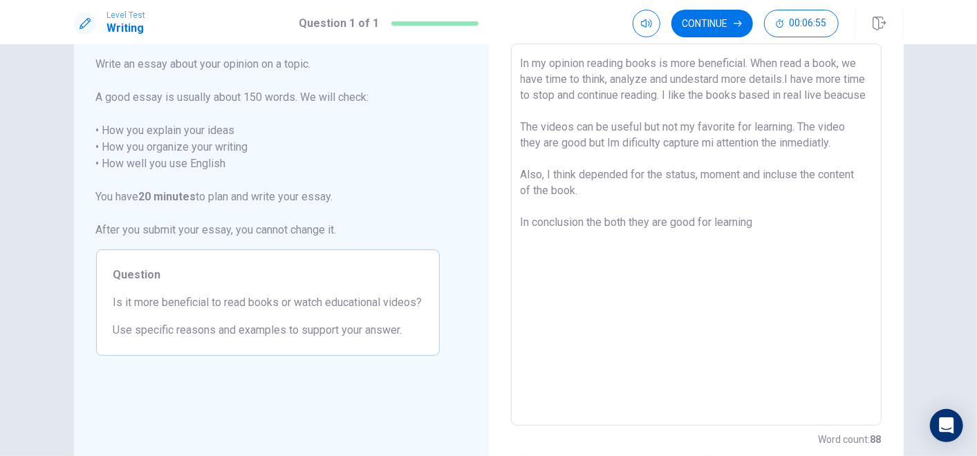
drag, startPoint x: 664, startPoint y: 162, endPoint x: 832, endPoint y: 159, distance: 168.7
click at [832, 159] on textarea "In my opinion reading books is more beneficial. When read a book, we have time …" at bounding box center [696, 234] width 351 height 359
click at [586, 106] on textarea "In my opinion reading books is more beneficial. When read a book, we have time …" at bounding box center [696, 234] width 351 height 359
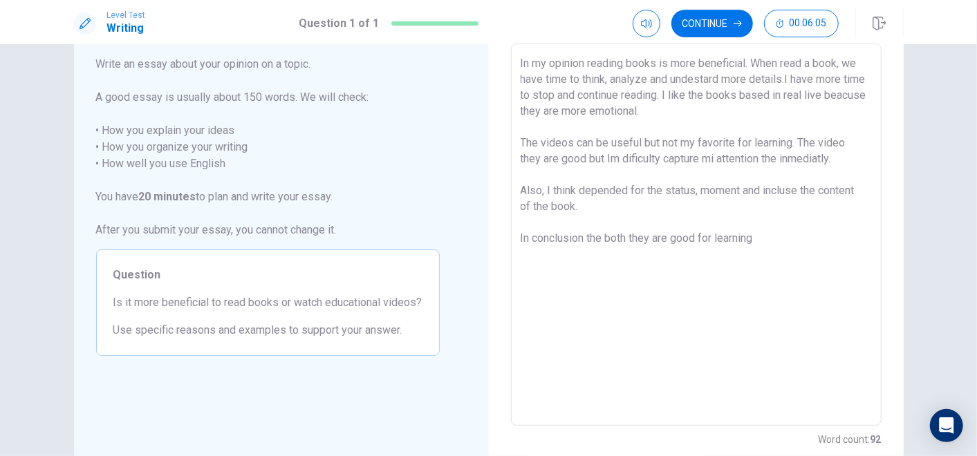
click at [848, 156] on textarea "In my opinion reading books is more beneficial. When read a book, we have time …" at bounding box center [696, 234] width 351 height 359
drag, startPoint x: 648, startPoint y: 213, endPoint x: 657, endPoint y: 203, distance: 13.7
click at [648, 212] on textarea "In my opinion reading books is more beneficial. When read a book, we have time …" at bounding box center [696, 234] width 351 height 359
click at [840, 161] on textarea "In my opinion reading books is more beneficial. When read a book, we have time …" at bounding box center [696, 234] width 351 height 359
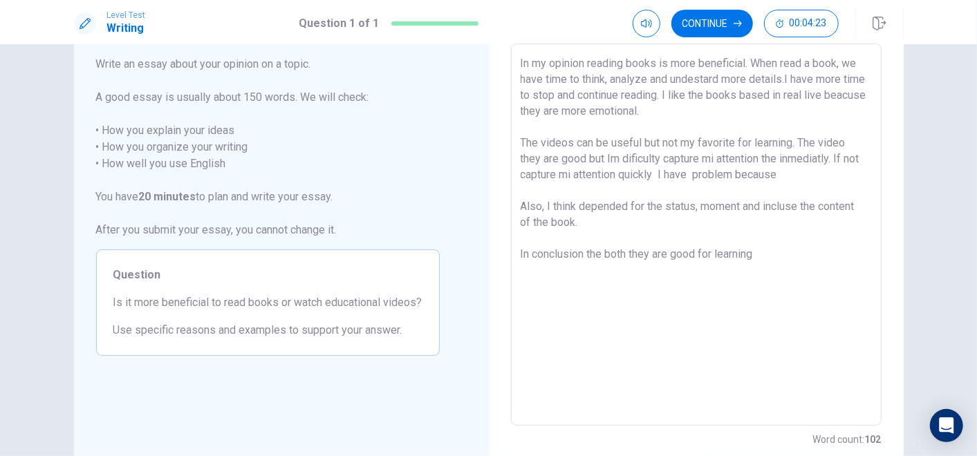
click at [709, 177] on textarea "In my opinion reading books is more beneficial. When read a book, we have time …" at bounding box center [696, 234] width 351 height 359
click at [800, 174] on textarea "In my opinion reading books is more beneficial. When read a book, we have time …" at bounding box center [696, 234] width 351 height 359
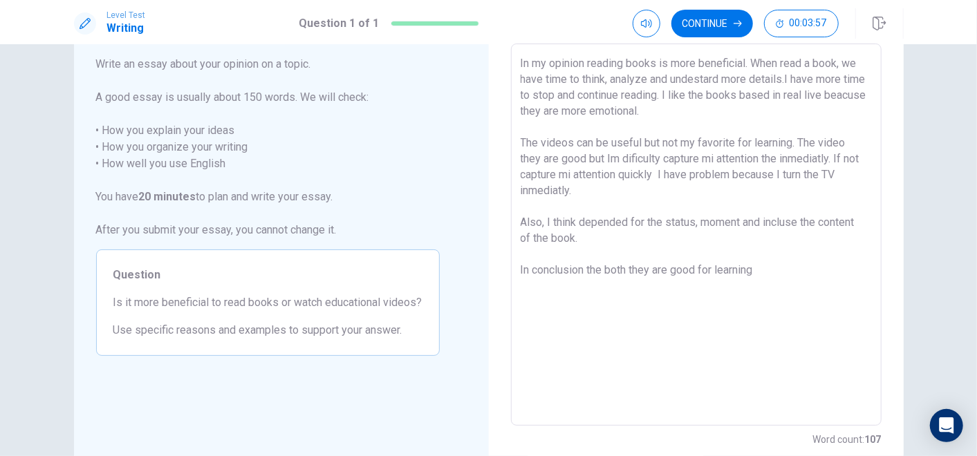
click at [521, 225] on textarea "In my opinion reading books is more beneficial. When read a book, we have time …" at bounding box center [696, 234] width 351 height 359
click at [757, 270] on textarea "In my opinion reading books is more beneficial. When read a book, we have time …" at bounding box center [696, 234] width 351 height 359
click at [834, 266] on textarea "In my opinion reading books is more beneficial. When read a book, we have time …" at bounding box center [696, 234] width 351 height 359
click at [563, 288] on textarea "In my opinion reading books is more beneficial. When read a book, we have time …" at bounding box center [696, 234] width 351 height 359
click at [583, 270] on textarea "In my opinion reading books is more beneficial. When read a book, we have time …" at bounding box center [696, 234] width 351 height 359
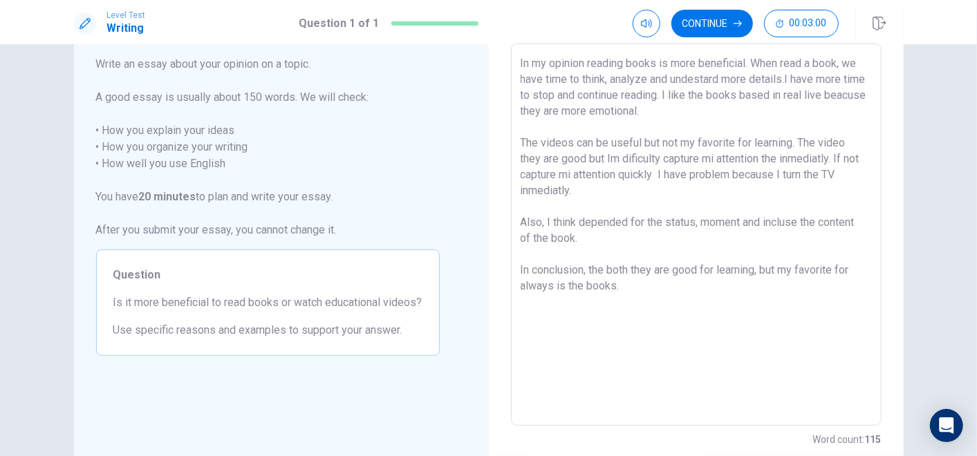
click at [624, 270] on textarea "In my opinion reading books is more beneficial. When read a book, we have time …" at bounding box center [696, 234] width 351 height 359
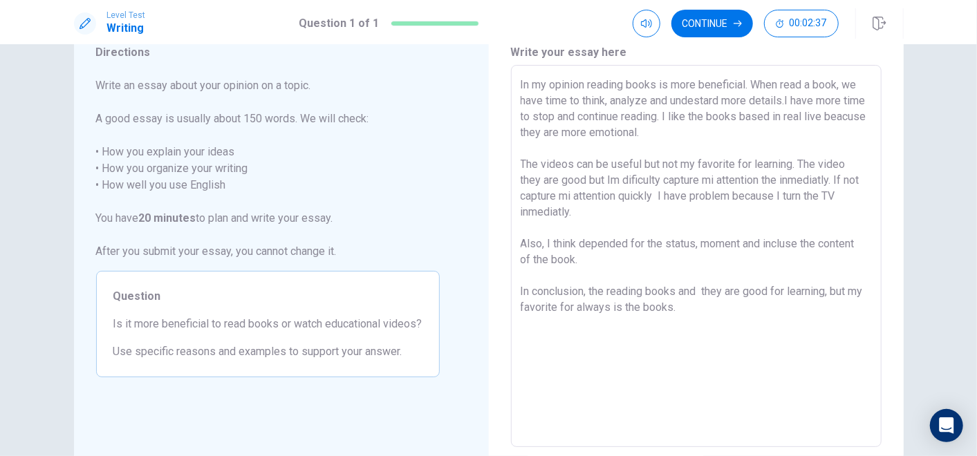
scroll to position [0, 0]
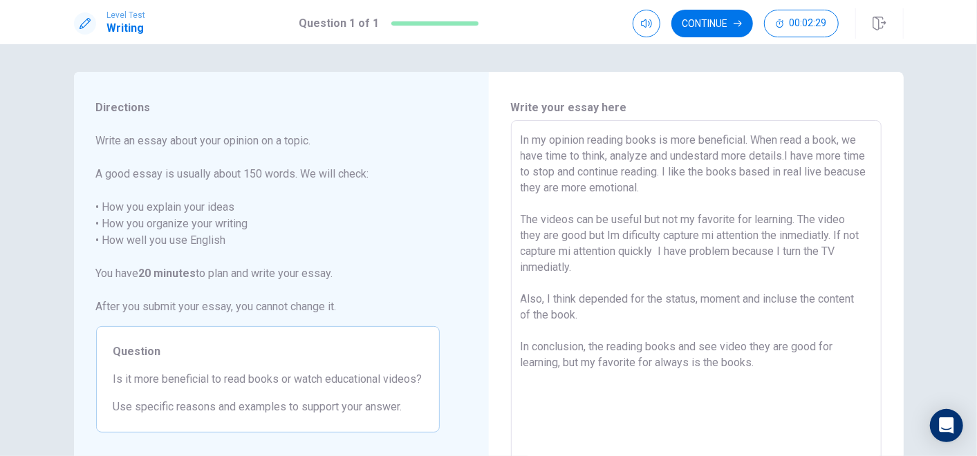
click at [720, 344] on textarea "In my opinion reading books is more beneficial. When read a book, we have time …" at bounding box center [696, 311] width 351 height 359
click at [764, 364] on textarea "In my opinion reading books is more beneficial. When read a book, we have time …" at bounding box center [696, 311] width 351 height 359
click at [826, 366] on textarea "In my opinion reading books is more beneficial. When read a book, we have time …" at bounding box center [696, 311] width 351 height 359
click at [515, 391] on div "In my opinion reading books is more beneficial. When read a book, we have time …" at bounding box center [696, 311] width 371 height 382
drag, startPoint x: 518, startPoint y: 393, endPoint x: 527, endPoint y: 392, distance: 9.1
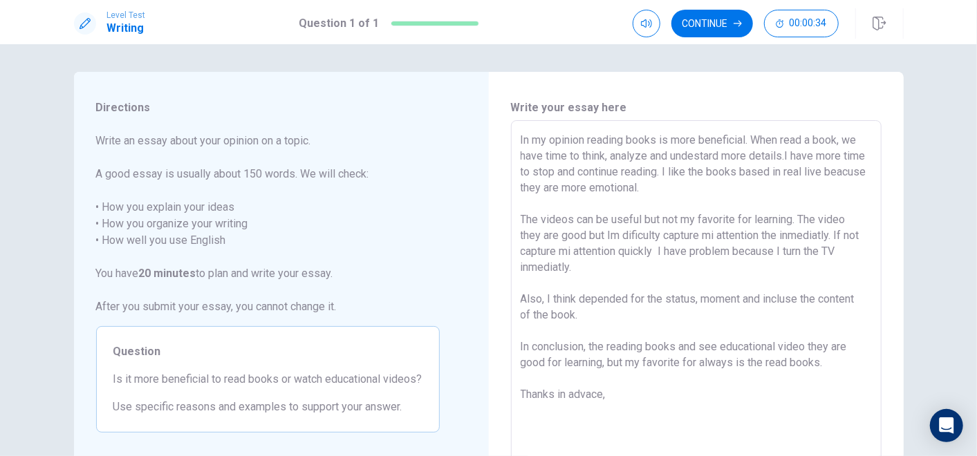
click at [521, 393] on textarea "In my opinion reading books is more beneficial. When read a book, we have time …" at bounding box center [696, 311] width 351 height 359
click at [521, 397] on textarea "In my opinion reading books is more beneficial. When read a book, we have time …" at bounding box center [696, 311] width 351 height 359
drag, startPoint x: 614, startPoint y: 394, endPoint x: 513, endPoint y: 126, distance: 286.6
click at [513, 126] on div "In my opinion reading books is more beneficial. When read a book, we have time …" at bounding box center [696, 311] width 371 height 382
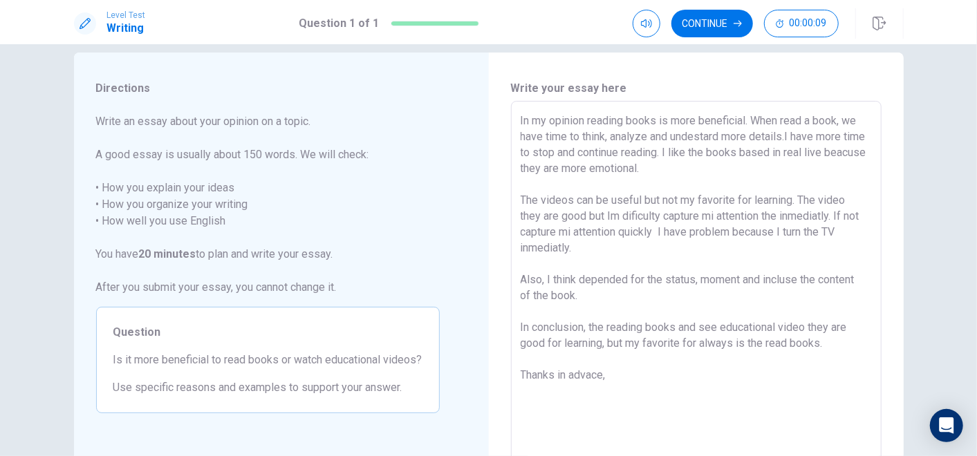
scroll to position [77, 0]
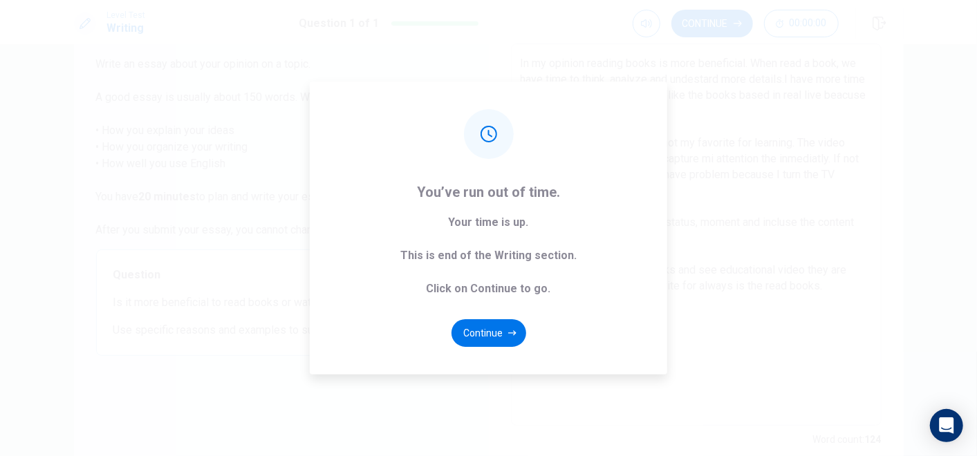
click at [809, 231] on div "You’ve run out of time. Your time is up. This is end of the Writing section. Cl…" at bounding box center [488, 228] width 977 height 456
click at [498, 333] on button "Continue" at bounding box center [488, 333] width 75 height 28
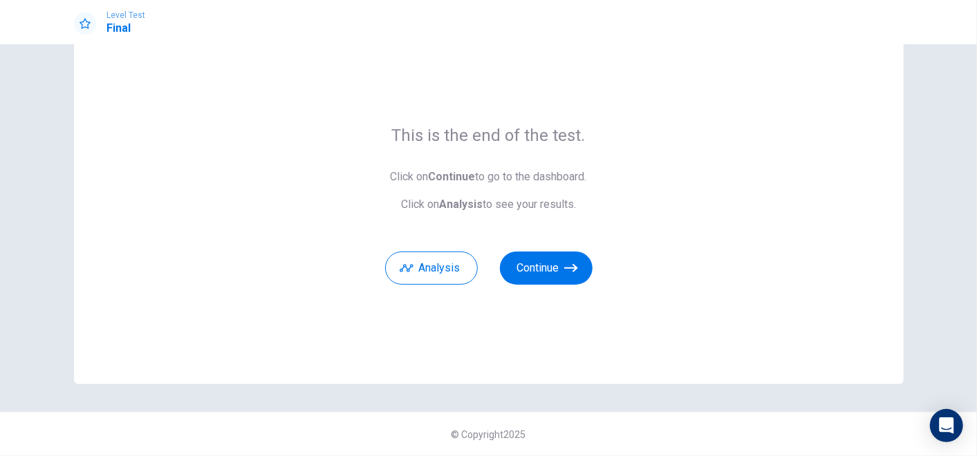
scroll to position [46, 0]
click at [449, 278] on button "Analysis" at bounding box center [431, 268] width 93 height 33
